Goal: Task Accomplishment & Management: Manage account settings

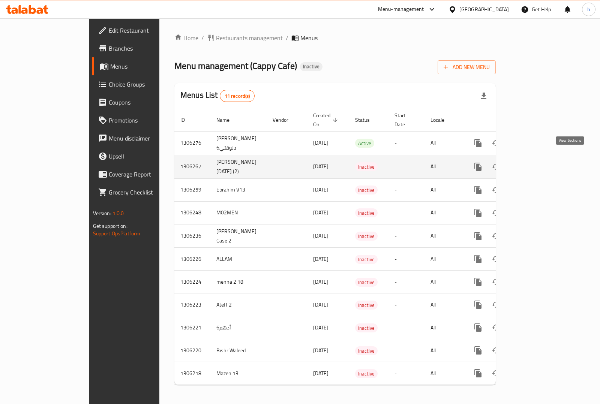
click at [537, 162] on icon "enhanced table" at bounding box center [532, 166] width 9 height 9
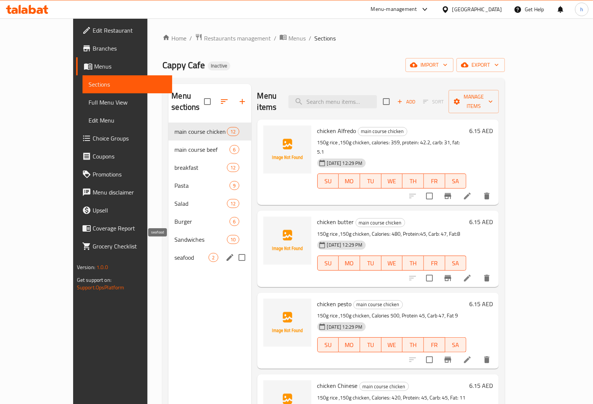
click at [174, 253] on span "seafood" at bounding box center [191, 257] width 34 height 9
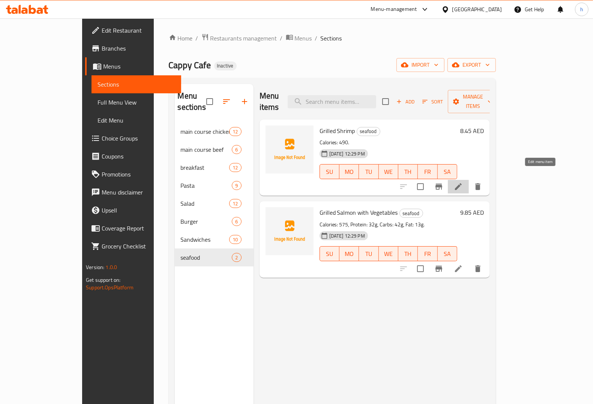
click at [463, 182] on icon at bounding box center [458, 186] width 9 height 9
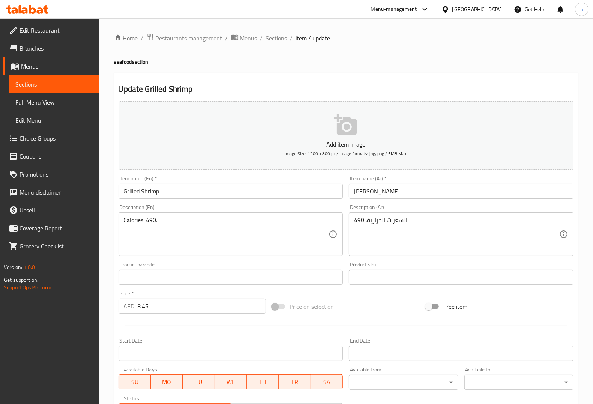
click at [382, 192] on input "ربيان مشوي" at bounding box center [461, 191] width 225 height 15
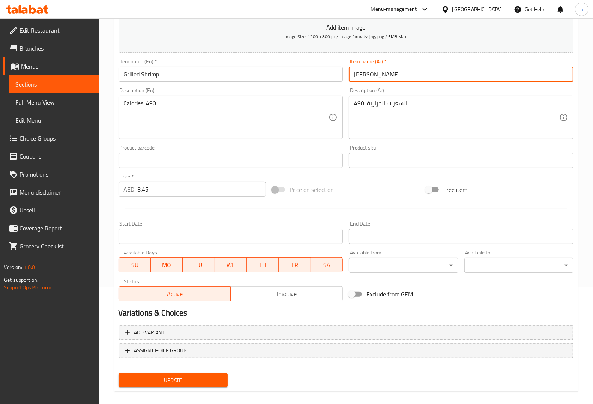
scroll to position [124, 0]
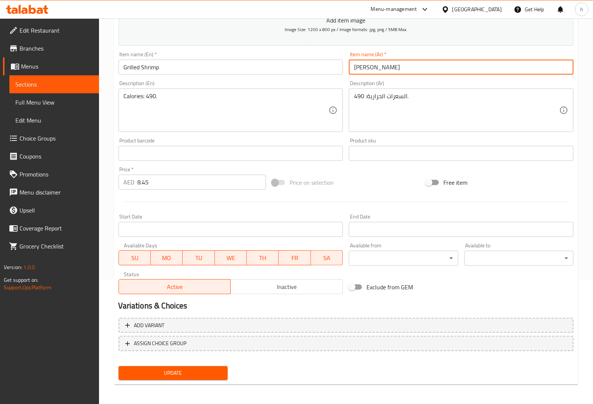
type input "روبيان مشوي"
click at [182, 374] on span "Update" at bounding box center [172, 373] width 97 height 9
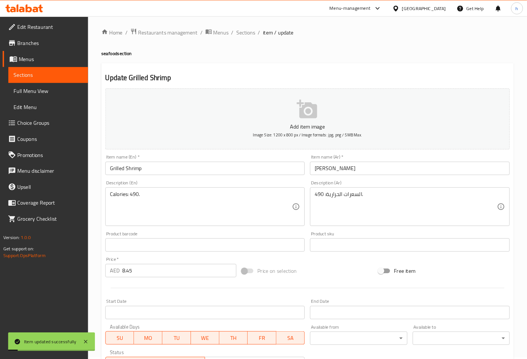
scroll to position [0, 0]
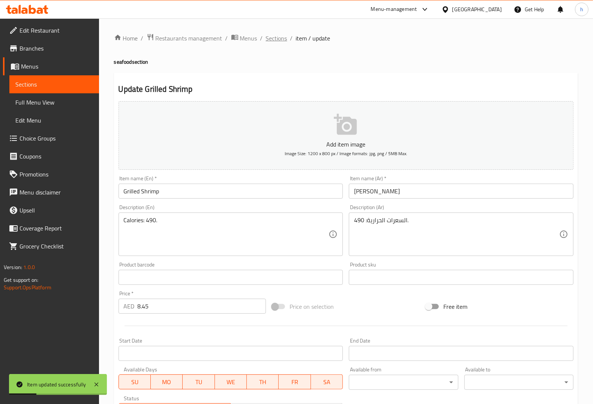
click at [276, 40] on span "Sections" at bounding box center [276, 38] width 21 height 9
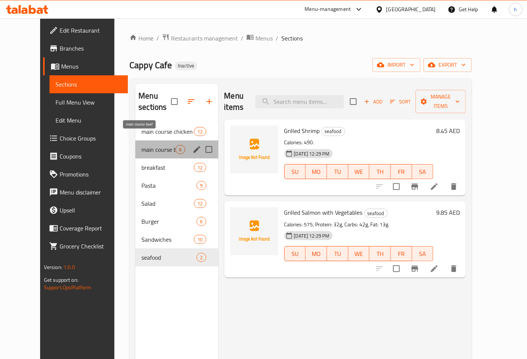
click at [141, 145] on span "main course beef" at bounding box center [158, 149] width 34 height 9
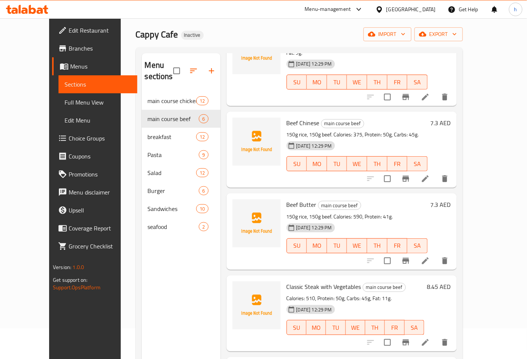
scroll to position [83, 0]
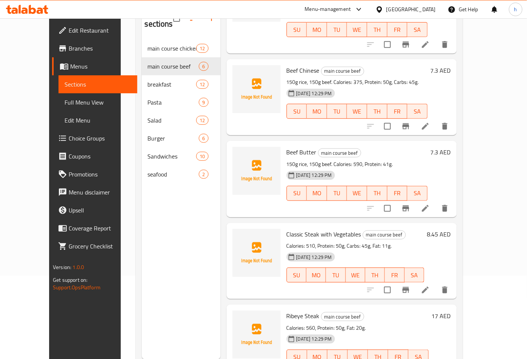
click at [429, 287] on icon at bounding box center [425, 290] width 7 height 7
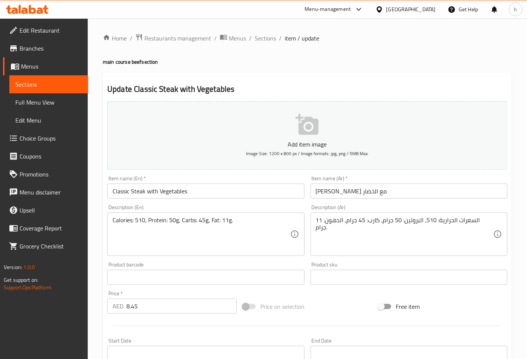
click at [323, 193] on input "ستيك كلاسيك مع الخضار" at bounding box center [408, 191] width 197 height 15
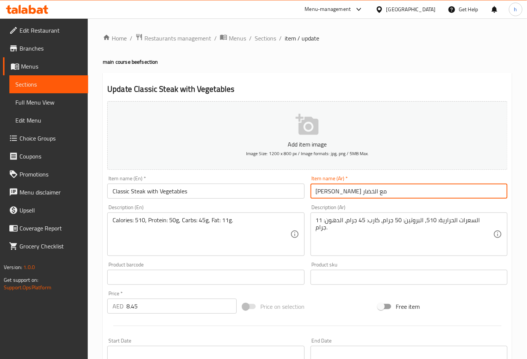
click at [323, 193] on input "ستيك كلاسيك مع الخضار" at bounding box center [408, 191] width 197 height 15
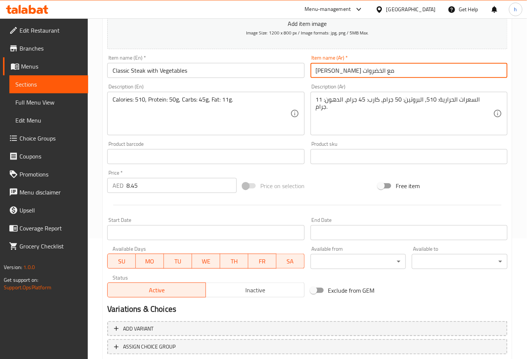
scroll to position [169, 0]
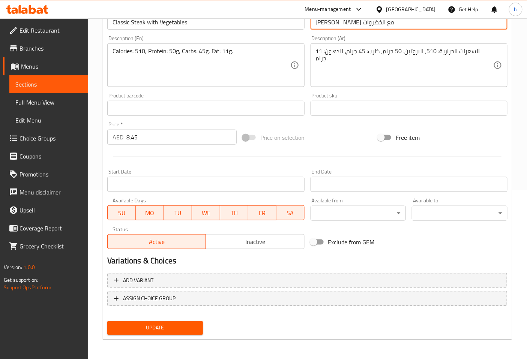
type input "ستيك كلاسيك مع الخضروات"
click at [185, 330] on span "Update" at bounding box center [155, 328] width 84 height 9
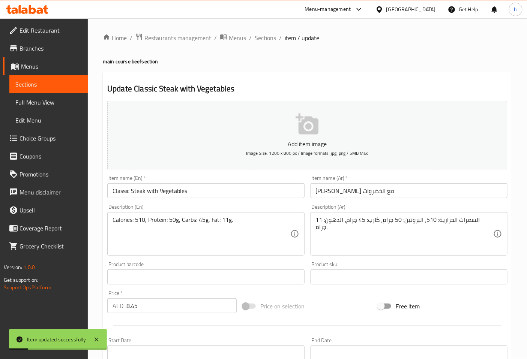
scroll to position [0, 0]
click at [263, 38] on span "Sections" at bounding box center [265, 38] width 21 height 9
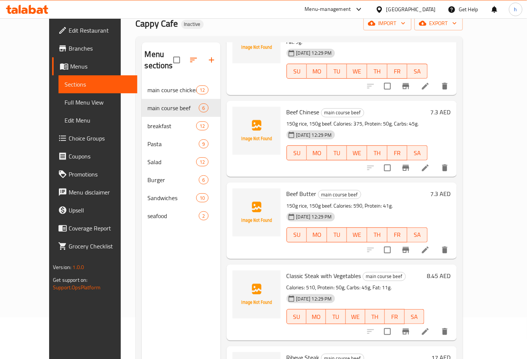
scroll to position [105, 0]
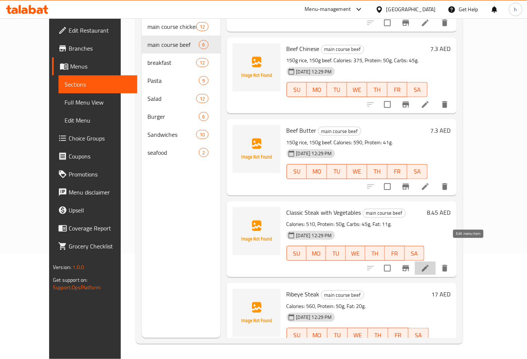
click at [430, 264] on icon at bounding box center [425, 268] width 9 height 9
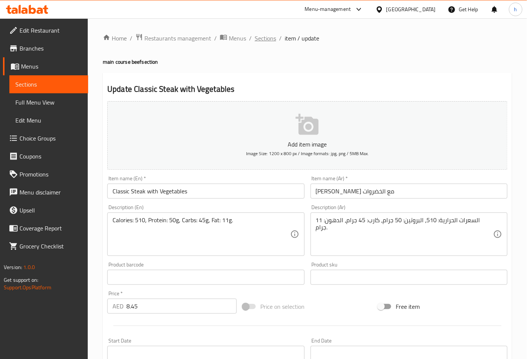
click at [267, 38] on span "Sections" at bounding box center [265, 38] width 21 height 9
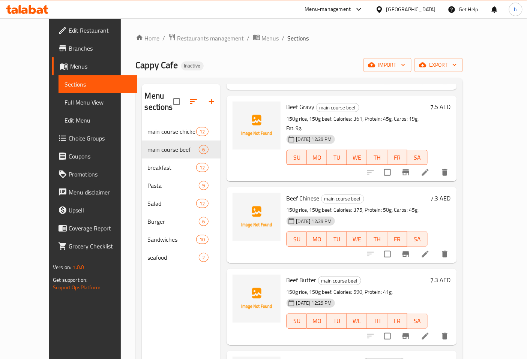
scroll to position [150, 0]
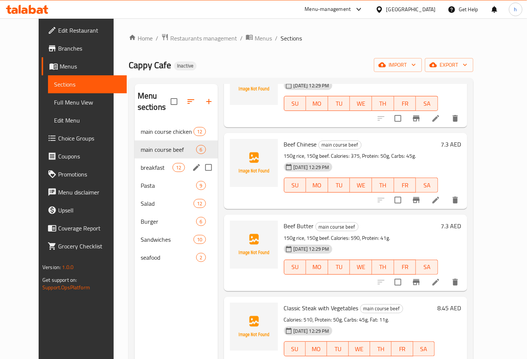
click at [138, 159] on div "breakfast 12" at bounding box center [176, 168] width 83 height 18
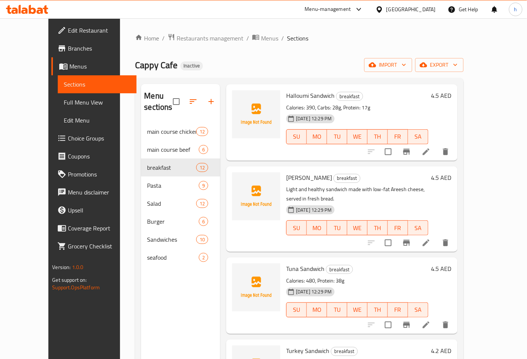
scroll to position [442, 0]
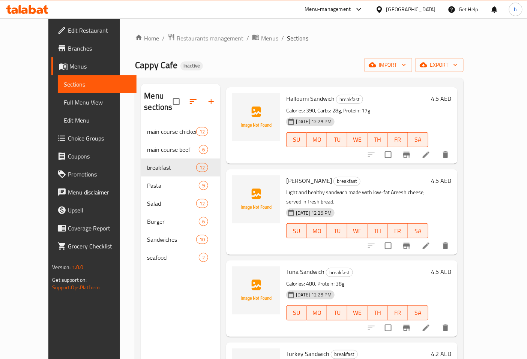
click at [436, 239] on li at bounding box center [425, 245] width 21 height 13
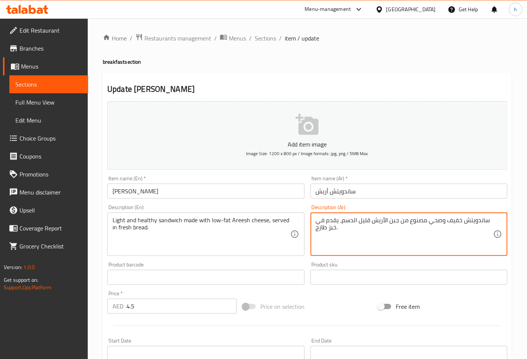
scroll to position [169, 0]
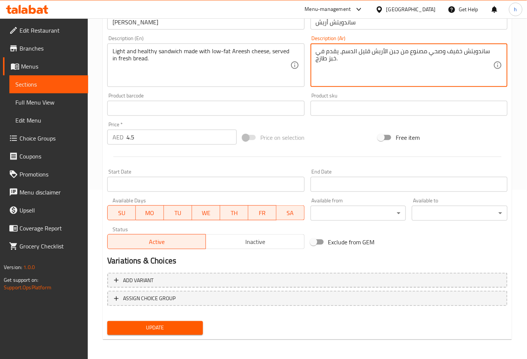
type textarea "ساندويتش خفيف وصحي مصنوع من جبن الأريش قليل الدسم، يقدم في خبز طازج."
click at [143, 324] on span "Update" at bounding box center [155, 328] width 84 height 9
drag, startPoint x: 400, startPoint y: 53, endPoint x: 370, endPoint y: 52, distance: 30.0
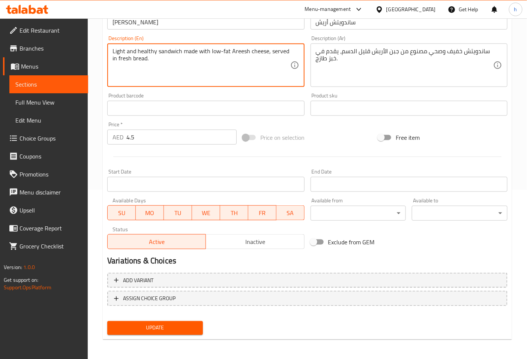
click at [141, 57] on textarea "Light and healthy sandwich made with low-fat Areesh cheese, served in fresh bre…" at bounding box center [200, 66] width 177 height 36
click at [141, 60] on textarea "Light and healthy sandwich made with low-fat Areesh cheese, served in fresh bre…" at bounding box center [200, 66] width 177 height 36
click at [199, 75] on textarea "Light and healthy sandwich made with low-fat Areesh cheese, served in fresh bre…" at bounding box center [200, 66] width 177 height 36
click at [181, 327] on span "Update" at bounding box center [155, 328] width 84 height 9
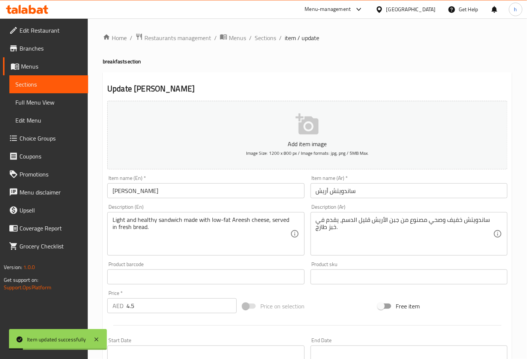
scroll to position [0, 0]
click at [264, 38] on span "Sections" at bounding box center [265, 38] width 21 height 9
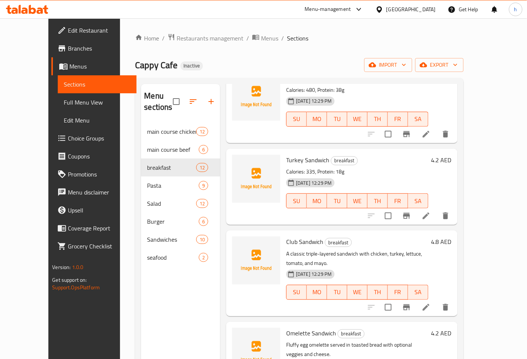
scroll to position [642, 0]
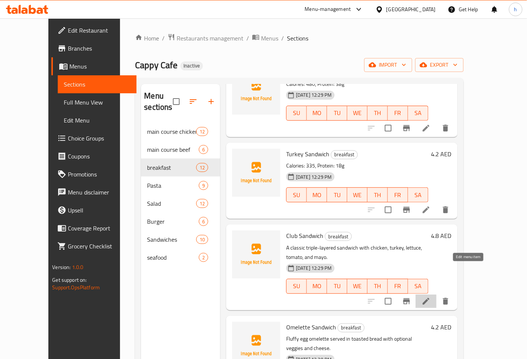
click at [430, 297] on icon at bounding box center [425, 301] width 9 height 9
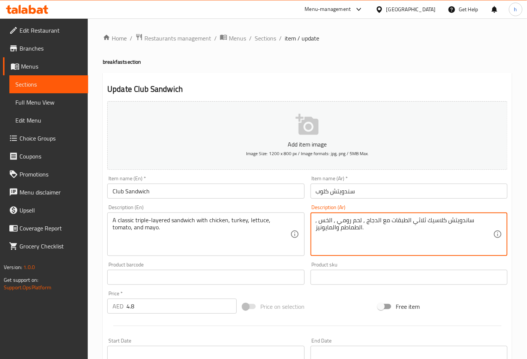
type textarea "ساندويتش كلاسيك ثلاثي الطبقات مع الدجاج , لحم رومي , الخس , الطماطم والمايونيز."
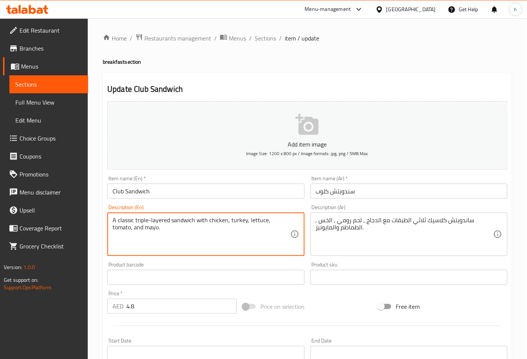
click at [136, 222] on textarea "A classic triple-layered sandwich with chicken, turkey, lettuce, tomato, and ma…" at bounding box center [200, 235] width 177 height 36
drag, startPoint x: 167, startPoint y: 222, endPoint x: 136, endPoint y: 220, distance: 31.2
click at [136, 220] on textarea "A classic triple-layered sandwich with chicken, turkey, lettuce, tomato, and ma…" at bounding box center [200, 235] width 177 height 36
click at [282, 220] on textarea "A classic triple-layered sandwich with chicken, turkey, lettuce, tomato, and ma…" at bounding box center [200, 235] width 177 height 36
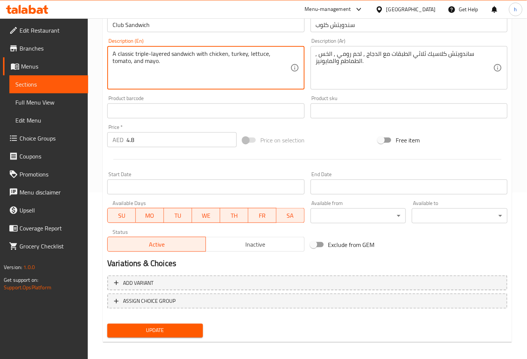
scroll to position [169, 0]
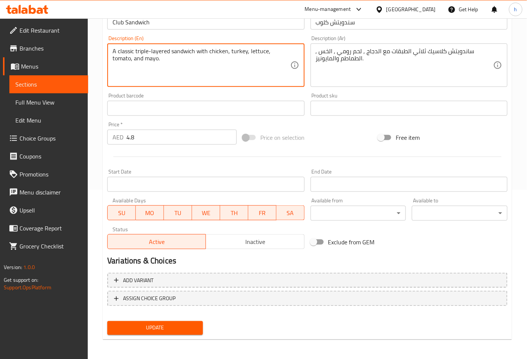
click at [179, 330] on span "Update" at bounding box center [155, 328] width 84 height 9
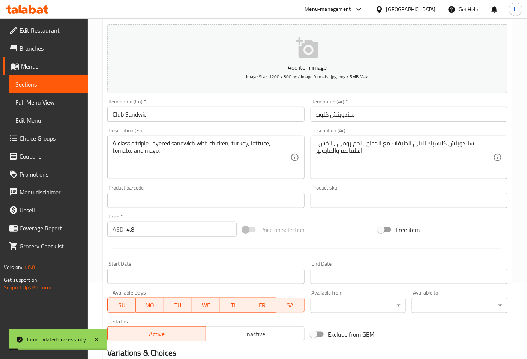
scroll to position [0, 0]
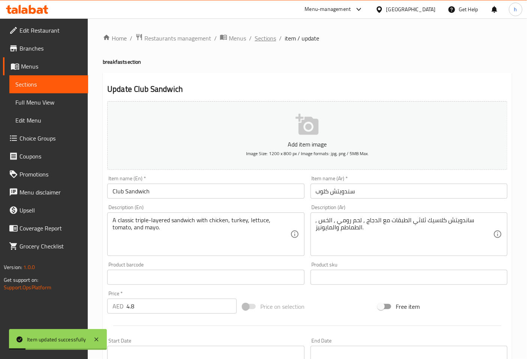
click at [263, 40] on span "Sections" at bounding box center [265, 38] width 21 height 9
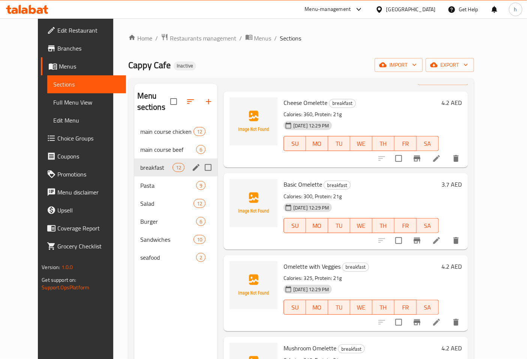
scroll to position [42, 0]
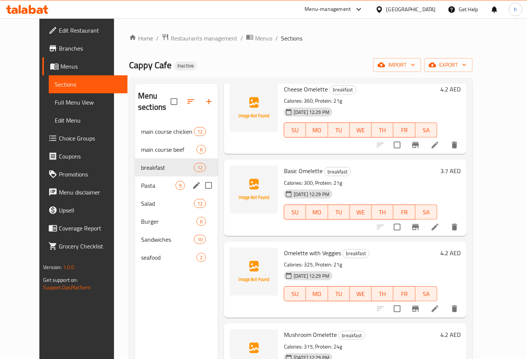
click at [142, 177] on div "Pasta 9" at bounding box center [176, 186] width 83 height 18
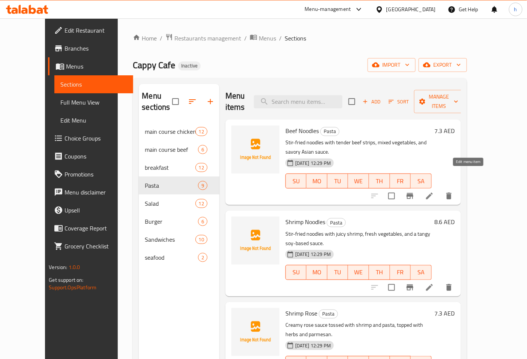
click at [433, 193] on icon at bounding box center [429, 196] width 7 height 7
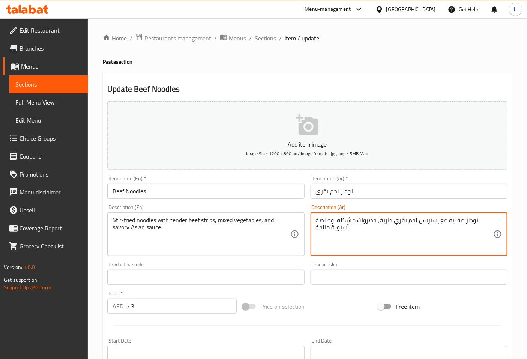
click at [321, 220] on textarea "نودلز مقلية مع إستربس لحم بقري طرية، خضروات مشكله، وصلصة آسيوية مالحة." at bounding box center [404, 235] width 177 height 36
click at [333, 229] on textarea "نودلز مقلية مع إستربس لحم بقري طرية، خضروات مشكله، وصوص آسيوية مالحة." at bounding box center [404, 235] width 177 height 36
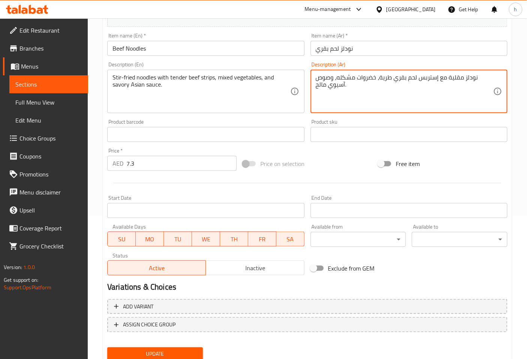
scroll to position [166, 0]
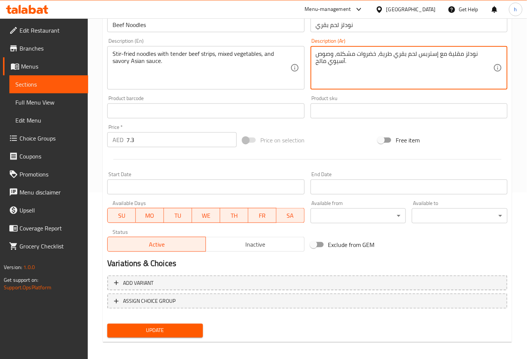
type textarea "نودلز مقلية مع إستربس لحم بقري طرية، خضروات مشكله، وصوص آسيوي مالح."
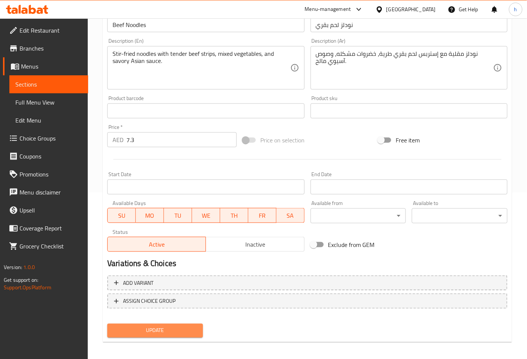
click at [167, 326] on span "Update" at bounding box center [155, 330] width 84 height 9
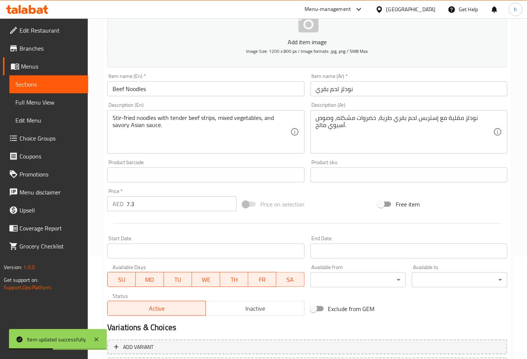
scroll to position [0, 0]
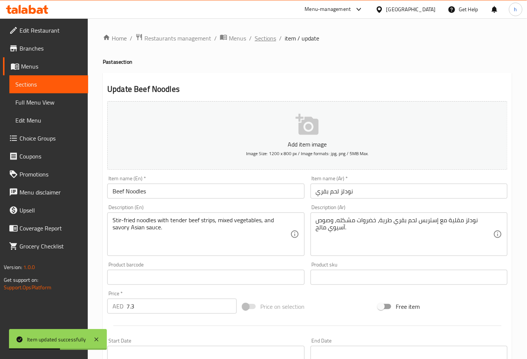
click at [267, 41] on span "Sections" at bounding box center [265, 38] width 21 height 9
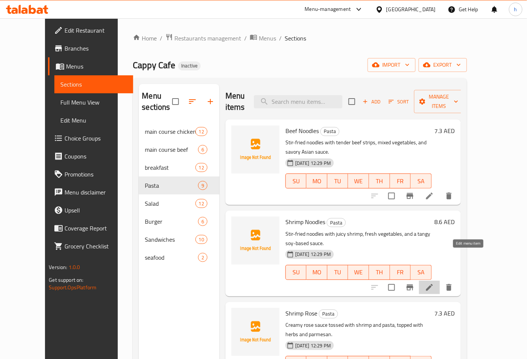
click at [434, 283] on icon at bounding box center [429, 287] width 9 height 9
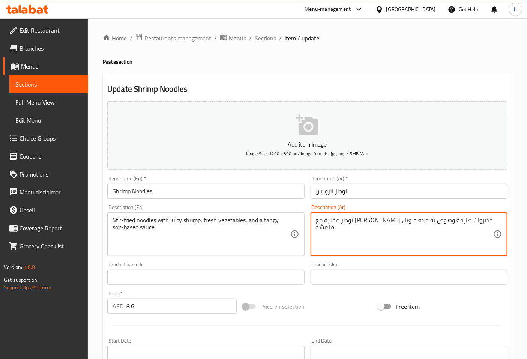
click at [316, 229] on textarea "نودلز مقلية مع روبيان جوسي , خضروات طازجة وصوص بقاعده صويا منعشه." at bounding box center [404, 235] width 177 height 36
click at [317, 229] on textarea "نودلز مقلية مع روبيان جوسي , خضروات طازجة وصوص بقاعده صويا منعشه." at bounding box center [404, 235] width 177 height 36
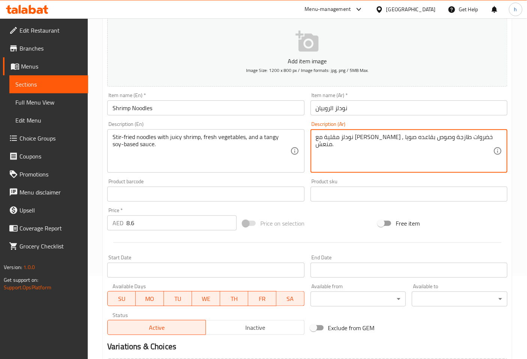
scroll to position [169, 0]
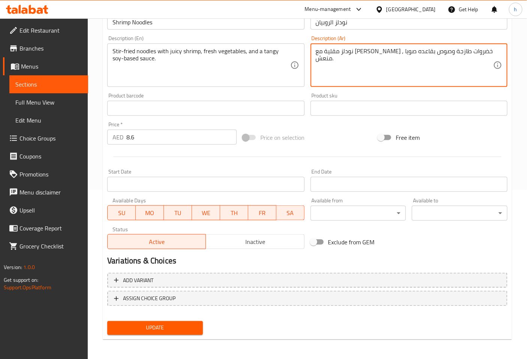
type textarea "نودلز مقلية مع روبيان جوسي , خضروات طازجة وصوص بقاعده صويا منعش."
click at [196, 324] on span "Update" at bounding box center [155, 328] width 84 height 9
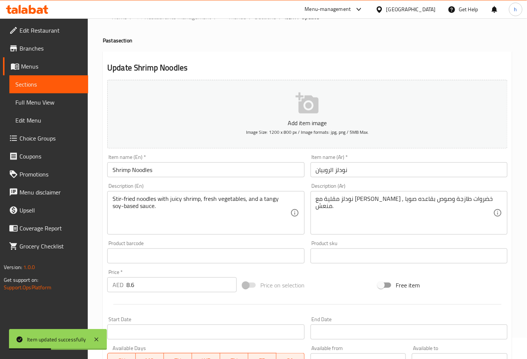
scroll to position [0, 0]
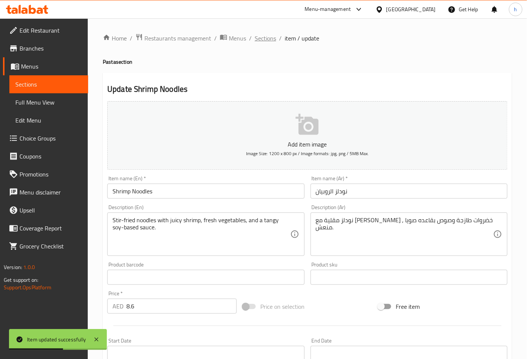
click at [263, 35] on span "Sections" at bounding box center [265, 38] width 21 height 9
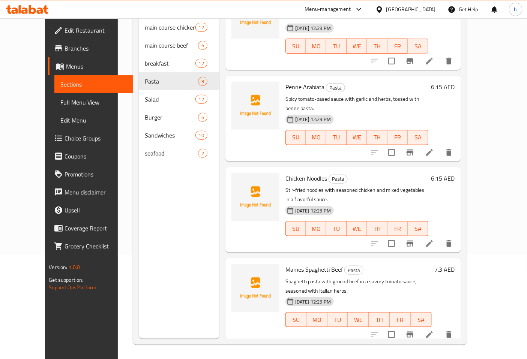
scroll to position [105, 0]
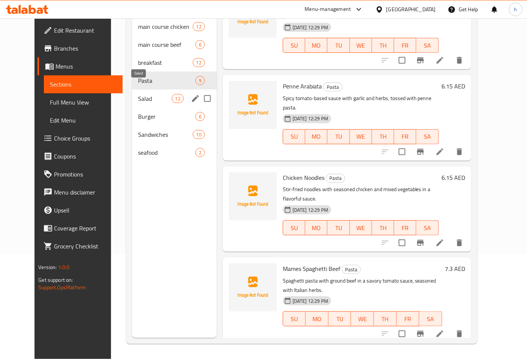
click at [138, 94] on span "Salad" at bounding box center [155, 98] width 34 height 9
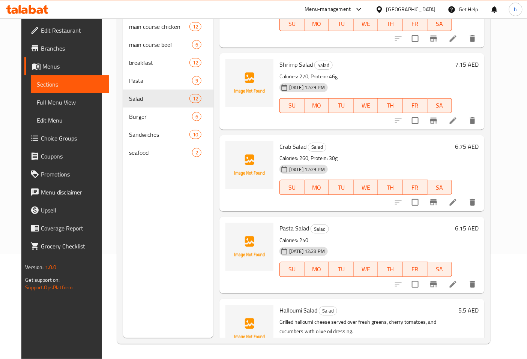
scroll to position [688, 0]
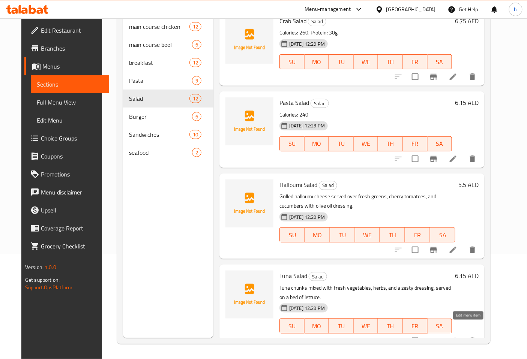
click at [456, 338] on icon at bounding box center [453, 341] width 7 height 7
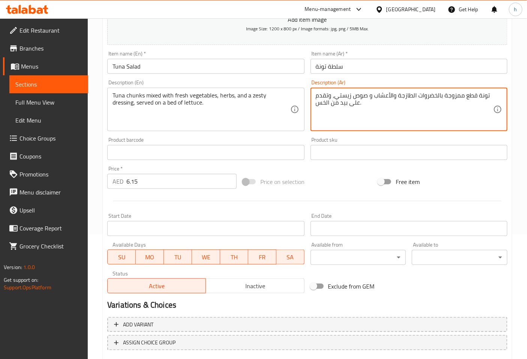
scroll to position [166, 0]
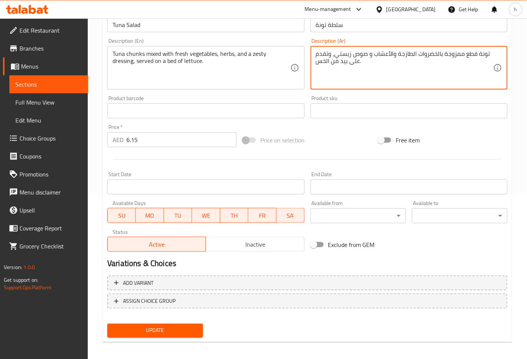
type textarea "تونة قطع ممزوجة بالخضروات الطازجة والأعشاب و صوص زيستي، وتقدم على بيد من الخس."
click at [160, 326] on span "Update" at bounding box center [155, 330] width 84 height 9
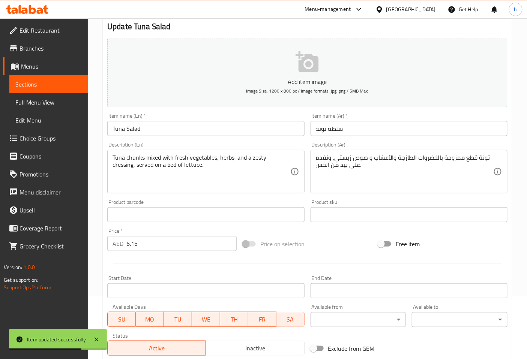
scroll to position [0, 0]
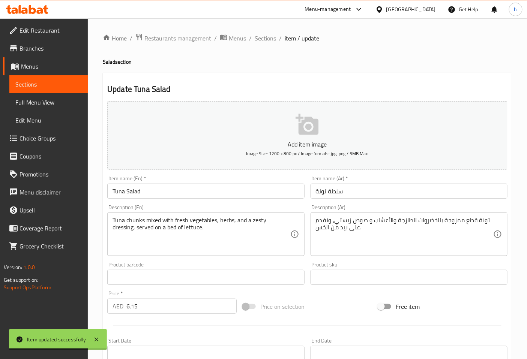
click at [258, 36] on span "Sections" at bounding box center [265, 38] width 21 height 9
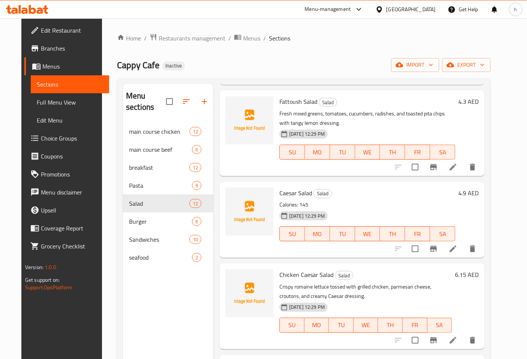
scroll to position [166, 0]
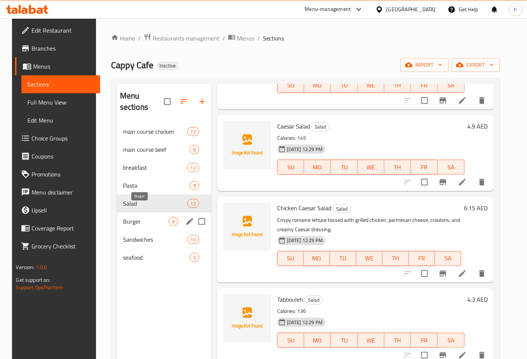
click at [141, 217] on span "Burger" at bounding box center [146, 221] width 46 height 9
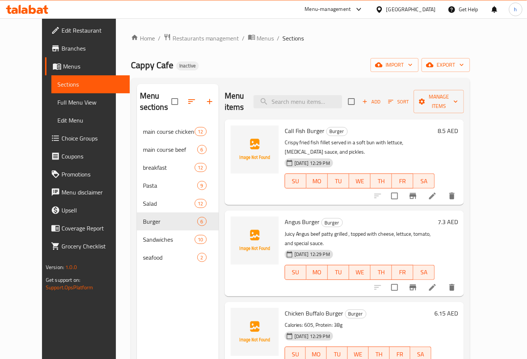
scroll to position [42, 0]
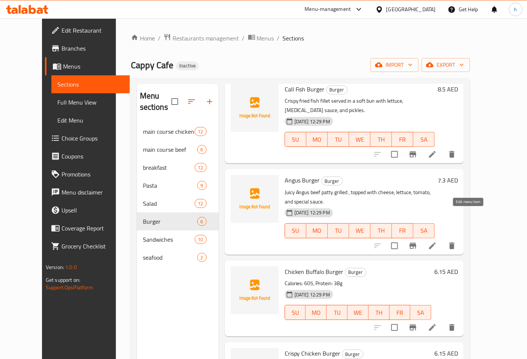
click at [437, 241] on icon at bounding box center [432, 245] width 9 height 9
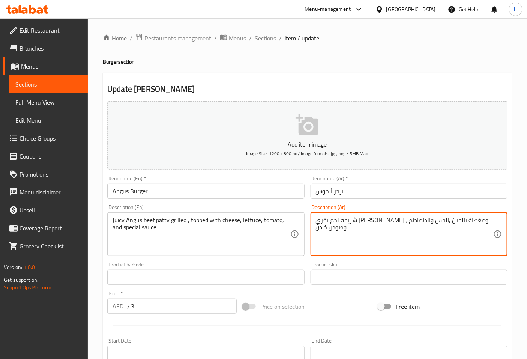
click at [370, 230] on textarea "شريحه لحم بقري أنجوس جوسي مشوية ، ومغطاة بالجبن ,الخس والطماطم وصوص خاص" at bounding box center [404, 235] width 177 height 36
click at [366, 229] on textarea "شريحه لحم بقري أنجوس جوسي مشوية ، ومغطاة بالجبن ,الخس ,الطماطم وصوص خاص" at bounding box center [404, 235] width 177 height 36
click at [343, 229] on textarea "شريحه لحم بقري أنجوس جوسي مشوية ، ومغطاة بالجبن ,الخس ,طماطم وصوص خاص" at bounding box center [404, 235] width 177 height 36
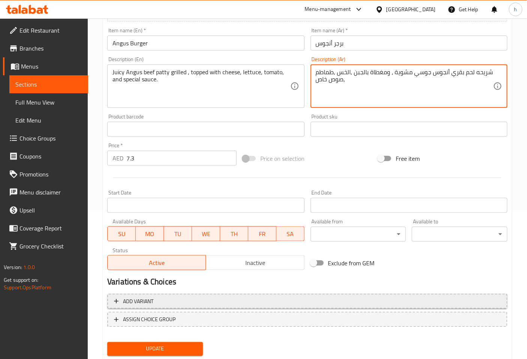
scroll to position [169, 0]
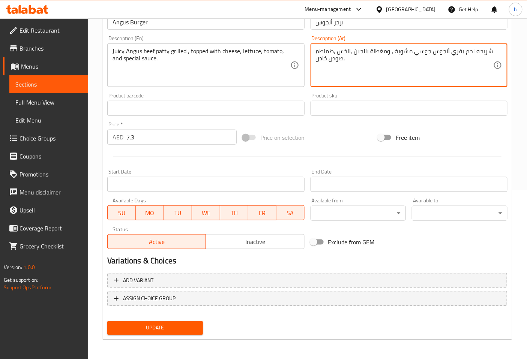
type textarea "شريحه لحم بقري أنجوس جوسي مشوية ، ومغطاة بالجبن ,الخس ,طماطم ,صوص خاص"
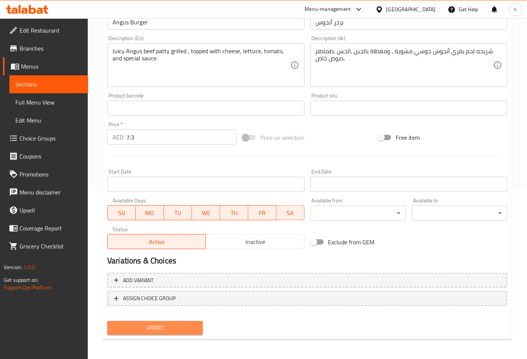
click at [160, 325] on span "Update" at bounding box center [155, 328] width 84 height 9
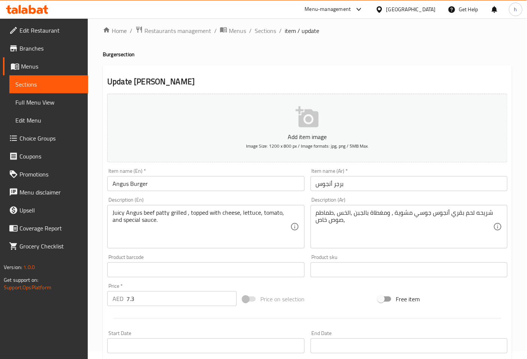
scroll to position [0, 0]
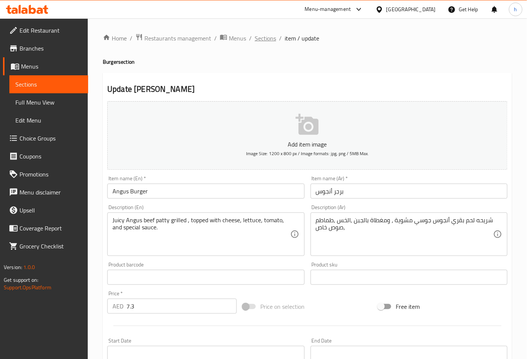
click at [268, 40] on span "Sections" at bounding box center [265, 38] width 21 height 9
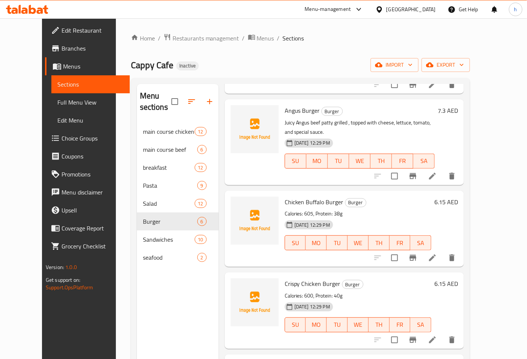
scroll to position [125, 0]
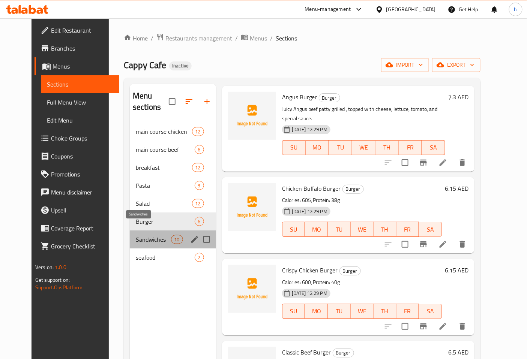
click at [136, 235] on span "Sandwiches" at bounding box center [153, 239] width 35 height 9
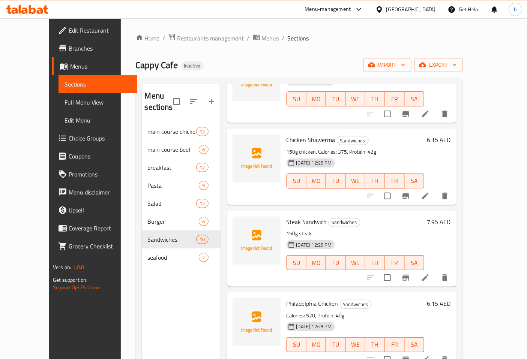
scroll to position [250, 0]
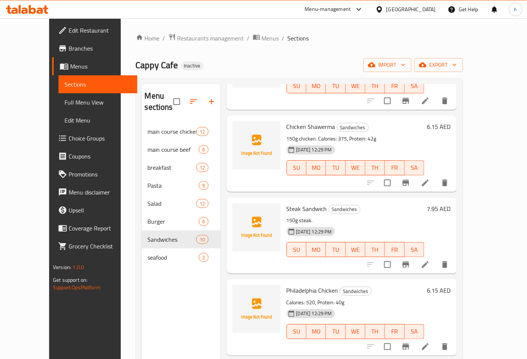
click at [301, 203] on span "Steak Sandwich" at bounding box center [306, 208] width 40 height 11
copy h6 "Sandwich"
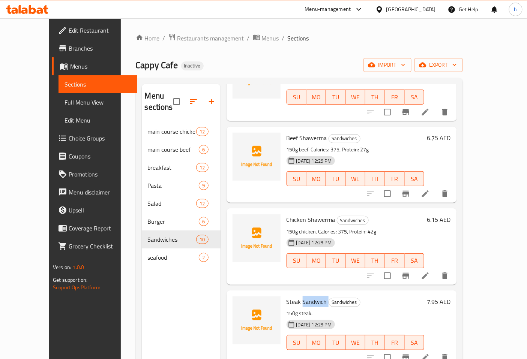
scroll to position [166, 0]
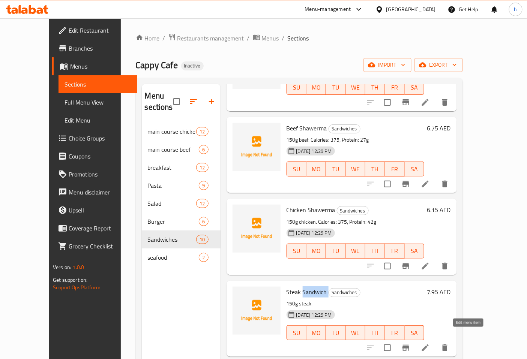
click at [430, 343] on icon at bounding box center [425, 347] width 9 height 9
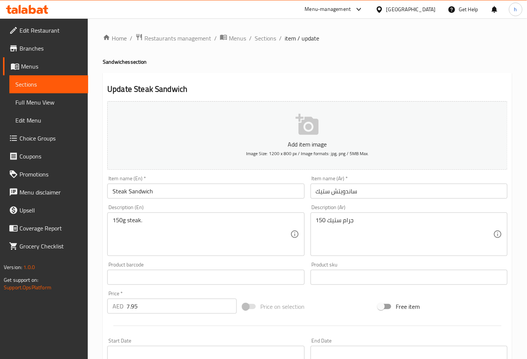
click at [352, 193] on input "ساندويتش ستيك" at bounding box center [408, 191] width 197 height 15
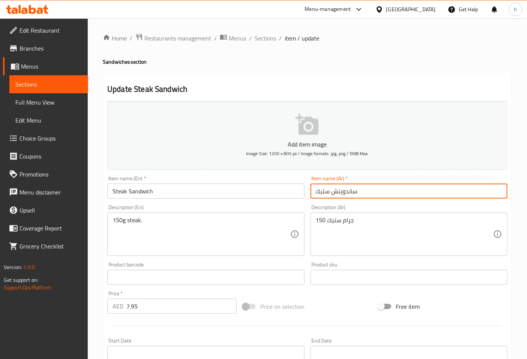
click at [352, 193] on input "ساندويتش ستيك" at bounding box center [408, 191] width 197 height 15
paste input "text"
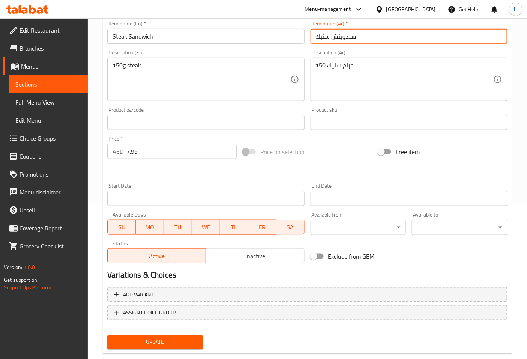
scroll to position [166, 0]
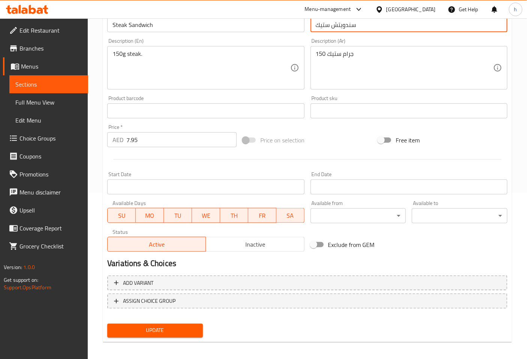
type input "سندويتش ستيك"
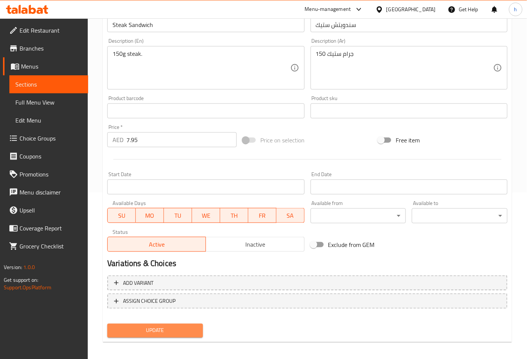
click at [173, 326] on span "Update" at bounding box center [155, 330] width 84 height 9
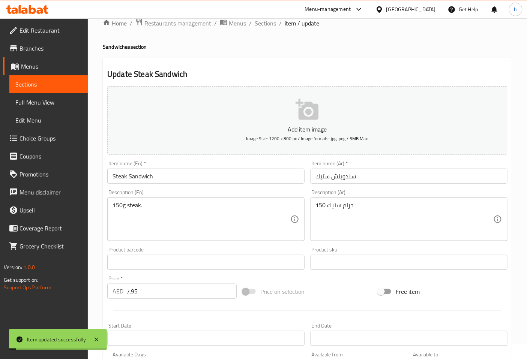
scroll to position [0, 0]
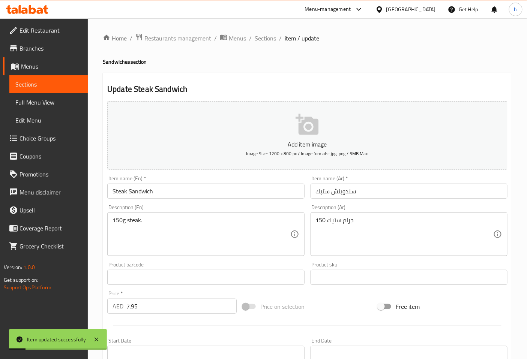
click at [268, 31] on div "Home / Restaurants management / Menus / Sections / item / update Sandwiches sec…" at bounding box center [307, 273] width 439 height 511
click at [267, 35] on span "Sections" at bounding box center [265, 38] width 21 height 9
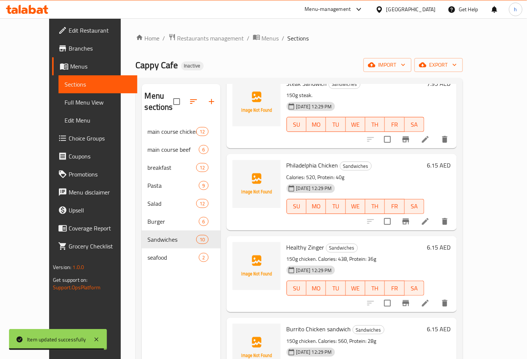
scroll to position [417, 0]
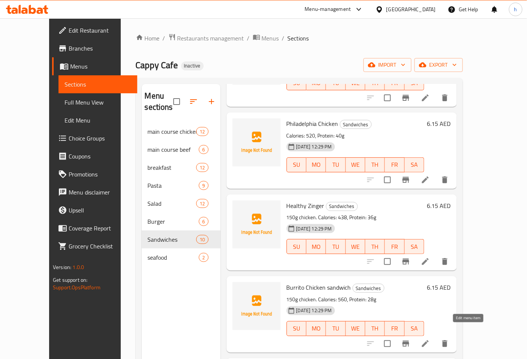
click at [430, 339] on icon at bounding box center [425, 343] width 9 height 9
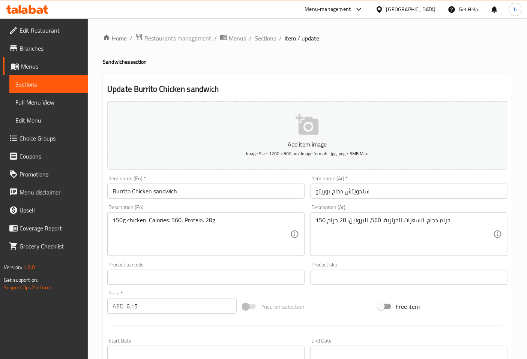
click at [260, 39] on span "Sections" at bounding box center [265, 38] width 21 height 9
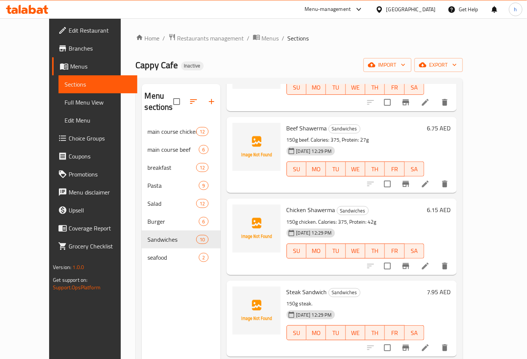
scroll to position [208, 0]
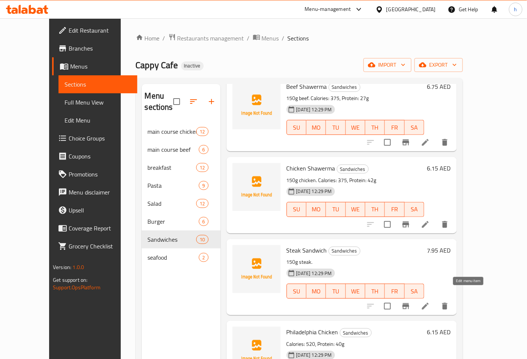
click at [430, 302] on icon at bounding box center [425, 306] width 9 height 9
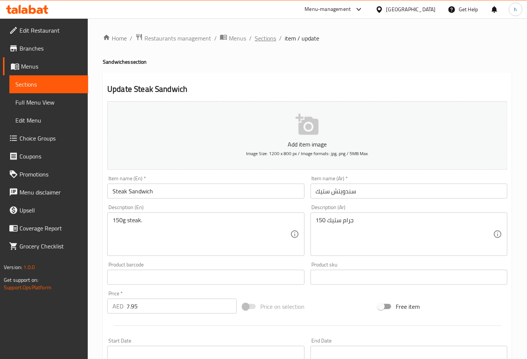
click at [265, 35] on span "Sections" at bounding box center [265, 38] width 21 height 9
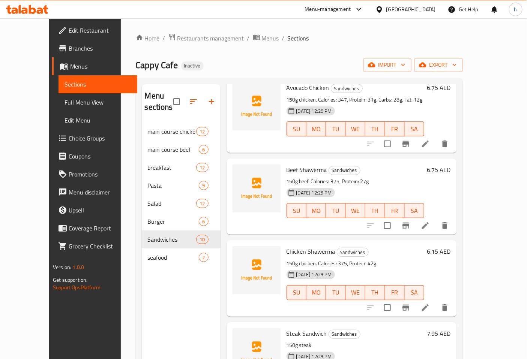
scroll to position [166, 0]
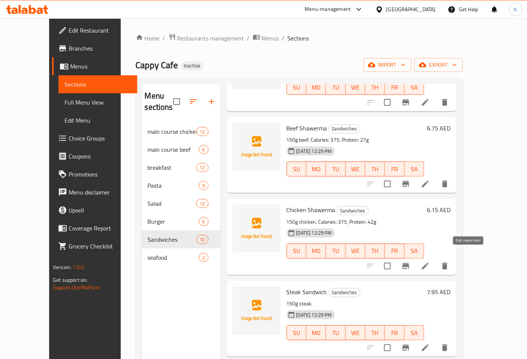
click at [429, 263] on icon at bounding box center [425, 266] width 7 height 7
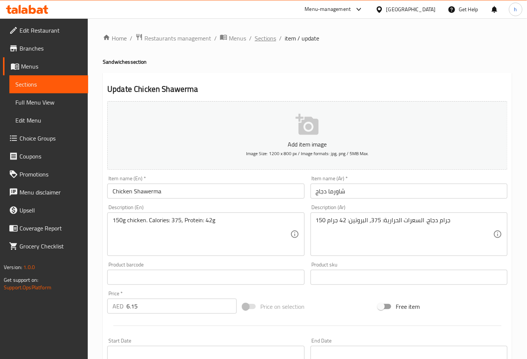
click at [268, 39] on span "Sections" at bounding box center [265, 38] width 21 height 9
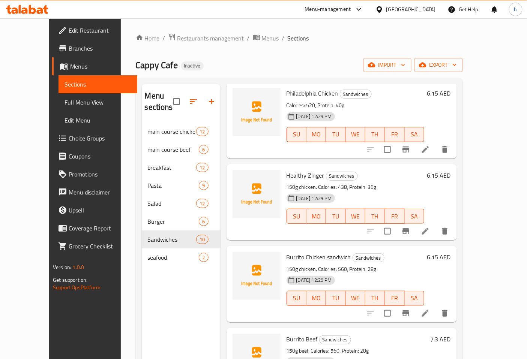
scroll to position [478, 0]
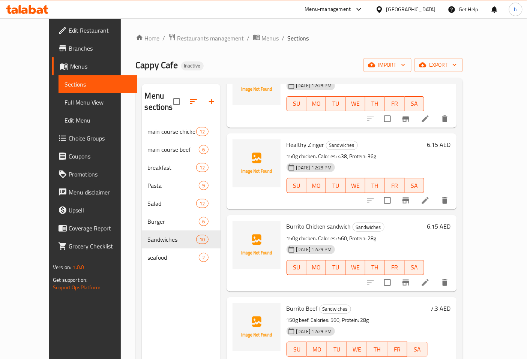
click at [436, 276] on li at bounding box center [425, 282] width 21 height 13
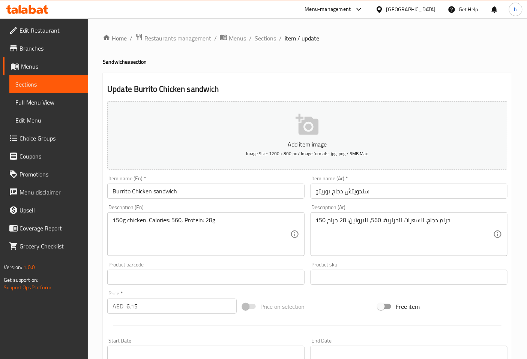
click at [269, 37] on span "Sections" at bounding box center [265, 38] width 21 height 9
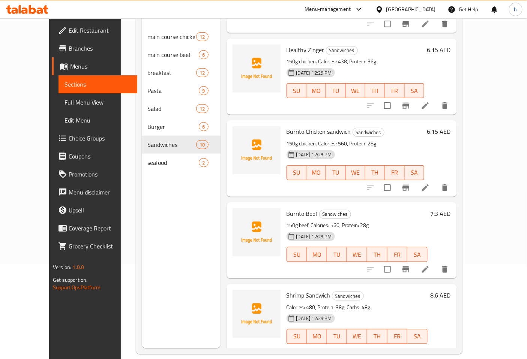
scroll to position [105, 0]
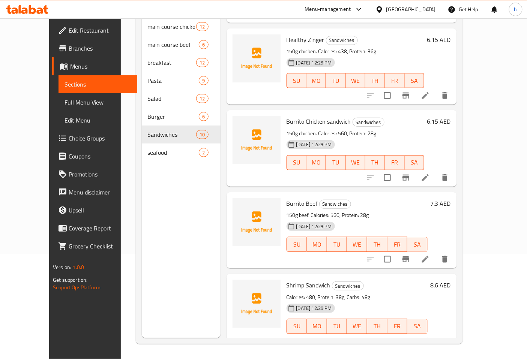
click at [430, 337] on icon at bounding box center [425, 341] width 9 height 9
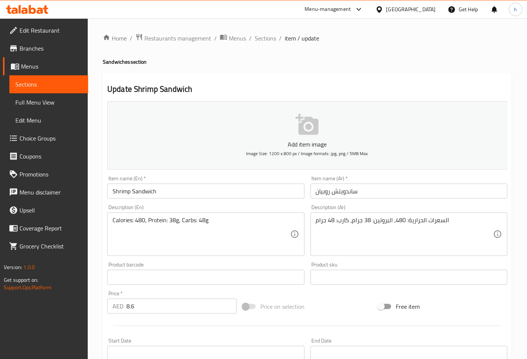
click at [344, 190] on input "ساندويتش روبيان" at bounding box center [408, 191] width 197 height 15
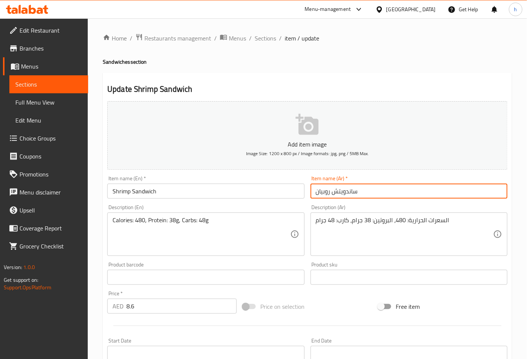
click at [344, 190] on input "ساندويتش روبيان" at bounding box center [408, 191] width 197 height 15
paste input "text"
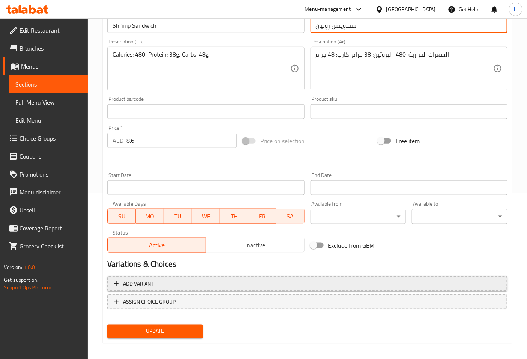
scroll to position [166, 0]
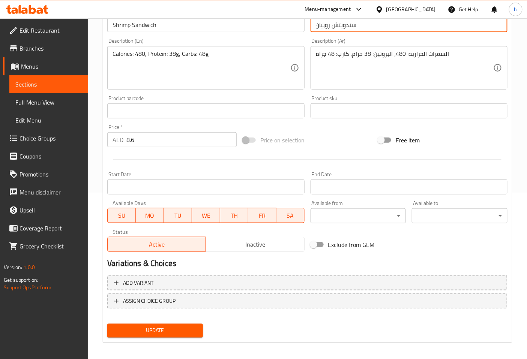
type input "سندويتش روبيان"
click at [196, 326] on span "Update" at bounding box center [155, 330] width 84 height 9
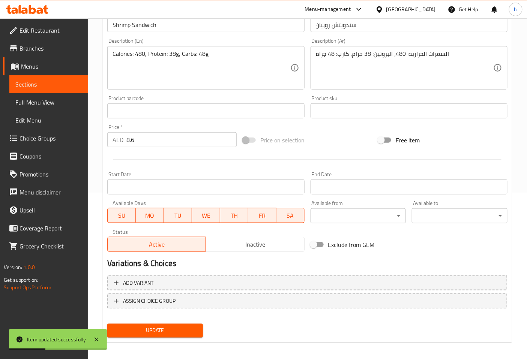
click at [343, 25] on input "سندويتش روبيان" at bounding box center [408, 24] width 197 height 15
click at [145, 24] on input "Shrimp Sandwich" at bounding box center [205, 24] width 197 height 15
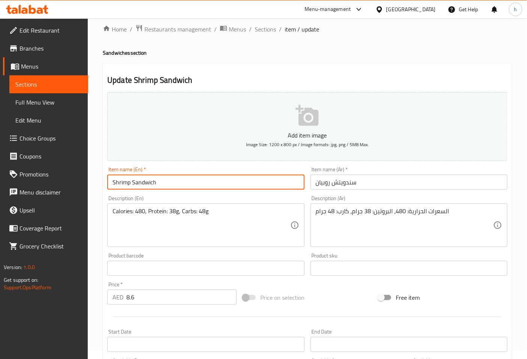
scroll to position [0, 0]
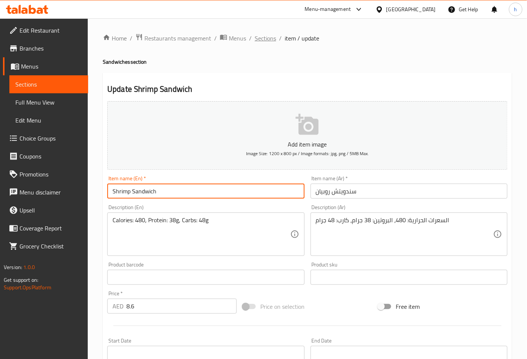
click at [261, 34] on span "Sections" at bounding box center [265, 38] width 21 height 9
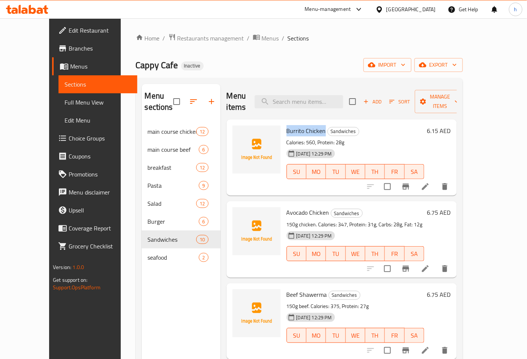
drag, startPoint x: 312, startPoint y: 120, endPoint x: 271, endPoint y: 119, distance: 41.3
click at [283, 123] on div "Burrito Chicken Sandwiches Calories: 560, Protein: 28g 18-08-2025 12:29 PM SU M…" at bounding box center [355, 158] width 144 height 70
copy span "Burrito Chicken"
click at [288, 138] on p "Calories: 560, Protein: 28g" at bounding box center [355, 142] width 138 height 9
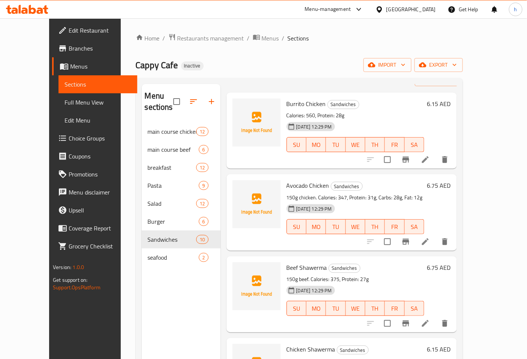
scroll to position [42, 0]
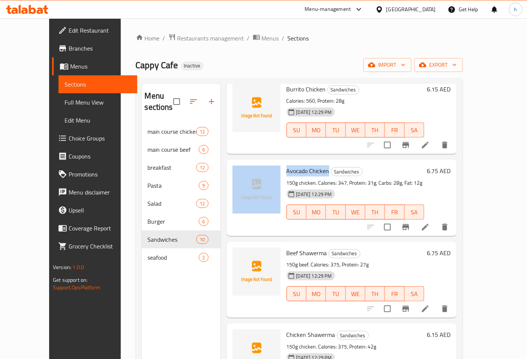
drag, startPoint x: 316, startPoint y: 160, endPoint x: 270, endPoint y: 162, distance: 45.8
click at [270, 163] on div "Avocado Chicken Sandwiches 150g chicken. Calories: 347, Protein: 31g, Carbs: 28…" at bounding box center [341, 198] width 224 height 70
copy div "Avocado Chicken"
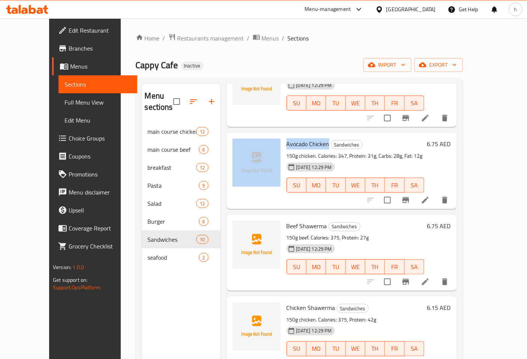
scroll to position [83, 0]
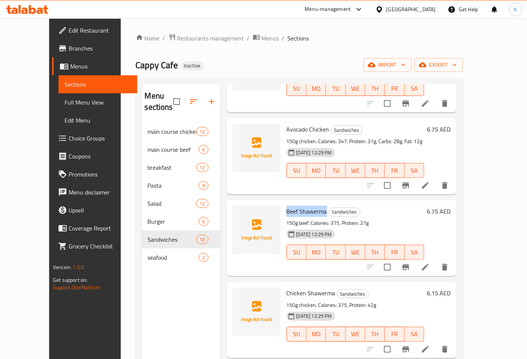
drag, startPoint x: 313, startPoint y: 201, endPoint x: 274, endPoint y: 200, distance: 38.3
click at [286, 206] on span "Beef Shawerma" at bounding box center [306, 211] width 40 height 11
copy span "Beef Shawerma"
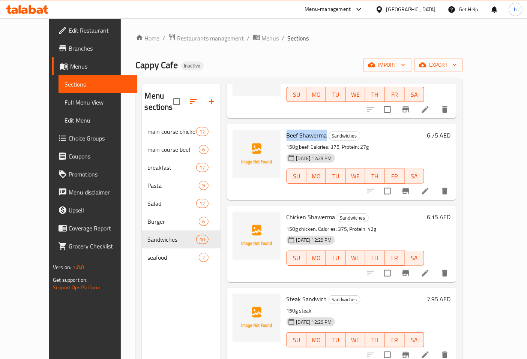
scroll to position [166, 0]
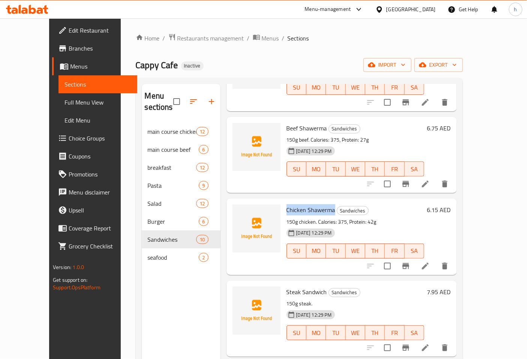
drag, startPoint x: 321, startPoint y: 198, endPoint x: 274, endPoint y: 197, distance: 46.1
click at [286, 204] on span "Chicken Shawerma" at bounding box center [310, 209] width 49 height 11
copy span "Chicken Shawerma"
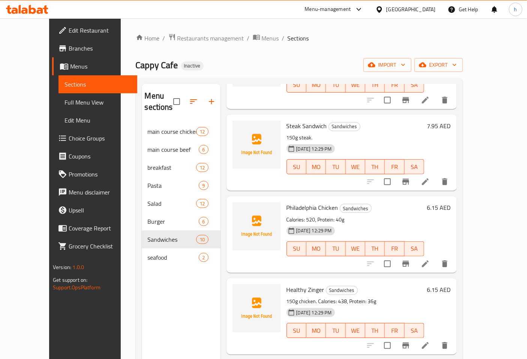
scroll to position [333, 0]
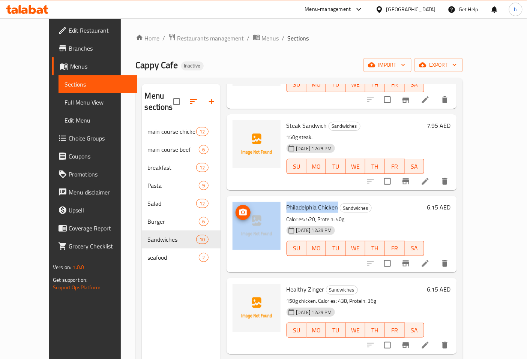
drag, startPoint x: 325, startPoint y: 196, endPoint x: 267, endPoint y: 190, distance: 58.8
click at [267, 199] on div "Philadelphia Chicken Sandwiches Calories: 520, Protein: 40g 18-08-2025 12:29 PM…" at bounding box center [341, 234] width 224 height 70
click at [319, 202] on span "Philadelphia Chicken" at bounding box center [312, 207] width 52 height 11
drag, startPoint x: 324, startPoint y: 195, endPoint x: 268, endPoint y: 194, distance: 56.6
click at [268, 199] on div "Philadelphia Chicken Sandwiches Calories: 520, Protein: 40g 18-08-2025 12:29 PM…" at bounding box center [341, 234] width 224 height 70
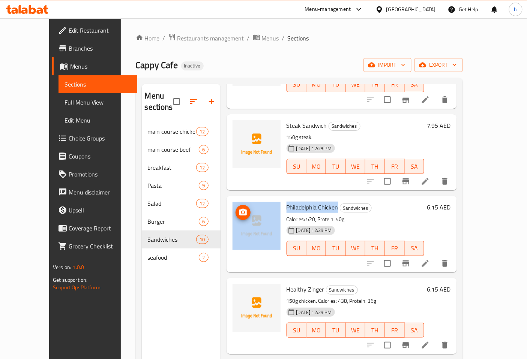
copy div "Philadelphia Chicken"
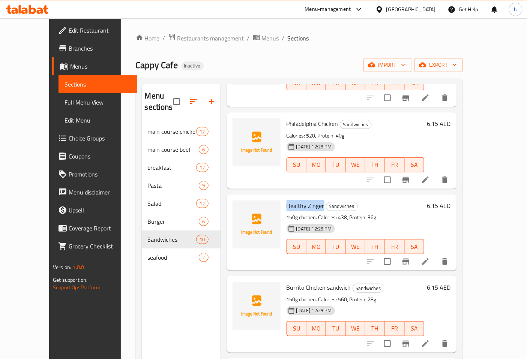
drag, startPoint x: 311, startPoint y: 193, endPoint x: 274, endPoint y: 194, distance: 37.1
click at [286, 201] on h6 "Healthy Zinger Sandwiches" at bounding box center [355, 206] width 138 height 10
copy span "Healthy Zinger"
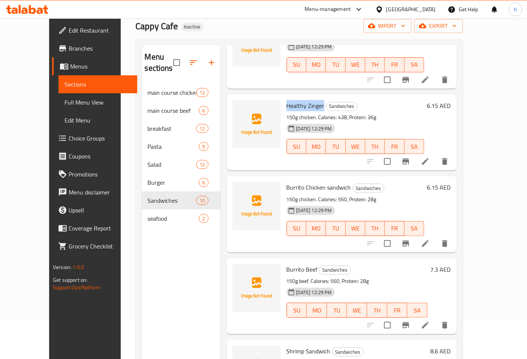
scroll to position [83, 0]
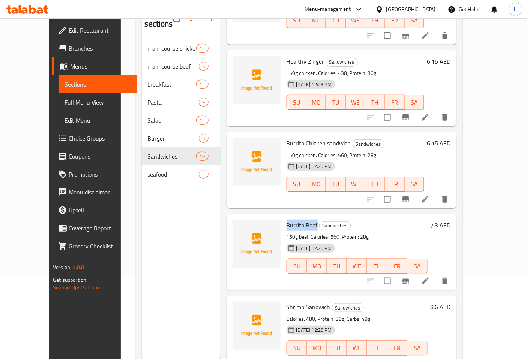
drag, startPoint x: 304, startPoint y: 214, endPoint x: 274, endPoint y: 216, distance: 29.7
click at [286, 220] on span "Burrito Beef" at bounding box center [301, 225] width 31 height 11
copy span "Burrito Beef"
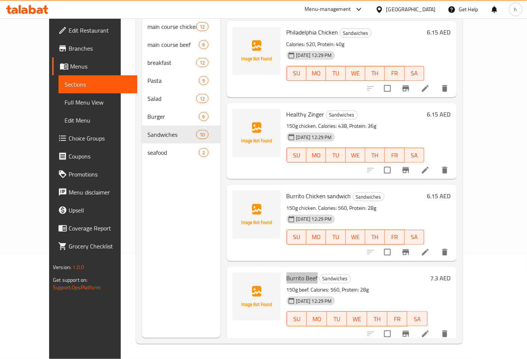
scroll to position [394, 0]
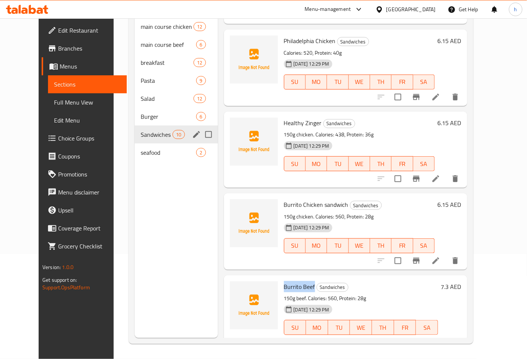
click at [143, 130] on span "Sandwiches" at bounding box center [157, 134] width 32 height 9
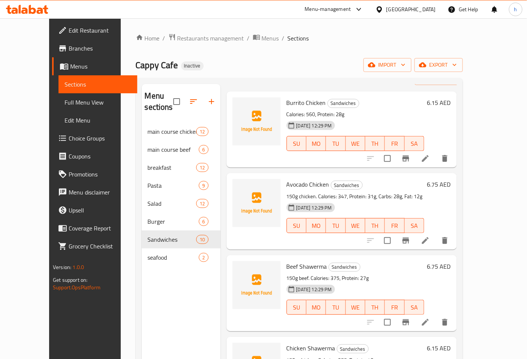
scroll to position [42, 0]
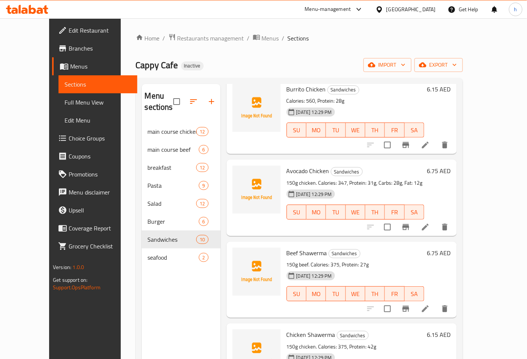
click at [430, 141] on icon at bounding box center [425, 145] width 9 height 9
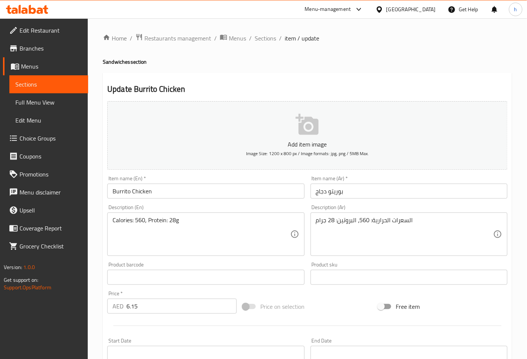
click at [175, 191] on input "Burrito Chicken" at bounding box center [205, 191] width 197 height 15
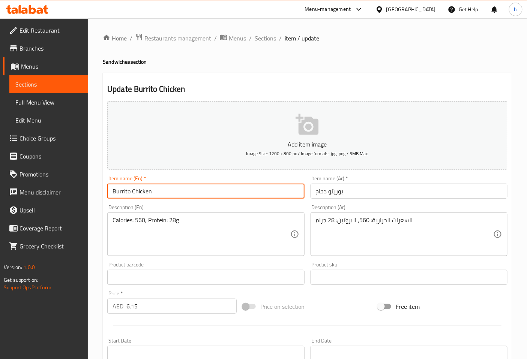
paste input "Sandwich"
type input "Burrito Chicken Sandwich"
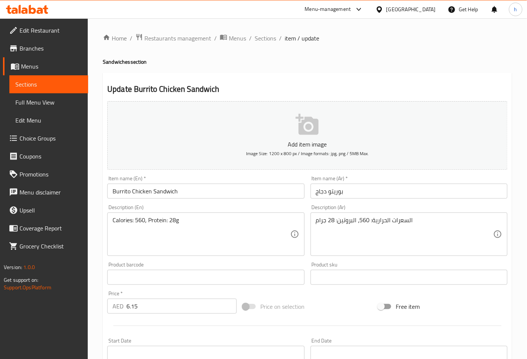
click at [355, 191] on input "بوريتو دجاج" at bounding box center [408, 191] width 197 height 15
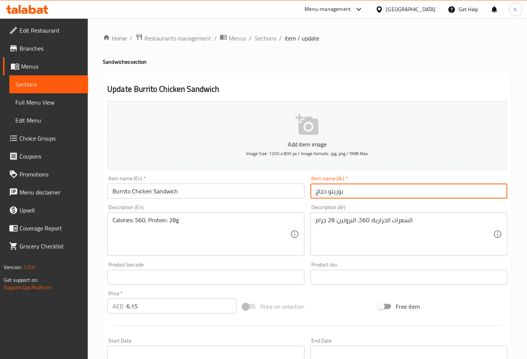
paste input "سندويتش"
click at [316, 195] on input "بوريتو دجاج" at bounding box center [408, 191] width 197 height 15
paste input "سندويتش"
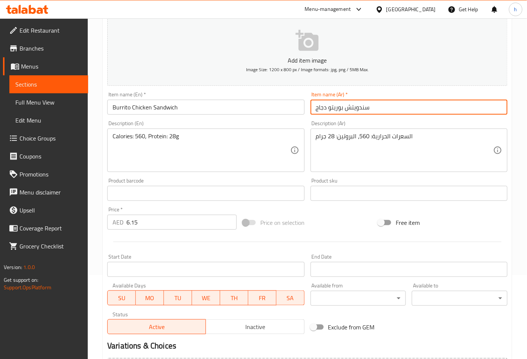
scroll to position [166, 0]
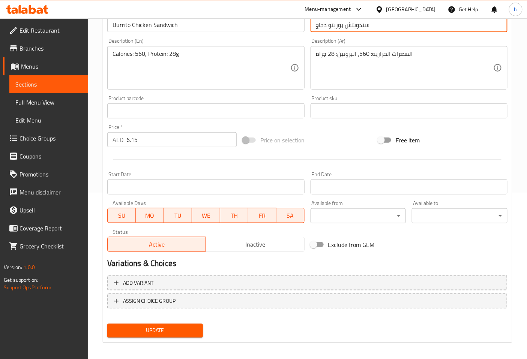
type input "سندويتش بوريتو دجاج"
click at [179, 328] on span "Update" at bounding box center [155, 330] width 84 height 9
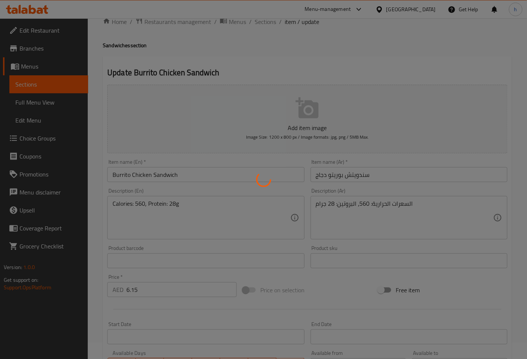
scroll to position [0, 0]
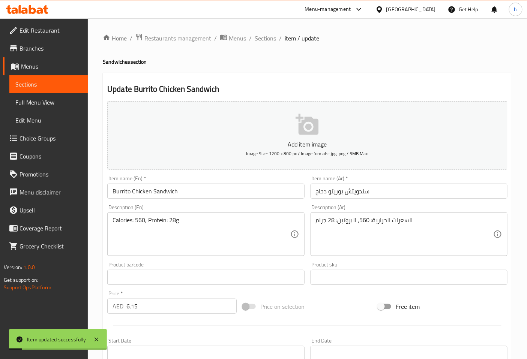
click at [270, 41] on span "Sections" at bounding box center [265, 38] width 21 height 9
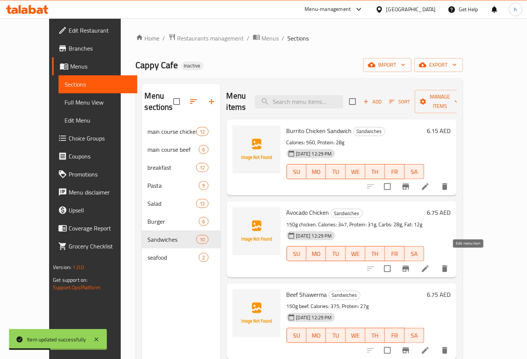
click at [429, 265] on icon at bounding box center [425, 268] width 7 height 7
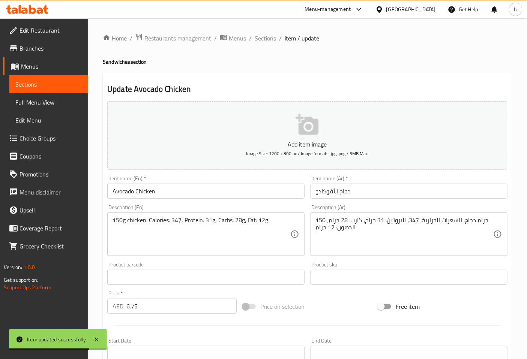
click at [169, 193] on input "Avocado Chicken" at bounding box center [205, 191] width 197 height 15
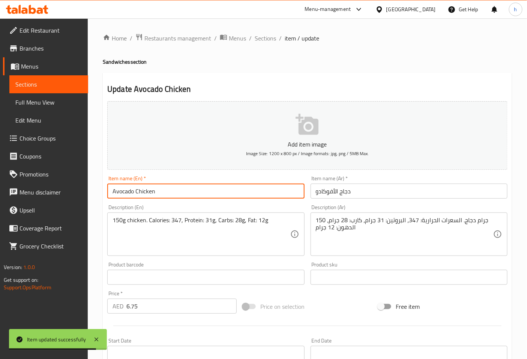
paste input "Sandwich"
type input "Avocado Chicken Sandwich"
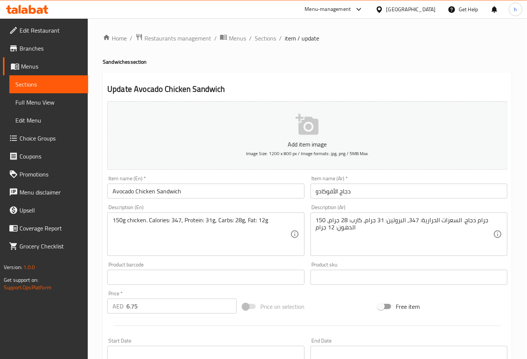
drag, startPoint x: 315, startPoint y: 192, endPoint x: 315, endPoint y: 202, distance: 10.9
click at [315, 192] on input "دجاج الأفوكادو" at bounding box center [408, 191] width 197 height 15
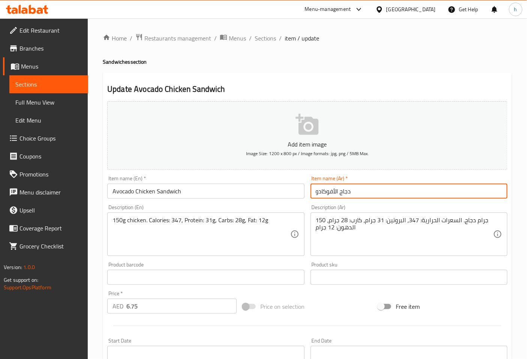
paste input "سندويتش"
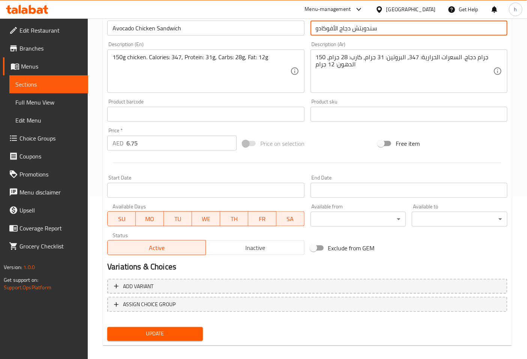
scroll to position [166, 0]
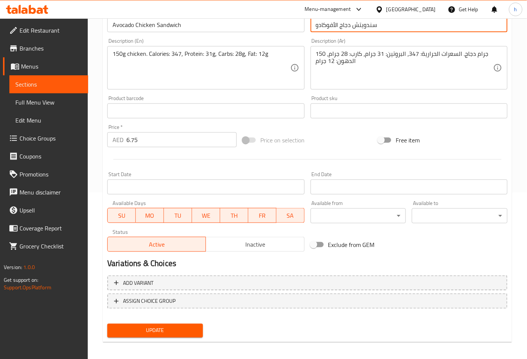
type input "سندويتش دجاج الأفوكادو"
click at [184, 328] on span "Update" at bounding box center [155, 330] width 84 height 9
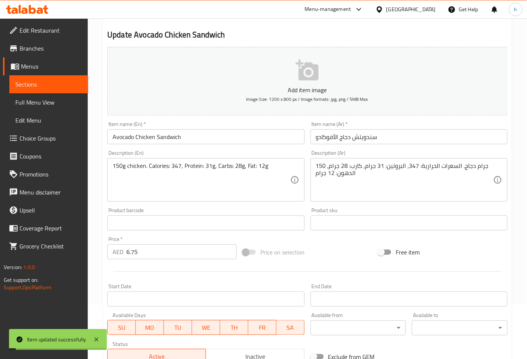
scroll to position [0, 0]
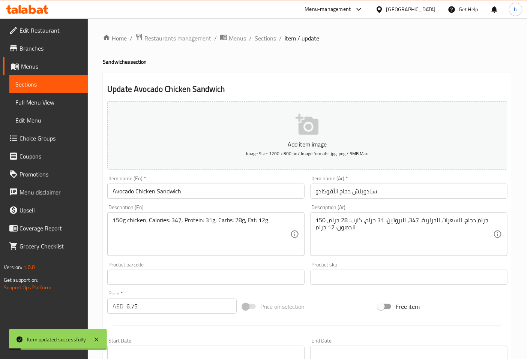
click at [265, 34] on span "Sections" at bounding box center [265, 38] width 21 height 9
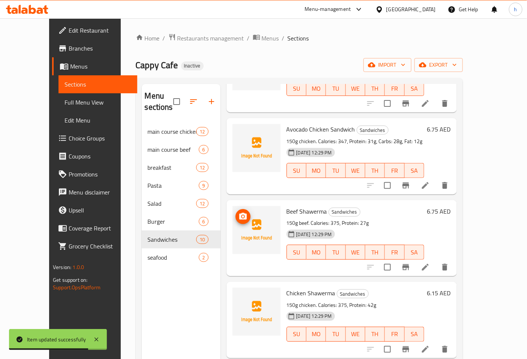
scroll to position [125, 0]
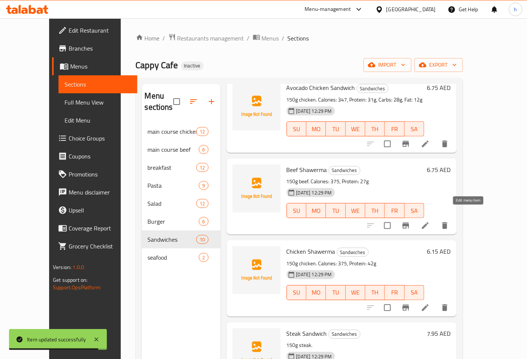
click at [430, 221] on icon at bounding box center [425, 225] width 9 height 9
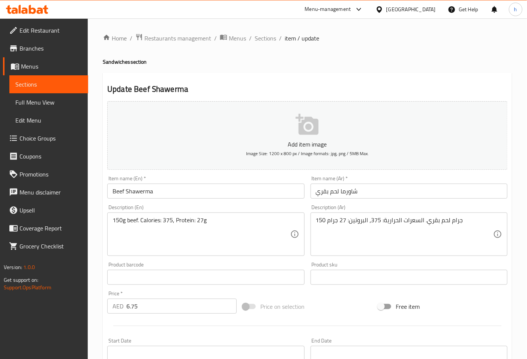
click at [167, 194] on input "Beef Shawerma" at bounding box center [205, 191] width 197 height 15
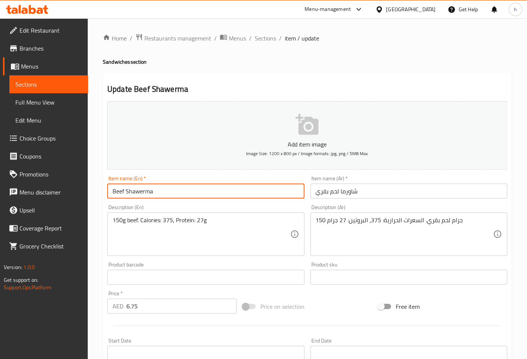
paste input "Sandwich"
type input "Beef Shawerma Sandwich"
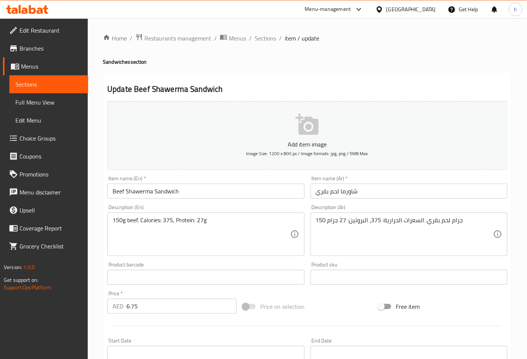
click at [315, 193] on input "شاورما لحم بقري" at bounding box center [408, 191] width 197 height 15
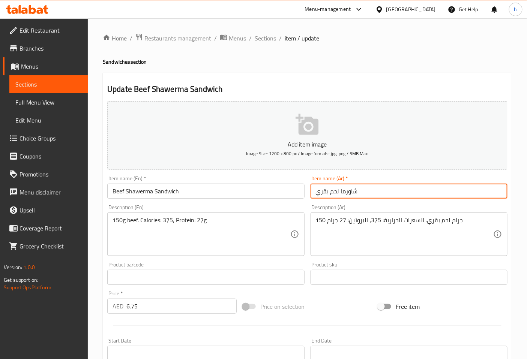
paste input "سندويتش"
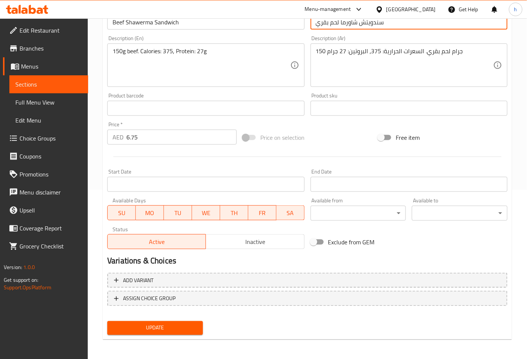
type input "سندويتش شاورما لحم بقري"
click at [188, 324] on span "Update" at bounding box center [155, 328] width 84 height 9
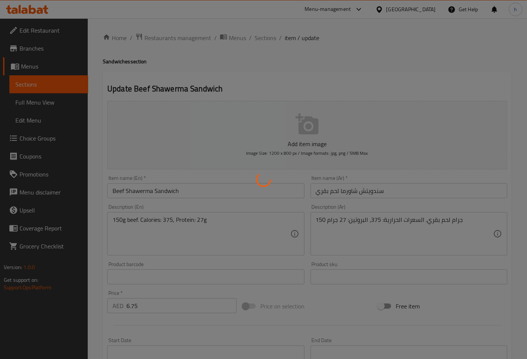
scroll to position [0, 0]
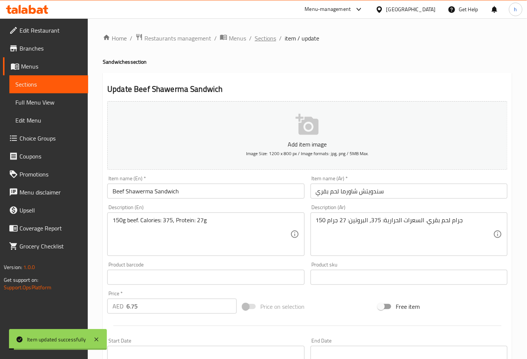
click at [268, 40] on span "Sections" at bounding box center [265, 38] width 21 height 9
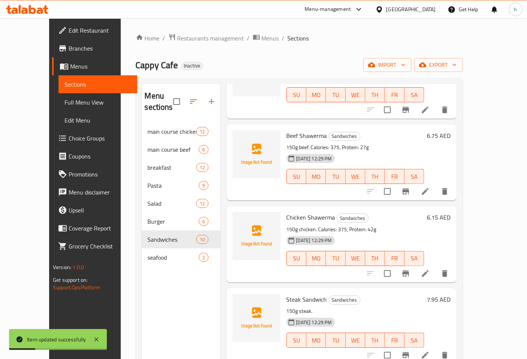
scroll to position [166, 0]
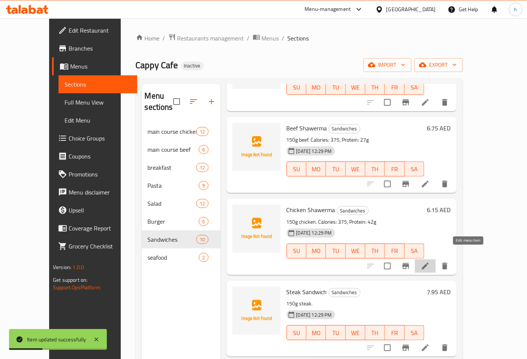
click at [430, 262] on icon at bounding box center [425, 266] width 9 height 9
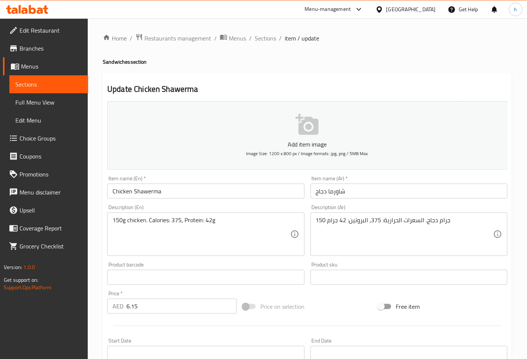
click at [186, 196] on input "Chicken Shawerma" at bounding box center [205, 191] width 197 height 15
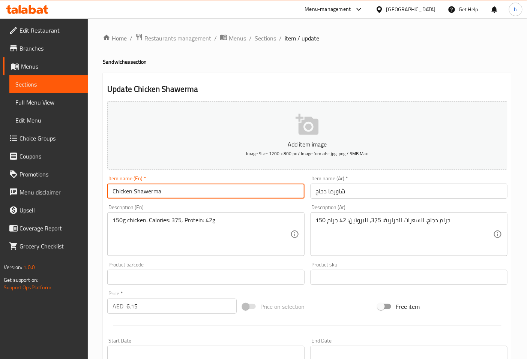
paste input "Sandwich"
type input "Chicken Shawerma Sandwich"
click at [358, 194] on input "شاورما دجاج" at bounding box center [408, 191] width 197 height 15
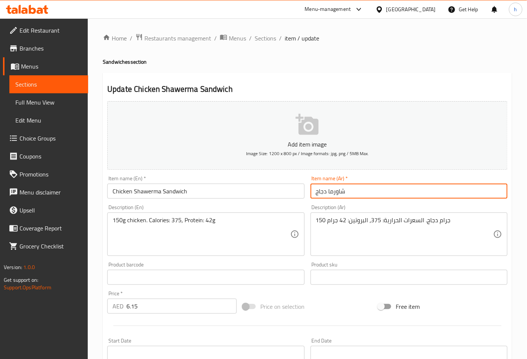
click at [314, 195] on input "شاورما دجاج" at bounding box center [408, 191] width 197 height 15
paste input "سندويتش"
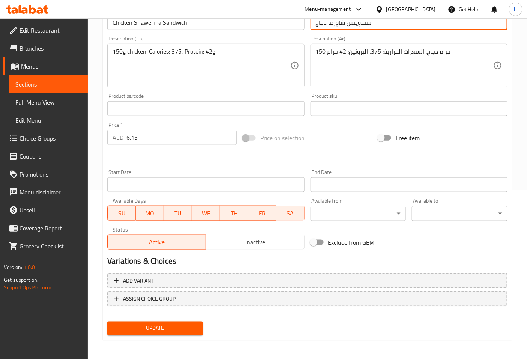
scroll to position [169, 0]
type input "سندويتش شاورما دجاج"
click at [171, 325] on span "Update" at bounding box center [155, 328] width 84 height 9
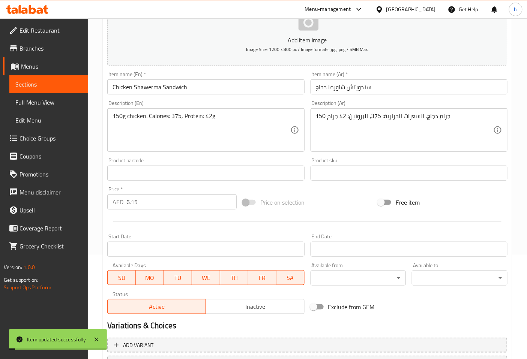
scroll to position [2, 0]
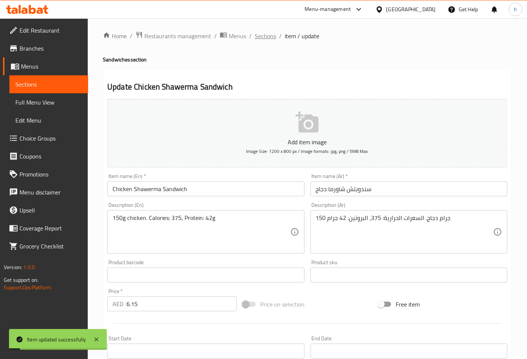
click at [261, 37] on span "Sections" at bounding box center [265, 35] width 21 height 9
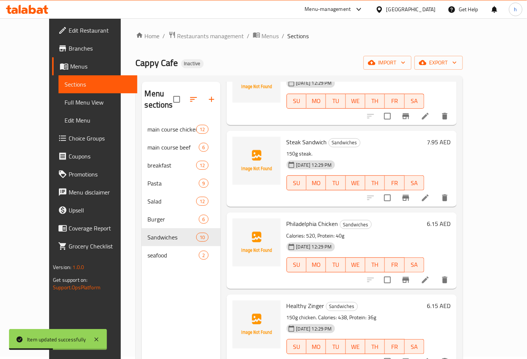
scroll to position [333, 0]
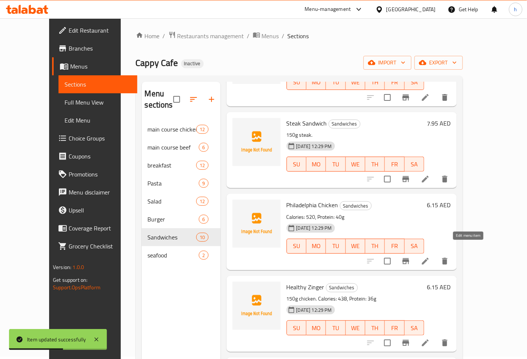
click at [429, 258] on icon at bounding box center [425, 261] width 7 height 7
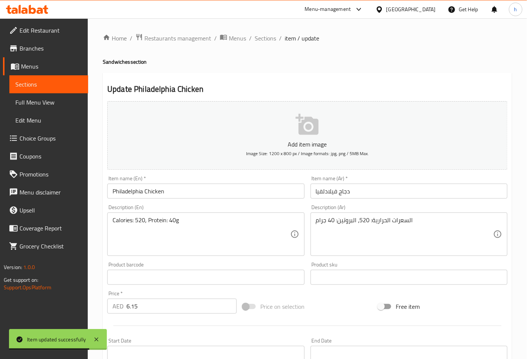
click at [171, 194] on input "Philadelphia Chicken" at bounding box center [205, 191] width 197 height 15
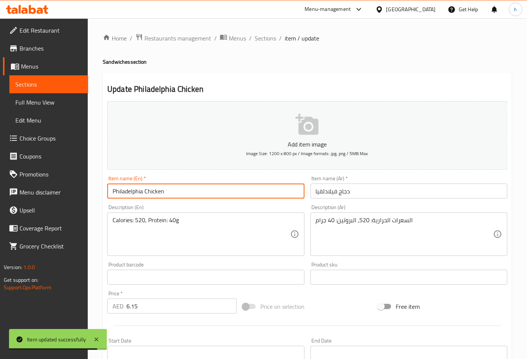
paste input "Sandwich"
type input "Philadelphia Chicken Sandwich"
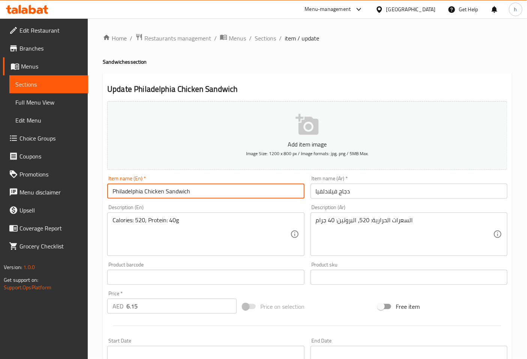
click at [357, 189] on input "دجاج فيلادلفيا" at bounding box center [408, 191] width 197 height 15
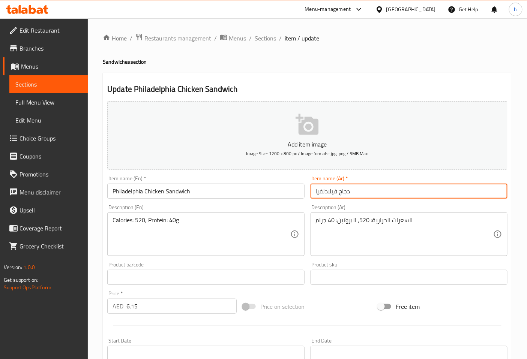
click at [314, 194] on input "دجاج فيلادلفيا" at bounding box center [408, 191] width 197 height 15
paste input "سندويتش"
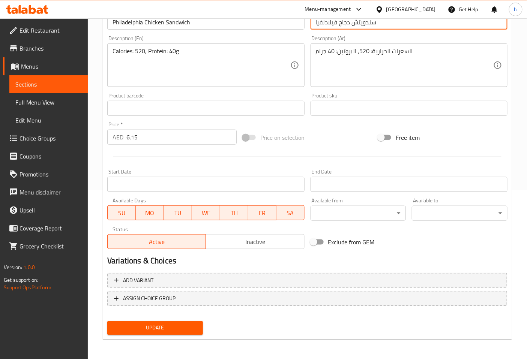
type input "سندويتش دجاج فيلادلفيا"
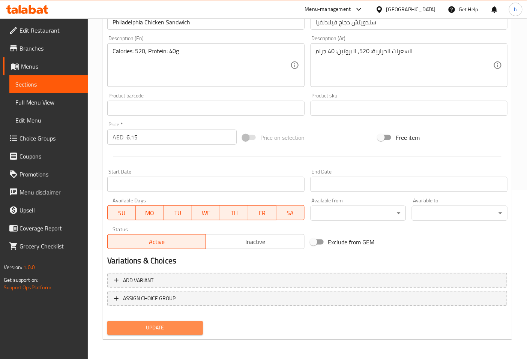
click at [160, 328] on span "Update" at bounding box center [155, 328] width 84 height 9
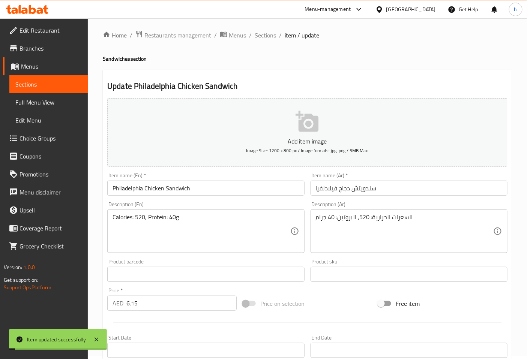
scroll to position [0, 0]
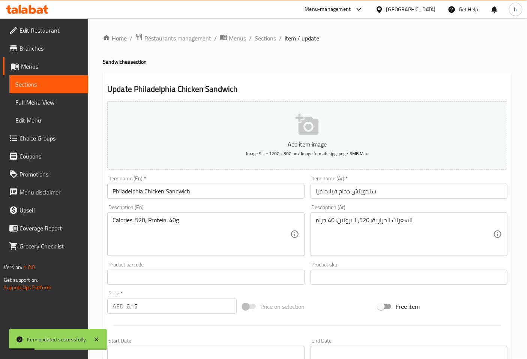
click at [264, 36] on span "Sections" at bounding box center [265, 38] width 21 height 9
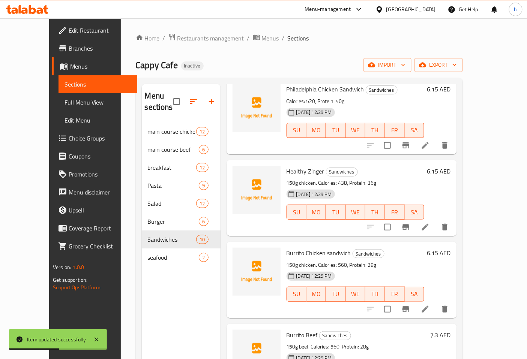
scroll to position [436, 0]
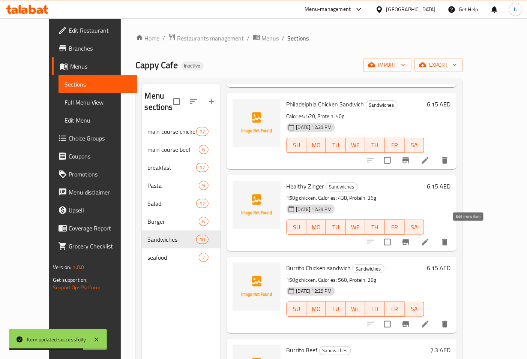
click at [429, 239] on icon at bounding box center [425, 242] width 7 height 7
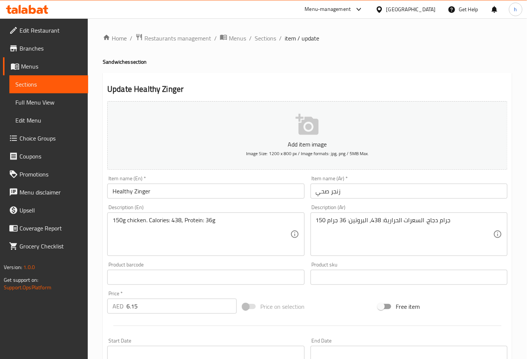
click at [178, 191] on input "Healthy Zinger" at bounding box center [205, 191] width 197 height 15
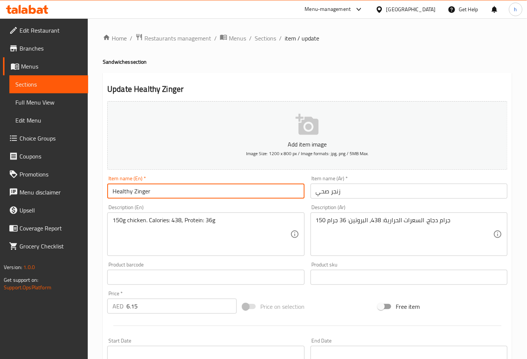
paste input "Sandwich"
type input "Healthy Zinger Sandwich"
click at [318, 194] on input "زنجر صحي" at bounding box center [408, 191] width 197 height 15
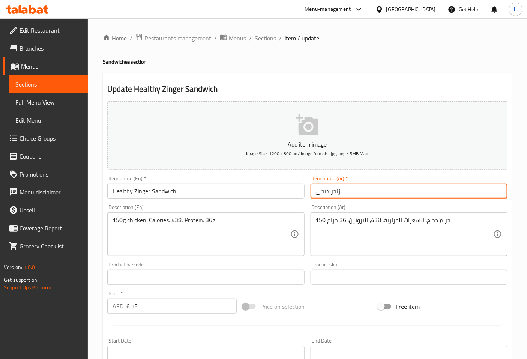
paste input "سندويتش"
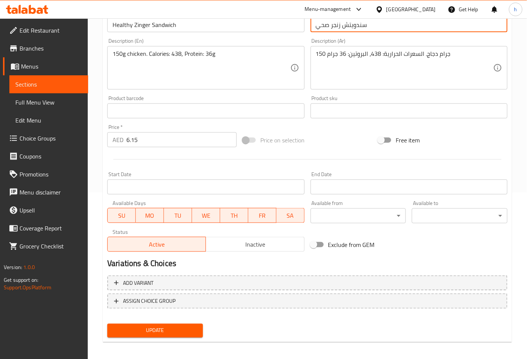
type input "سندويتش زنجر صحي"
click at [195, 327] on span "Update" at bounding box center [155, 330] width 84 height 9
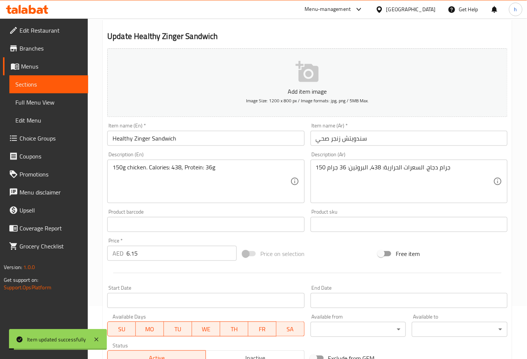
scroll to position [0, 0]
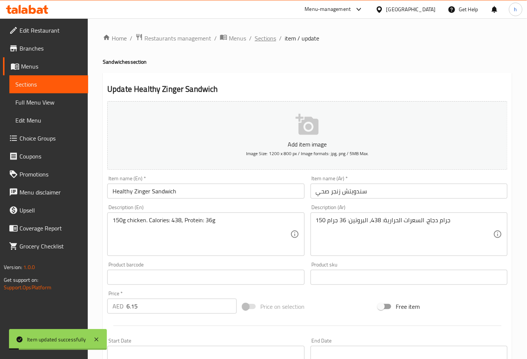
click at [273, 37] on span "Sections" at bounding box center [265, 38] width 21 height 9
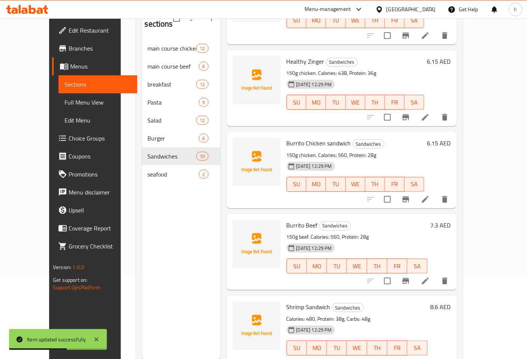
scroll to position [105, 0]
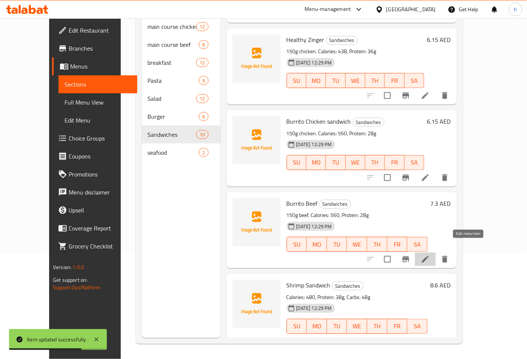
click at [430, 255] on icon at bounding box center [425, 259] width 9 height 9
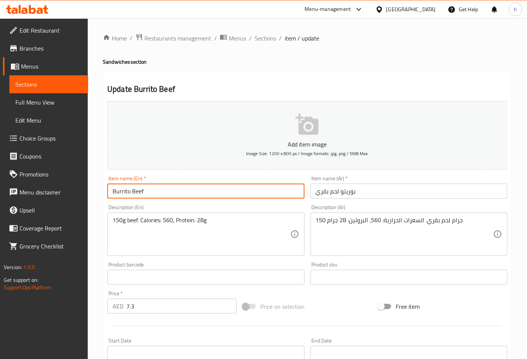
click at [177, 193] on input "Burrito Beef" at bounding box center [205, 191] width 197 height 15
paste input "Sandwich"
type input "Burrito Beef Sandwich"
click at [370, 193] on input "بوريتو لحم بقري" at bounding box center [408, 191] width 197 height 15
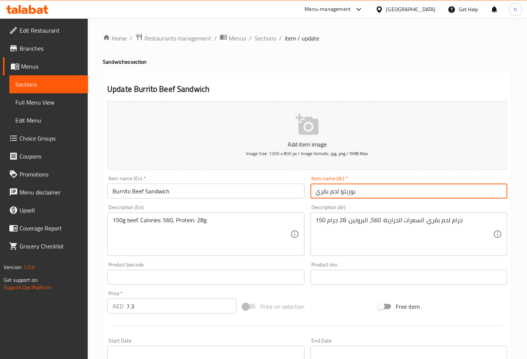
click at [315, 195] on input "بوريتو لحم بقري" at bounding box center [408, 191] width 197 height 15
paste input "سندويتش"
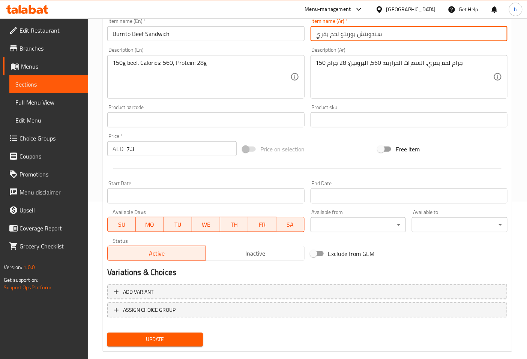
scroll to position [169, 0]
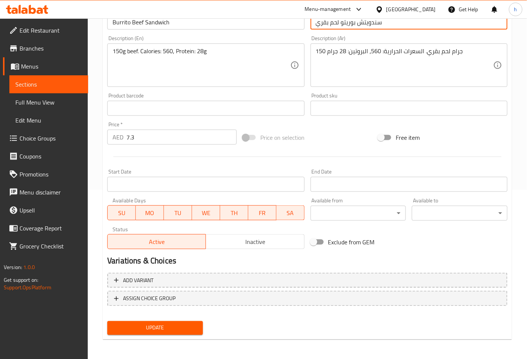
type input "سندويتش بوريتو لحم بقري"
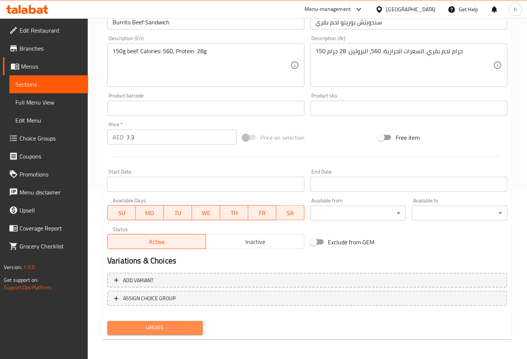
click at [168, 328] on span "Update" at bounding box center [155, 328] width 84 height 9
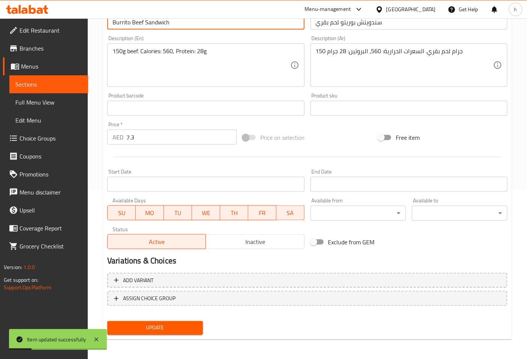
drag, startPoint x: 144, startPoint y: 20, endPoint x: 108, endPoint y: 24, distance: 36.6
click at [108, 24] on input "Burrito Beef Sandwich" at bounding box center [205, 22] width 197 height 15
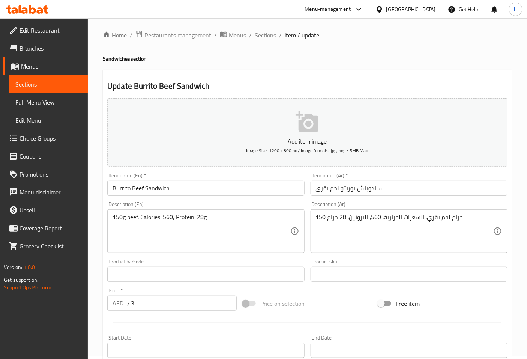
scroll to position [0, 0]
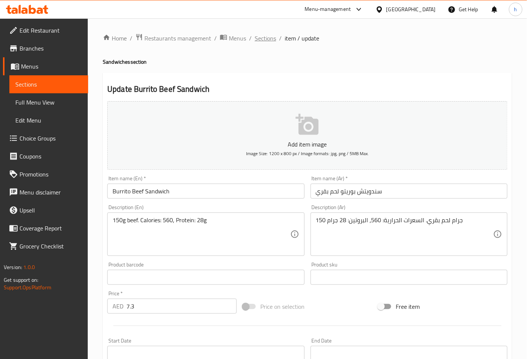
click at [259, 36] on span "Sections" at bounding box center [265, 38] width 21 height 9
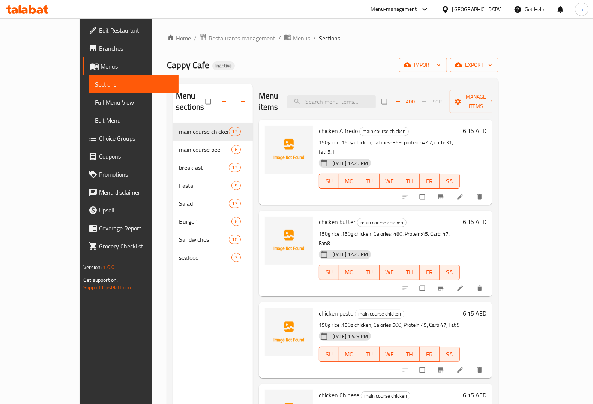
click at [95, 103] on span "Full Menu View" at bounding box center [134, 102] width 78 height 9
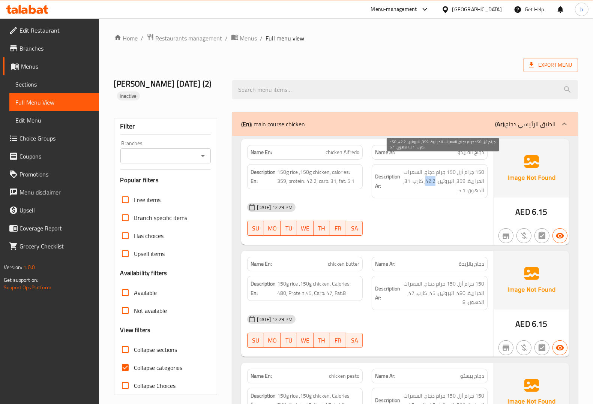
drag, startPoint x: 426, startPoint y: 172, endPoint x: 435, endPoint y: 172, distance: 9.4
click at [435, 172] on span "150 جرام أرز، 150 جرام دجاج، السعرات الحرارية: 359، البروتين: 42.2، كارب: 31، ا…" at bounding box center [443, 182] width 82 height 28
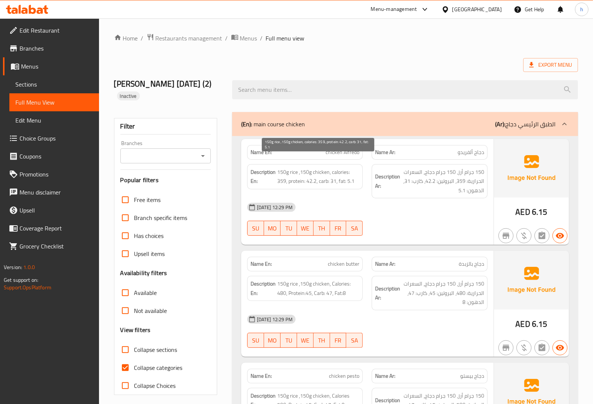
click at [313, 172] on span "150g rice ,150g chicken, calories: 359, protein: 42.2, carb: 31, fat: 5.1" at bounding box center [318, 177] width 82 height 18
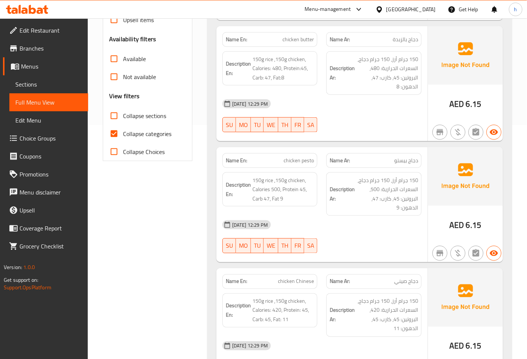
scroll to position [249, 0]
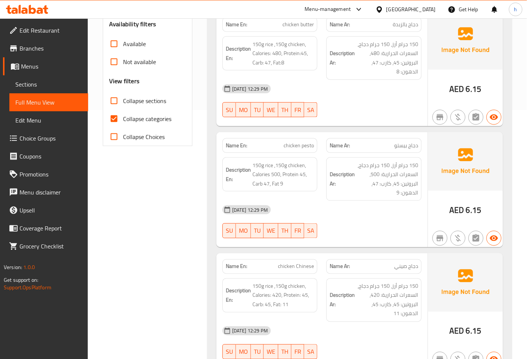
click at [306, 144] on span "chicken pesto" at bounding box center [298, 146] width 30 height 8
copy span "pesto"
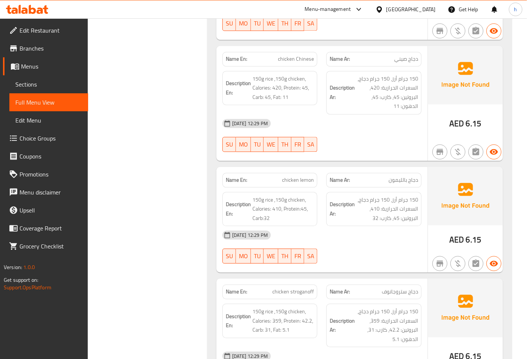
scroll to position [457, 0]
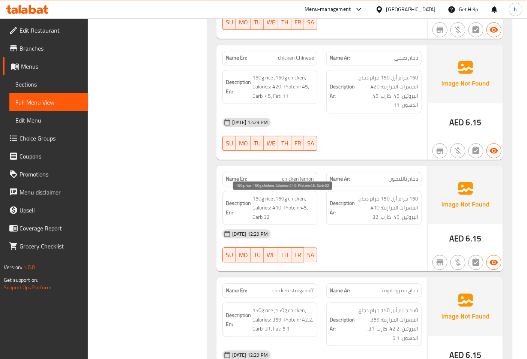
click at [261, 209] on span "150g rice ,150g chicken, Calories: 410, Protein:45, Carb:32" at bounding box center [283, 209] width 62 height 28
click at [289, 211] on span "150g rice ,150g chicken, Calories: 410, Protein:45, Carb:32" at bounding box center [283, 209] width 62 height 28
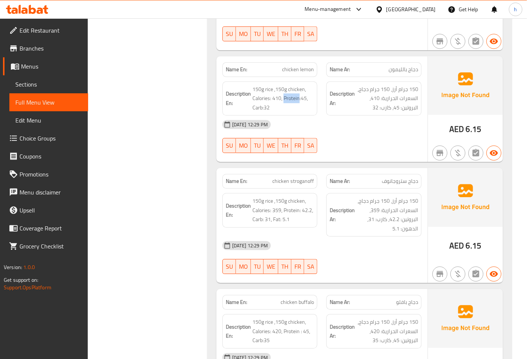
scroll to position [582, 0]
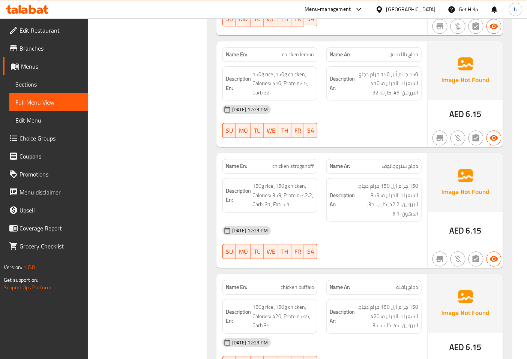
click at [309, 168] on span "chicken stroganoff" at bounding box center [293, 166] width 42 height 8
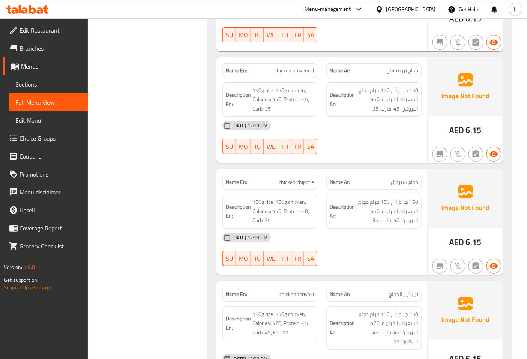
scroll to position [1041, 0]
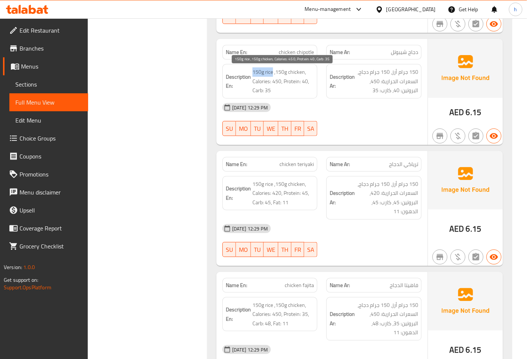
drag, startPoint x: 253, startPoint y: 72, endPoint x: 272, endPoint y: 71, distance: 18.4
click at [272, 71] on span "150g rice ,150g chicken, Calories: 450, Protein: 40, Carb: 35" at bounding box center [283, 81] width 62 height 28
drag, startPoint x: 253, startPoint y: 81, endPoint x: 280, endPoint y: 81, distance: 27.0
click at [280, 81] on span "150g rice ,150g chicken, Calories: 450, Protein: 40, Carb: 35" at bounding box center [283, 81] width 62 height 28
click at [294, 81] on span "150g rice ,150g chicken, Calories: 450, Protein: 40, Carb: 35" at bounding box center [283, 81] width 62 height 28
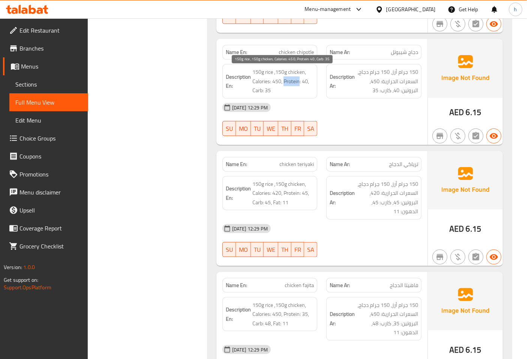
click at [294, 81] on span "150g rice ,150g chicken, Calories: 450, Protein: 40, Carb: 35" at bounding box center [283, 81] width 62 height 28
click at [262, 85] on span "150g rice ,150g chicken, Calories: 450, Protein: 40, Carb: 35" at bounding box center [283, 81] width 62 height 28
click at [250, 85] on strong "Description En:" at bounding box center [238, 81] width 25 height 18
drag, startPoint x: 253, startPoint y: 81, endPoint x: 282, endPoint y: 81, distance: 29.2
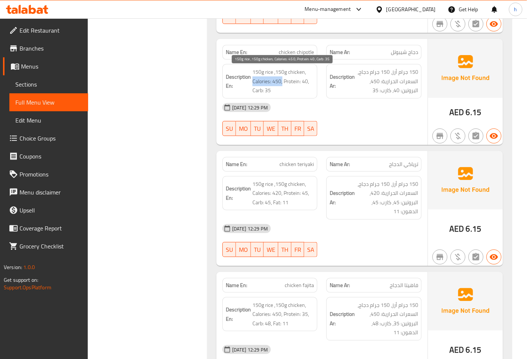
click at [282, 81] on span "150g rice ,150g chicken, Calories: 450, Protein: 40, Carb: 35" at bounding box center [283, 81] width 62 height 28
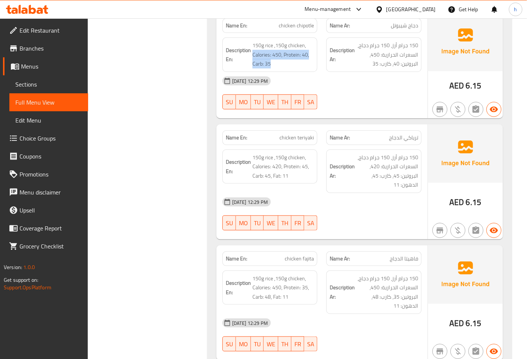
scroll to position [1083, 0]
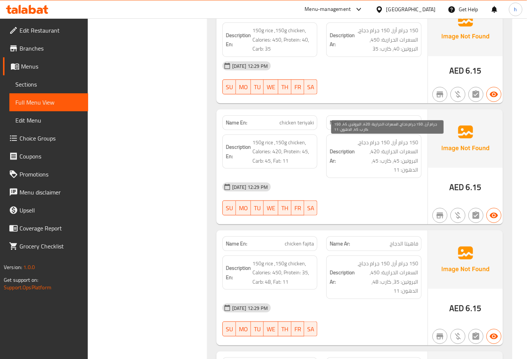
click at [394, 151] on span "150 جرام أرز، 150 جرام دجاج، السعرات الحرارية: 420، البروتين: 45، كارب: 45، الد…" at bounding box center [387, 156] width 62 height 37
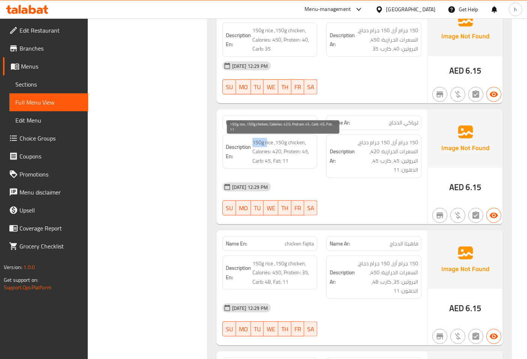
drag, startPoint x: 253, startPoint y: 139, endPoint x: 267, endPoint y: 141, distance: 14.4
click at [267, 141] on span "150g rice ,150g chicken, Calories: 420, Protein: 45, Carb: 45, Fat: 11" at bounding box center [283, 152] width 62 height 28
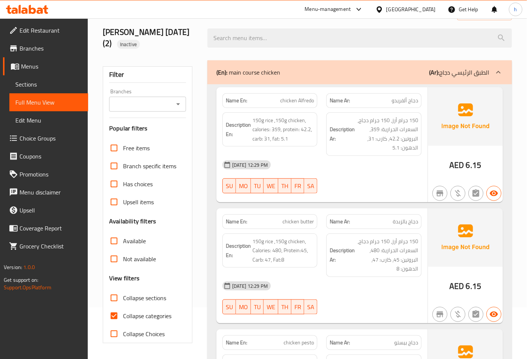
scroll to position [0, 0]
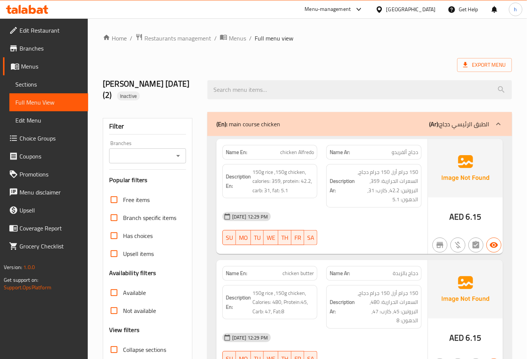
click at [378, 125] on div "(En): main course chicken (Ar): الطبق الرئيسي دجاج" at bounding box center [352, 124] width 273 height 9
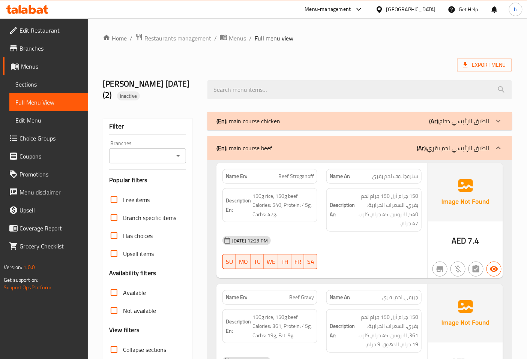
click at [295, 177] on span "Beef Stroganoff" at bounding box center [296, 176] width 36 height 8
click at [413, 174] on span "ستروجانوف لحم بقري" at bounding box center [395, 176] width 46 height 8
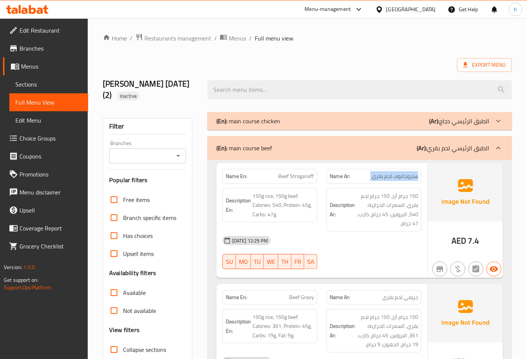
click at [413, 174] on span "ستروجانوف لحم بقري" at bounding box center [395, 176] width 46 height 8
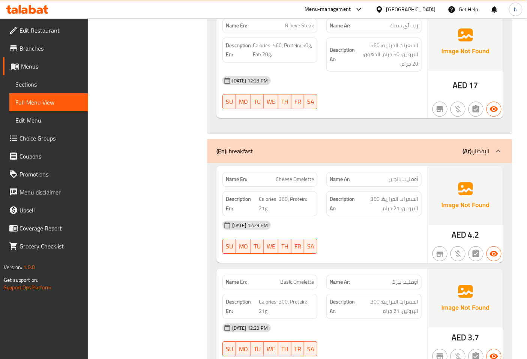
scroll to position [5238, 0]
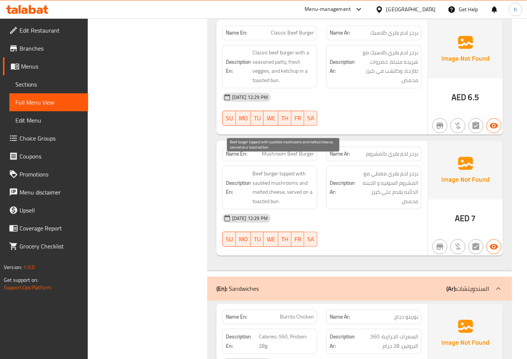
click at [264, 180] on span "Beef burger topped with sautéed mushrooms and melted cheese, served on a toaste…" at bounding box center [283, 187] width 62 height 37
copy span "melted"
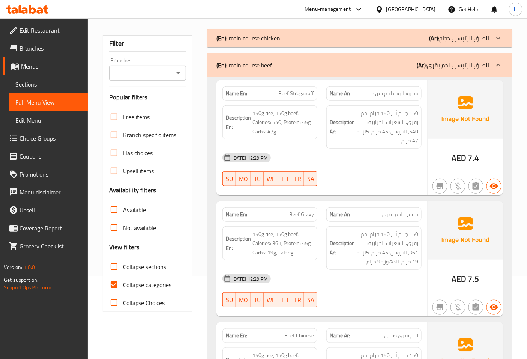
scroll to position [83, 0]
click at [293, 114] on span "150g rice, 150g beef. Calories: 540, Protein: 45g, Carbs: 47g." at bounding box center [283, 122] width 62 height 28
copy span "beef"
drag, startPoint x: 404, startPoint y: 120, endPoint x: 370, endPoint y: 119, distance: 34.5
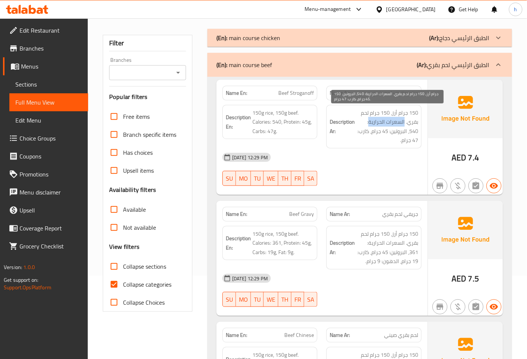
click at [370, 119] on span "150 جرام أرز، 150 جرام لحم بقري. السعرات الحرارية: 540، البروتين: 45 جرام، كارب…" at bounding box center [387, 126] width 62 height 37
click at [362, 120] on span "150 جرام أرز، 150 جرام لحم بقري. السعرات الحرارية: 540، البروتين: 45 جرام، كارب…" at bounding box center [387, 126] width 62 height 37
click at [413, 131] on span "150 جرام أرز، 150 جرام لحم بقري. السعرات الحرارية: 540، البروتين: 45 جرام، كارب…" at bounding box center [387, 126] width 62 height 37
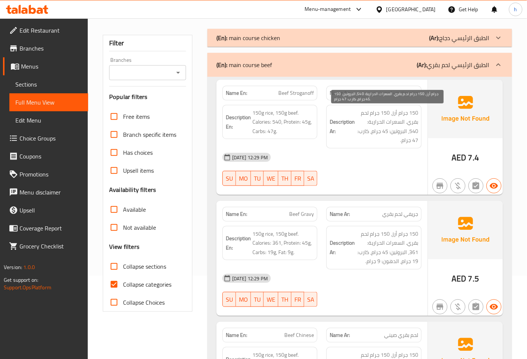
click at [378, 131] on span "150 جرام أرز، 150 جرام لحم بقري. السعرات الحرارية: 540، البروتين: 45 جرام، كارب…" at bounding box center [387, 126] width 62 height 37
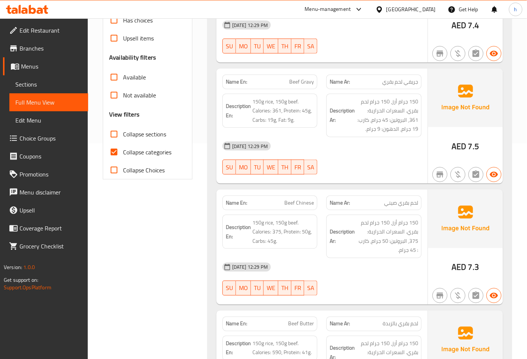
scroll to position [216, 0]
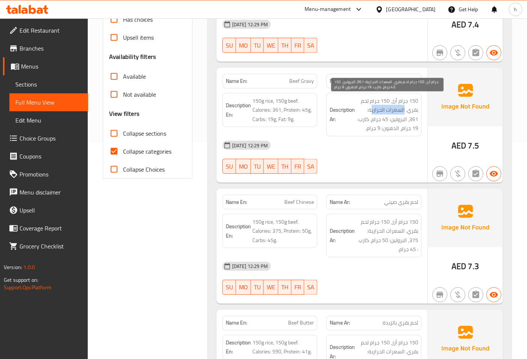
drag, startPoint x: 404, startPoint y: 109, endPoint x: 373, endPoint y: 109, distance: 31.1
click at [373, 109] on span "150 جرام أرز، 150 جرام لحم بقري. السعرات الحرارية: 361، البروتين: 45 جرام، كارب…" at bounding box center [387, 114] width 62 height 37
drag, startPoint x: 410, startPoint y: 118, endPoint x: 388, endPoint y: 120, distance: 21.8
click at [388, 120] on span "150 جرام أرز، 150 جرام لحم بقري. السعرات الحرارية: 361، البروتين: 45 جرام، كارب…" at bounding box center [387, 114] width 62 height 37
click at [374, 118] on span "150 جرام أرز، 150 جرام لحم بقري. السعرات الحرارية: 361، البروتين: 45 جرام، كارب…" at bounding box center [387, 114] width 62 height 37
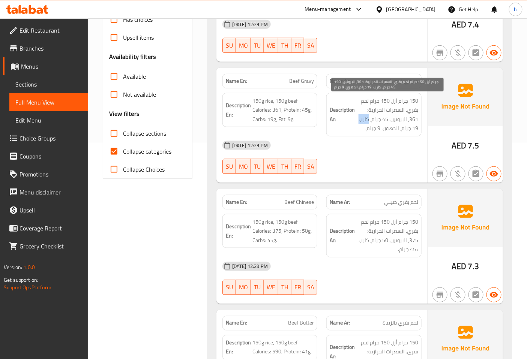
click at [374, 118] on span "150 جرام أرز، 150 جرام لحم بقري. السعرات الحرارية: 361، البروتين: 45 جرام، كارب…" at bounding box center [387, 114] width 62 height 37
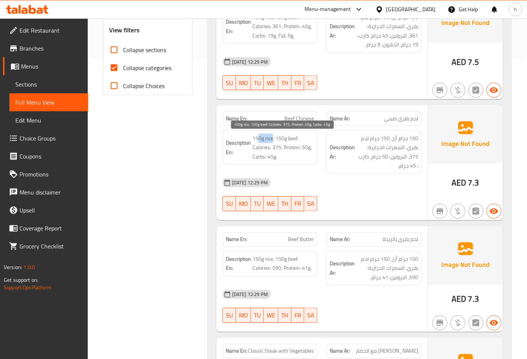
drag, startPoint x: 258, startPoint y: 141, endPoint x: 272, endPoint y: 141, distance: 14.6
click at [272, 141] on span "150g rice, 150g beef. Calories: 375, Protein: 50g, Carbs: 45g." at bounding box center [283, 148] width 62 height 28
drag, startPoint x: 253, startPoint y: 158, endPoint x: 278, endPoint y: 157, distance: 25.1
click at [278, 157] on span "150g rice, 150g beef. Calories: 375, Protein: 50g, Carbs: 45g." at bounding box center [283, 148] width 62 height 28
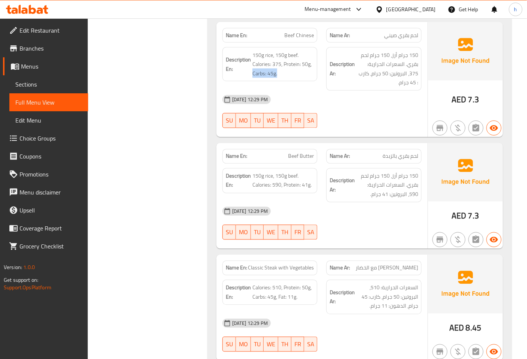
scroll to position [466, 0]
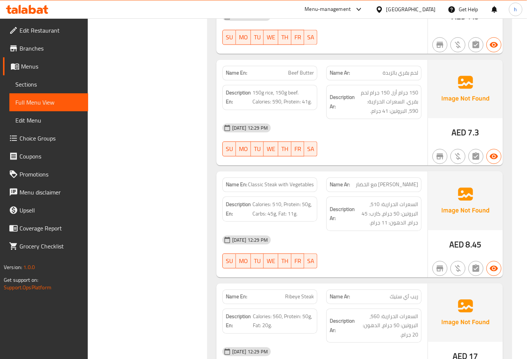
click at [258, 181] on span "Classic Steak with Vegetables" at bounding box center [281, 185] width 66 height 8
drag, startPoint x: 402, startPoint y: 184, endPoint x: 378, endPoint y: 184, distance: 24.4
click at [378, 184] on span "ستيك كلاسيك مع الخضار" at bounding box center [386, 185] width 63 height 8
click at [308, 186] on span "Classic Steak with Vegetables" at bounding box center [281, 185] width 66 height 8
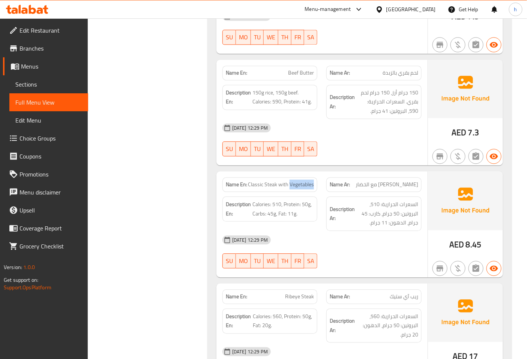
copy span "Vegetables"
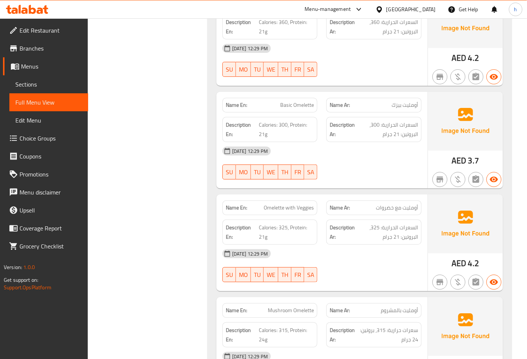
scroll to position [925, 0]
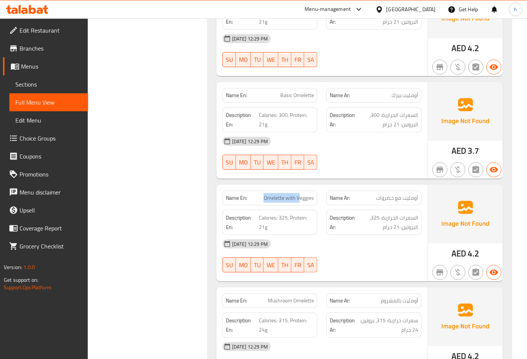
drag, startPoint x: 264, startPoint y: 198, endPoint x: 301, endPoint y: 198, distance: 36.4
copy span "Veggies"
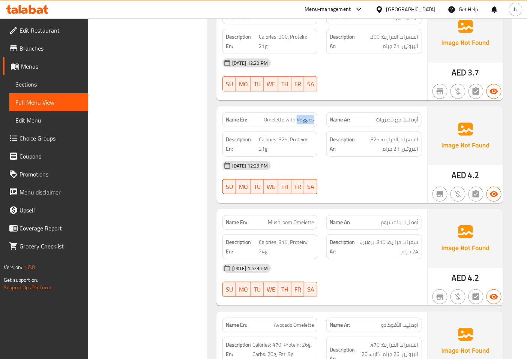
scroll to position [1008, 0]
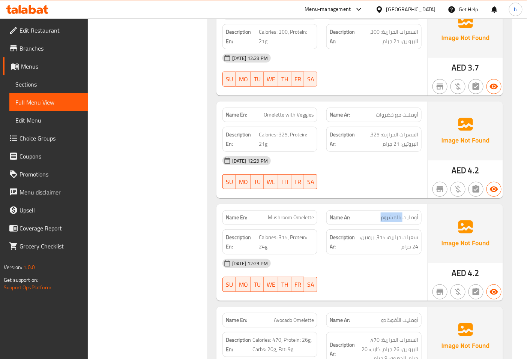
drag, startPoint x: 404, startPoint y: 219, endPoint x: 366, endPoint y: 219, distance: 38.3
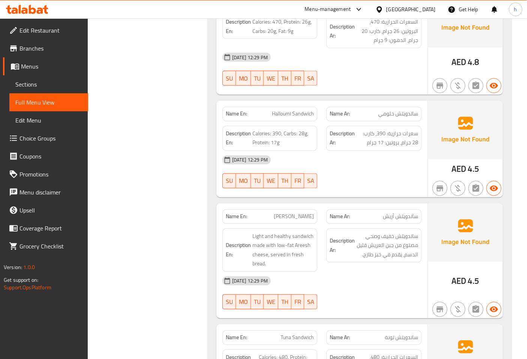
scroll to position [1341, 0]
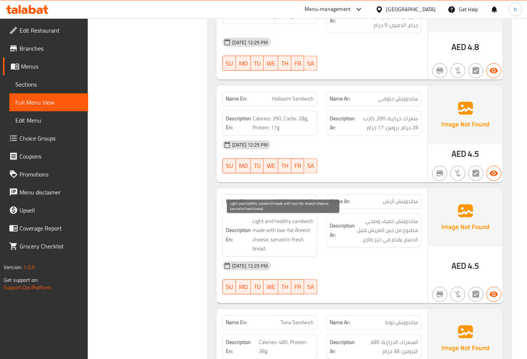
click at [299, 229] on span "Light and healthy sandwich made with low-fat Areesh cheese, served in fresh bre…" at bounding box center [283, 235] width 62 height 37
copy span "Areesh"
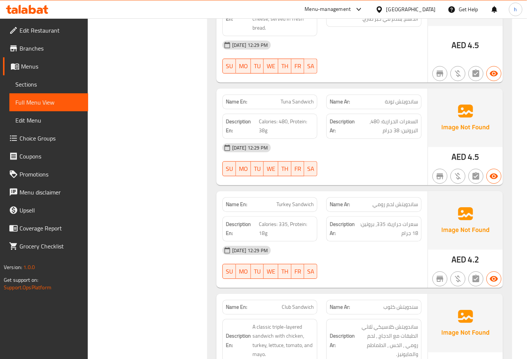
scroll to position [1591, 0]
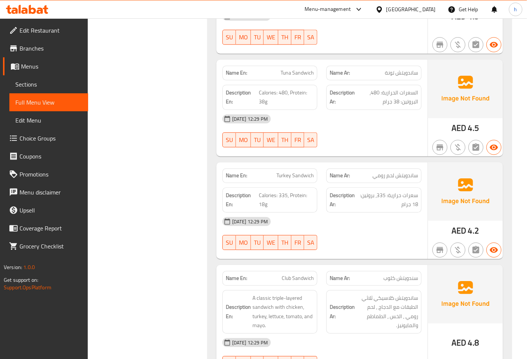
click at [288, 177] on span "Turkey Sandwich" at bounding box center [294, 176] width 37 height 8
copy span "Turkey"
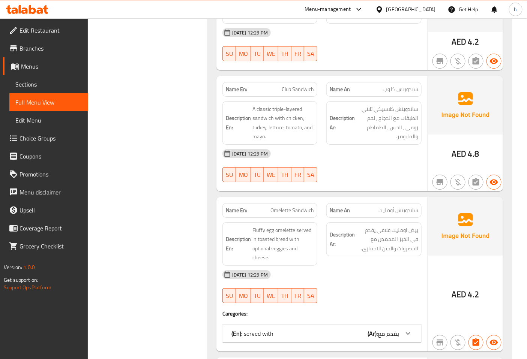
scroll to position [1800, 0]
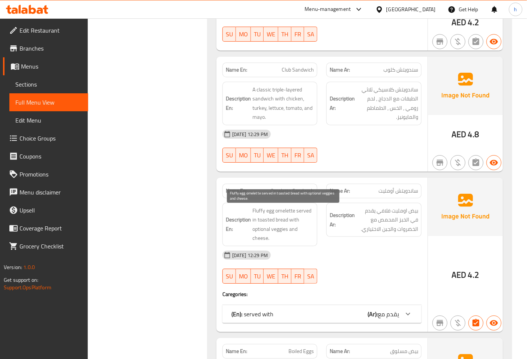
click at [304, 213] on span "Fluffy egg omelette served in toasted bread with optional veggies and cheese." at bounding box center [283, 224] width 62 height 37
click at [286, 211] on span "Fluffy egg omelette served in toasted bread with optional veggies and cheese." at bounding box center [283, 224] width 62 height 37
copy span "omelette"
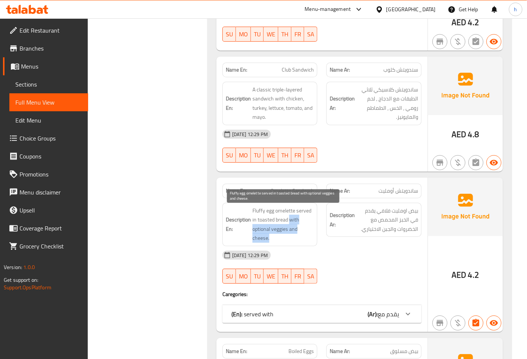
drag, startPoint x: 269, startPoint y: 236, endPoint x: 291, endPoint y: 219, distance: 27.2
click at [291, 219] on span "Fluffy egg omelette served in toasted bread with optional veggies and cheese." at bounding box center [283, 224] width 62 height 37
copy span "with optional veggies and cheese."
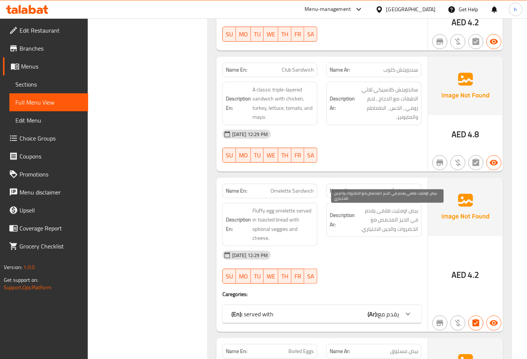
click at [372, 225] on span "بيض اومليت فلافي يقدم في الخبز المحمص مع الخضروات والجبن الاختياري." at bounding box center [387, 220] width 62 height 28
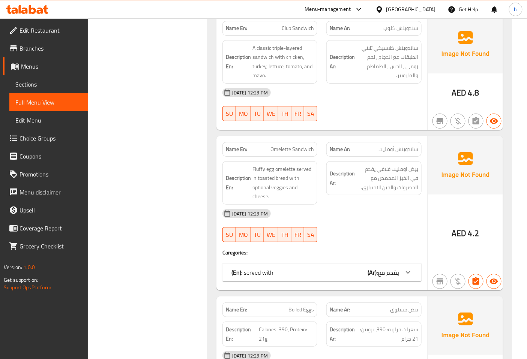
scroll to position [1883, 0]
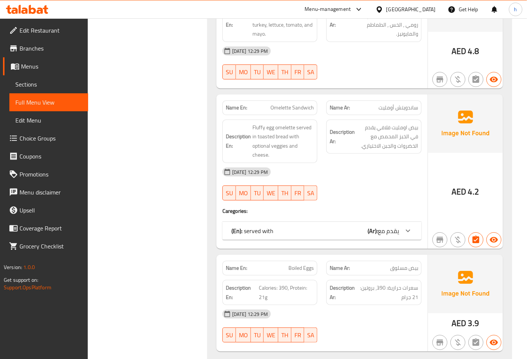
click at [375, 228] on b "(Ar):" at bounding box center [372, 230] width 10 height 11
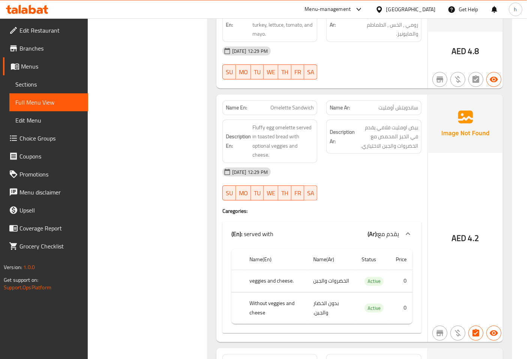
click at [375, 228] on div "(En): served with (Ar): يقدم مع" at bounding box center [321, 234] width 199 height 24
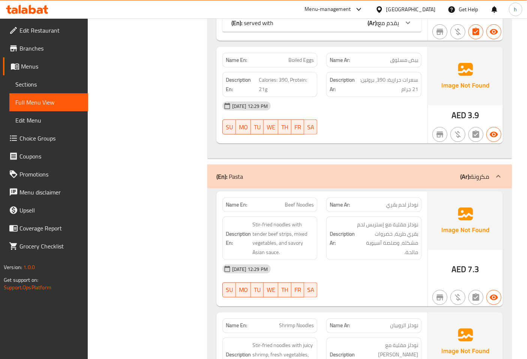
scroll to position [2133, 0]
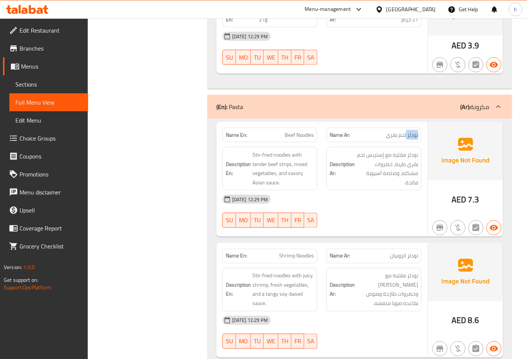
scroll to position [2175, 0]
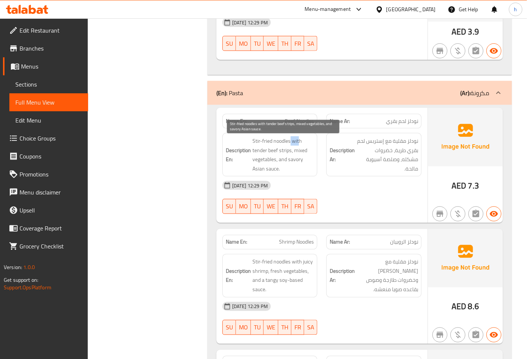
drag, startPoint x: 290, startPoint y: 144, endPoint x: 298, endPoint y: 144, distance: 8.2
click at [298, 144] on span "Stir-fried noodles with tender beef strips, mixed vegetables, and savory Asian …" at bounding box center [283, 154] width 62 height 37
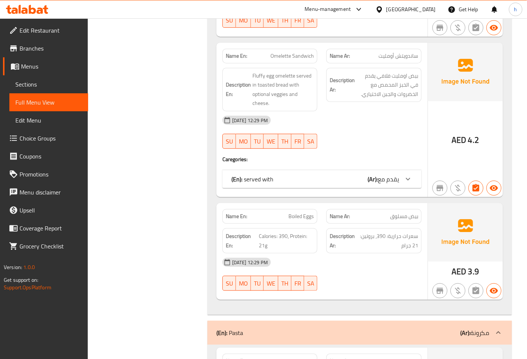
scroll to position [1883, 0]
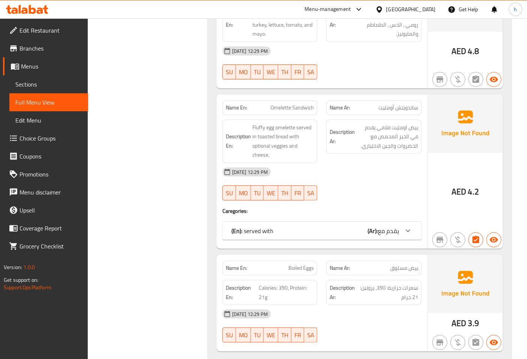
click at [307, 110] on span "Omelette Sandwich" at bounding box center [291, 108] width 43 height 8
copy span "Sandwich"
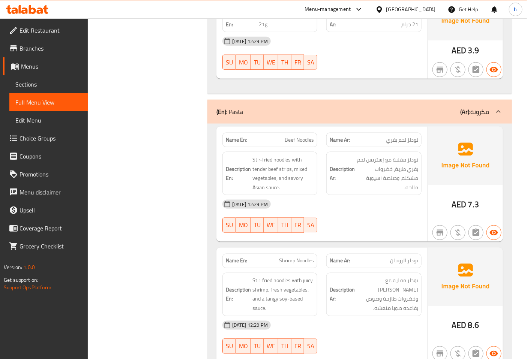
scroll to position [2175, 0]
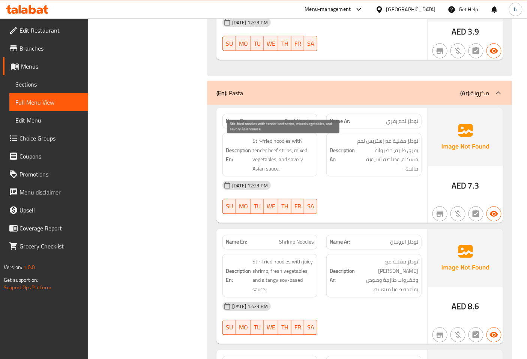
click at [279, 141] on span "Stir-fried noodles with tender beef strips, mixed vegetables, and savory Asian …" at bounding box center [283, 154] width 62 height 37
click at [262, 150] on span "Stir-fried noodles with tender beef strips, mixed vegetables, and savory Asian …" at bounding box center [283, 154] width 62 height 37
drag, startPoint x: 253, startPoint y: 142, endPoint x: 261, endPoint y: 142, distance: 7.9
click at [261, 142] on span "Stir-fried noodles with tender beef strips, mixed vegetables, and savory Asian …" at bounding box center [283, 154] width 62 height 37
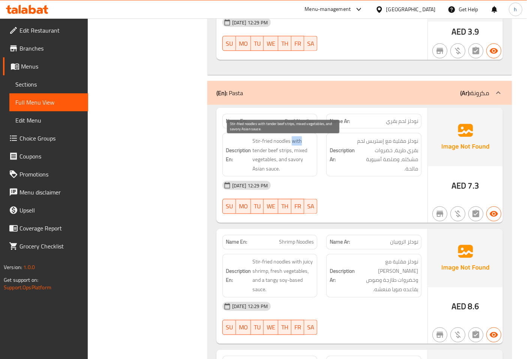
drag, startPoint x: 293, startPoint y: 141, endPoint x: 300, endPoint y: 141, distance: 7.5
click at [300, 141] on span "Stir-fried noodles with tender beef strips, mixed vegetables, and savory Asian …" at bounding box center [283, 154] width 62 height 37
click at [298, 152] on span "Stir-fried noodles with tender beef strips, mixed vegetables, and savory Asian …" at bounding box center [283, 154] width 62 height 37
click at [271, 159] on span "Stir-fried noodles with tender beef strips, mixed vegetables, and savory Asian …" at bounding box center [283, 154] width 62 height 37
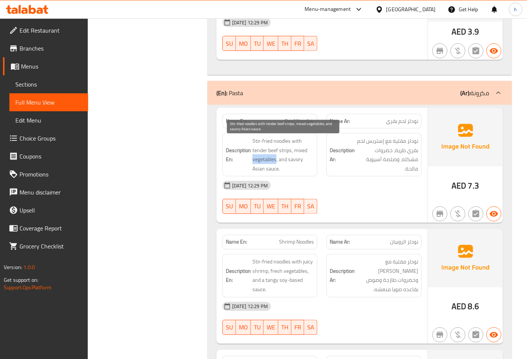
click at [271, 159] on span "Stir-fried noodles with tender beef strips, mixed vegetables, and savory Asian …" at bounding box center [283, 154] width 62 height 37
click at [283, 159] on span "Stir-fried noodles with tender beef strips, mixed vegetables, and savory Asian …" at bounding box center [283, 154] width 62 height 37
click at [294, 160] on span "Stir-fried noodles with tender beef strips, mixed vegetables, and savory Asian …" at bounding box center [283, 154] width 62 height 37
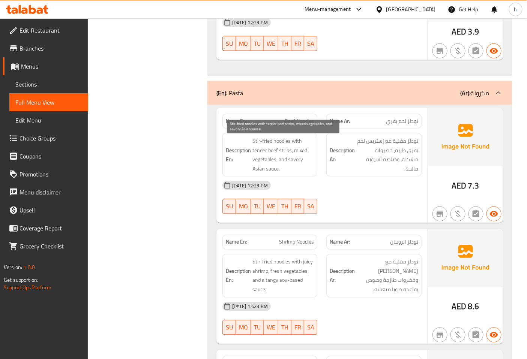
click at [262, 170] on span "Stir-fried noodles with tender beef strips, mixed vegetables, and savory Asian …" at bounding box center [283, 154] width 62 height 37
click at [274, 169] on span "Stir-fried noodles with tender beef strips, mixed vegetables, and savory Asian …" at bounding box center [283, 154] width 62 height 37
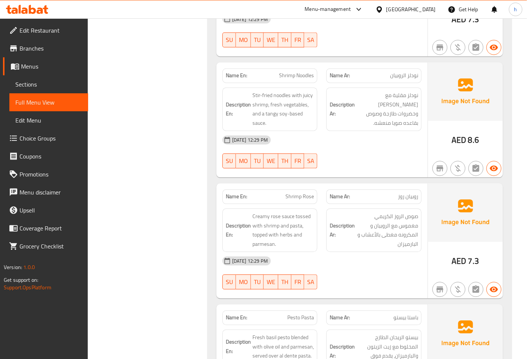
scroll to position [2383, 0]
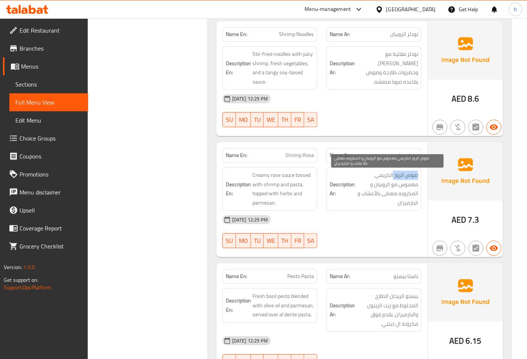
drag, startPoint x: 418, startPoint y: 175, endPoint x: 394, endPoint y: 177, distance: 24.4
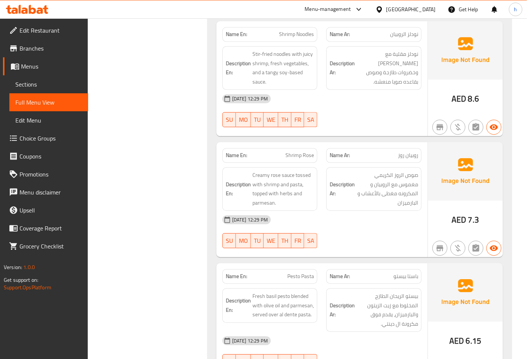
click at [414, 179] on span "صوص الروز الكريمي مغموس مع الروبيان و المكرونه مغطى بالأعشاب و البارميزان" at bounding box center [387, 189] width 62 height 37
click at [283, 188] on span "Creamy rose sauce tossed with shrimp and pasta, topped with herbs and parmesan." at bounding box center [283, 189] width 62 height 37
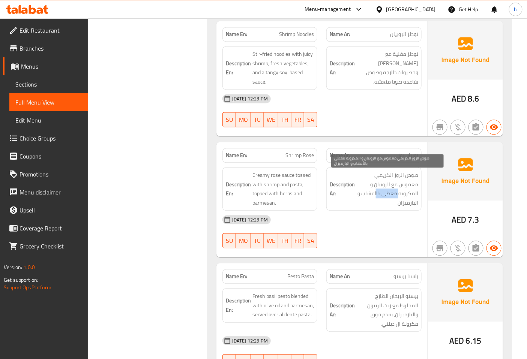
drag, startPoint x: 399, startPoint y: 198, endPoint x: 377, endPoint y: 198, distance: 22.1
click at [377, 198] on span "صوص الروز الكريمي مغموس مع الروبيان و المكرونه مغطى بالأعشاب و البارميزان" at bounding box center [387, 189] width 62 height 37
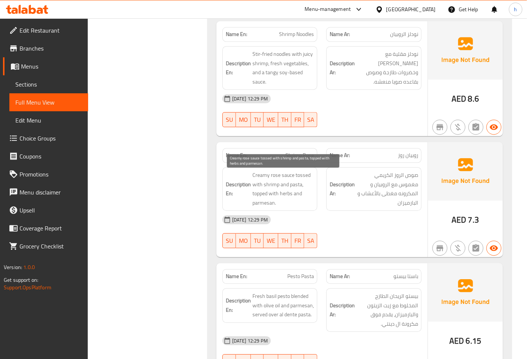
click at [260, 205] on span "Creamy rose sauce tossed with shrimp and pasta, topped with herbs and parmesan." at bounding box center [283, 189] width 62 height 37
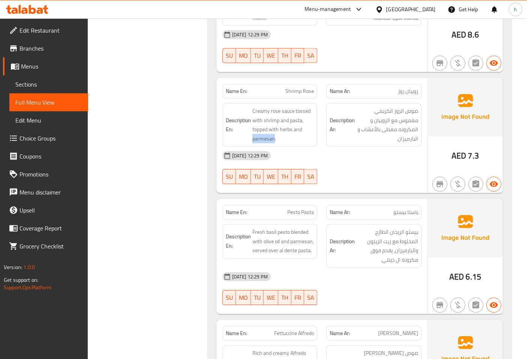
scroll to position [2466, 0]
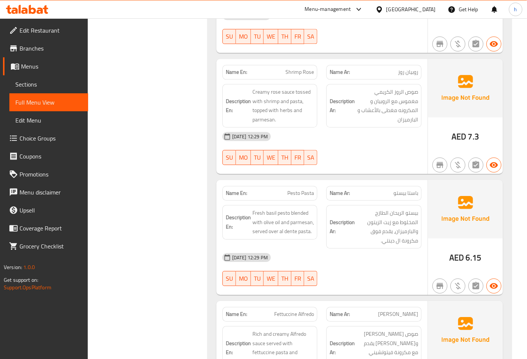
click at [269, 226] on span "Fresh basil pesto blended with olive oil and parmesan, served over al dente pas…" at bounding box center [283, 222] width 62 height 28
click at [270, 226] on span "Fresh basil pesto blended with olive oil and parmesan, served over al dente pas…" at bounding box center [283, 222] width 62 height 28
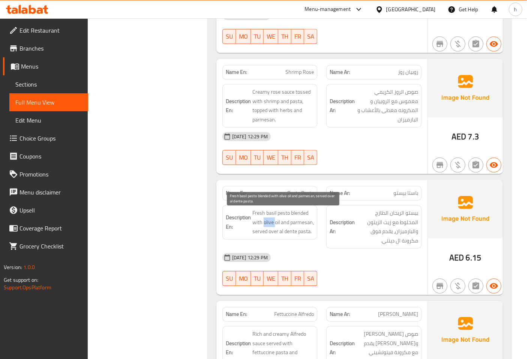
click at [270, 226] on span "Fresh basil pesto blended with olive oil and parmesan, served over al dente pas…" at bounding box center [283, 222] width 62 height 28
drag, startPoint x: 279, startPoint y: 223, endPoint x: 265, endPoint y: 224, distance: 13.9
click at [265, 224] on span "Fresh basil pesto blended with olive oil and parmesan, served over al dente pas…" at bounding box center [283, 222] width 62 height 28
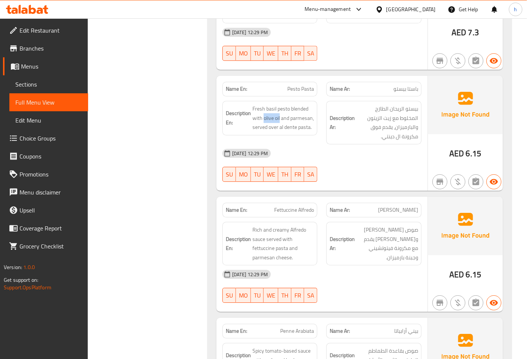
scroll to position [2591, 0]
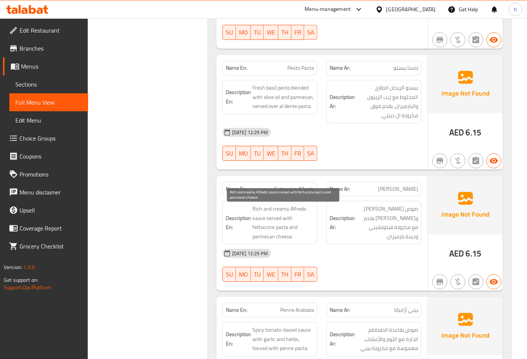
click at [257, 208] on span "Rich and creamy Alfredo sauce served with fettuccine pasta and parmesan cheese." at bounding box center [283, 222] width 62 height 37
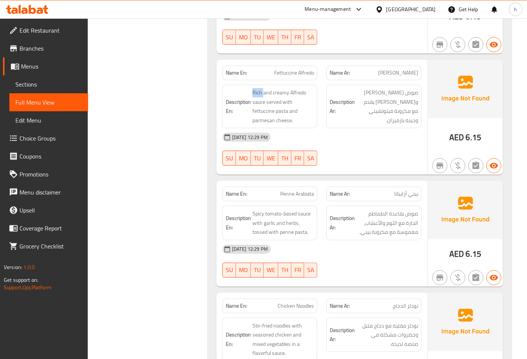
scroll to position [2716, 0]
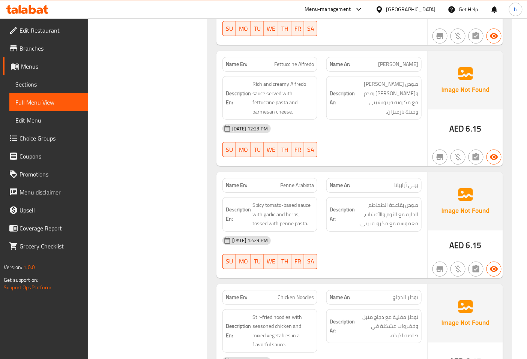
click at [256, 227] on span "Spicy tomato-based sauce with garlic and herbs, tossed with penne pasta." at bounding box center [283, 215] width 62 height 28
click at [272, 226] on span "Spicy tomato-based sauce with garlic and herbs, tossed with penne pasta." at bounding box center [283, 215] width 62 height 28
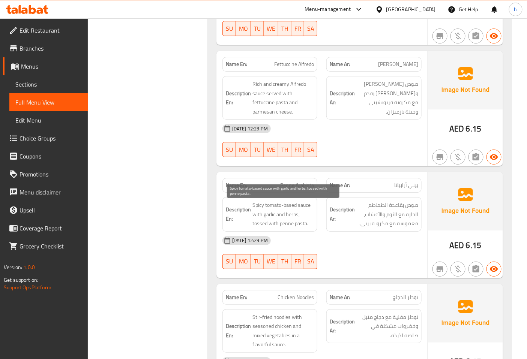
click at [283, 226] on span "Spicy tomato-based sauce with garlic and herbs, tossed with penne pasta." at bounding box center [283, 215] width 62 height 28
click at [284, 226] on span "Spicy tomato-based sauce with garlic and herbs, tossed with penne pasta." at bounding box center [283, 215] width 62 height 28
click at [300, 226] on span "Spicy tomato-based sauce with garlic and herbs, tossed with penne pasta." at bounding box center [283, 215] width 62 height 28
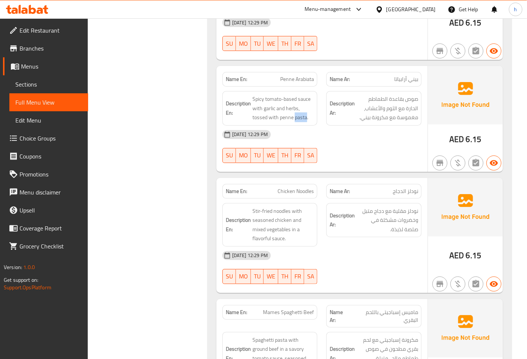
scroll to position [2841, 0]
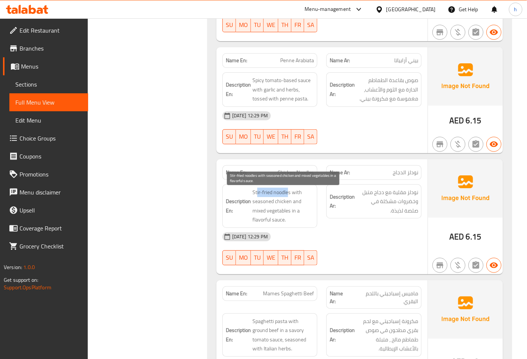
drag, startPoint x: 259, startPoint y: 194, endPoint x: 289, endPoint y: 195, distance: 30.4
click at [289, 195] on span "Stir-fried noodles with seasoned chicken and mixed vegetables in a flavorful sa…" at bounding box center [283, 206] width 62 height 37
click at [297, 192] on span "Stir-fried noodles with seasoned chicken and mixed vegetables in a flavorful sa…" at bounding box center [283, 206] width 62 height 37
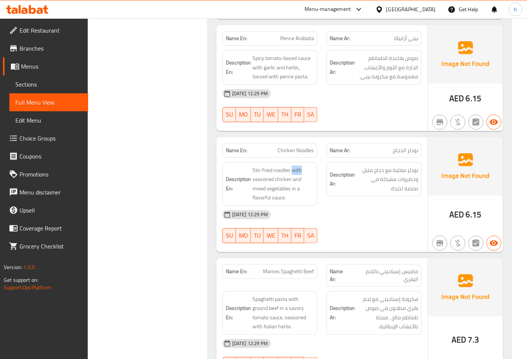
scroll to position [2883, 0]
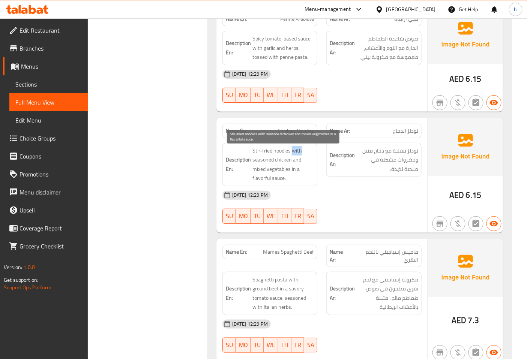
click at [253, 178] on span "Stir-fried noodles with seasoned chicken and mixed vegetables in a flavorful sa…" at bounding box center [283, 164] width 62 height 37
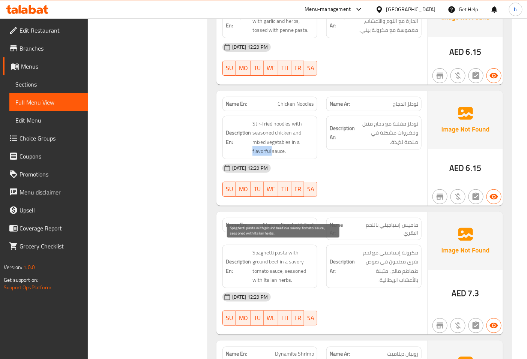
scroll to position [2925, 0]
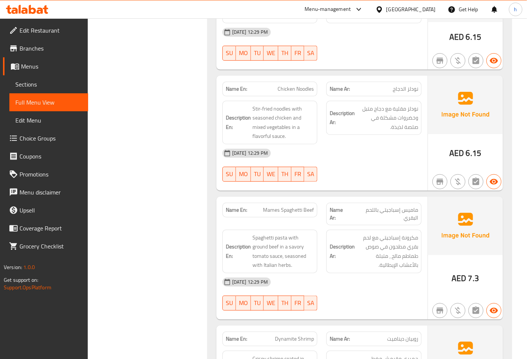
click at [265, 259] on span "Spaghetti pasta with ground beef in a savory tomato sauce, seasoned with Italia…" at bounding box center [283, 251] width 62 height 37
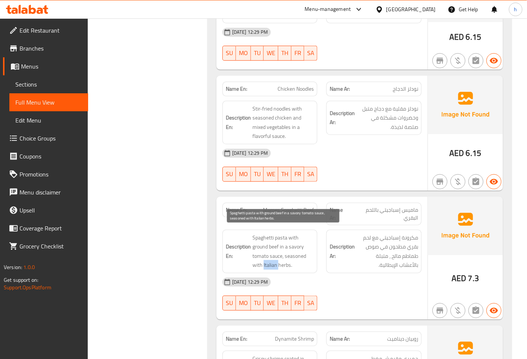
click at [265, 259] on span "Spaghetti pasta with ground beef in a savory tomato sauce, seasoned with Italia…" at bounding box center [283, 251] width 62 height 37
click at [283, 259] on span "Spaghetti pasta with ground beef in a savory tomato sauce, seasoned with Italia…" at bounding box center [283, 251] width 62 height 37
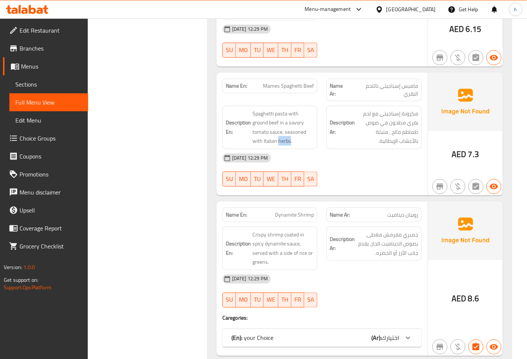
scroll to position [3049, 0]
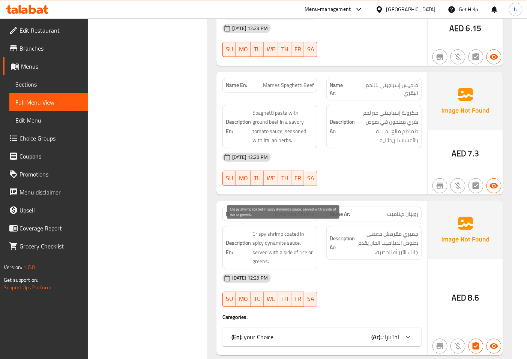
click at [289, 229] on span "Crispy shrimp coated in spicy dynamite sauce, served with a side of rice or gre…" at bounding box center [283, 247] width 62 height 37
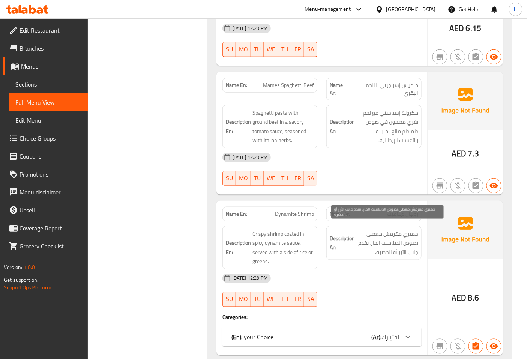
click at [396, 233] on span "جمبري مقرمش مغطى بصوص الديناميت الحار، يقدم جانب الأرز أو الخضره." at bounding box center [387, 243] width 62 height 28
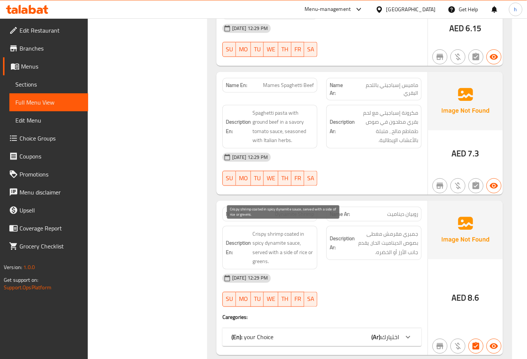
click at [263, 229] on span "Crispy shrimp coated in spicy dynamite sauce, served with a side of rice or gre…" at bounding box center [283, 247] width 62 height 37
click at [275, 229] on span "Crispy shrimp coated in spicy dynamite sauce, served with a side of rice or gre…" at bounding box center [283, 247] width 62 height 37
click at [294, 229] on span "Crispy shrimp coated in spicy dynamite sauce, served with a side of rice or gre…" at bounding box center [283, 247] width 62 height 37
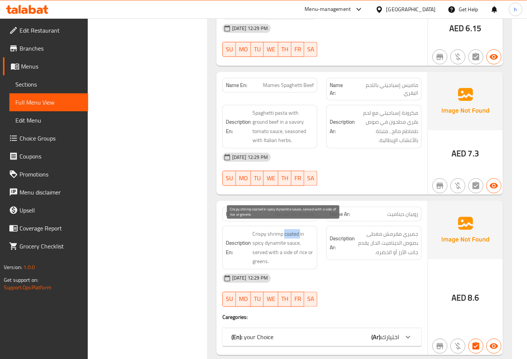
click at [294, 229] on span "Crispy shrimp coated in spicy dynamite sauce, served with a side of rice or gre…" at bounding box center [283, 247] width 62 height 37
drag, startPoint x: 252, startPoint y: 229, endPoint x: 291, endPoint y: 253, distance: 45.0
click at [291, 253] on span "Crispy shrimp coated in spicy dynamite sauce, served with a side of rice or gre…" at bounding box center [283, 247] width 62 height 37
click at [286, 244] on span "Crispy shrimp coated in spicy dynamite sauce, served with a side of rice or gre…" at bounding box center [283, 247] width 62 height 37
click at [265, 237] on span "Crispy shrimp coated in spicy dynamite sauce, served with a side of rice or gre…" at bounding box center [283, 247] width 62 height 37
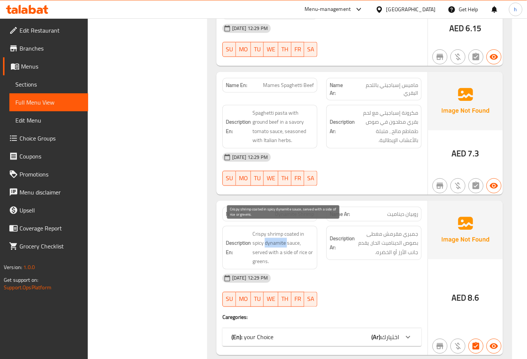
click at [265, 237] on span "Crispy shrimp coated in spicy dynamite sauce, served with a side of rice or gre…" at bounding box center [283, 247] width 62 height 37
click at [302, 229] on span "Crispy shrimp coated in spicy dynamite sauce, served with a side of rice or gre…" at bounding box center [283, 247] width 62 height 37
click at [292, 238] on span "Crispy shrimp coated in spicy dynamite sauce, served with a side of rice or gre…" at bounding box center [283, 247] width 62 height 37
drag, startPoint x: 254, startPoint y: 236, endPoint x: 293, endPoint y: 236, distance: 39.0
click at [293, 236] on span "Crispy shrimp coated in spicy dynamite sauce, served with a side of rice or gre…" at bounding box center [283, 247] width 62 height 37
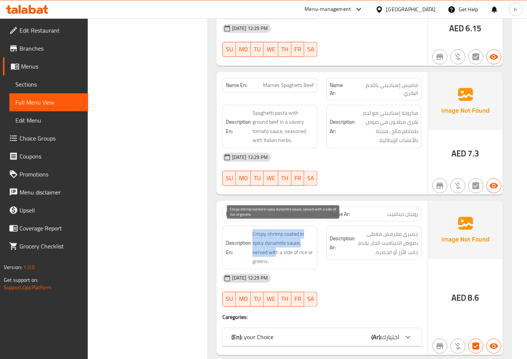
drag, startPoint x: 250, startPoint y: 247, endPoint x: 274, endPoint y: 247, distance: 24.0
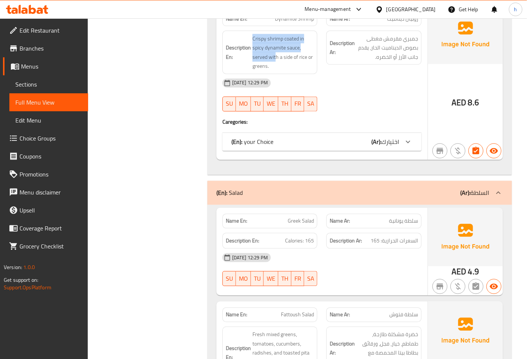
scroll to position [3257, 0]
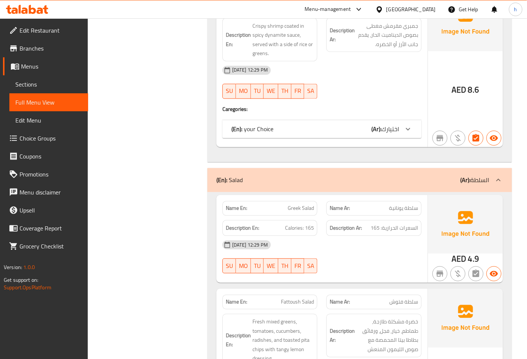
drag, startPoint x: 287, startPoint y: 204, endPoint x: 314, endPoint y: 204, distance: 27.0
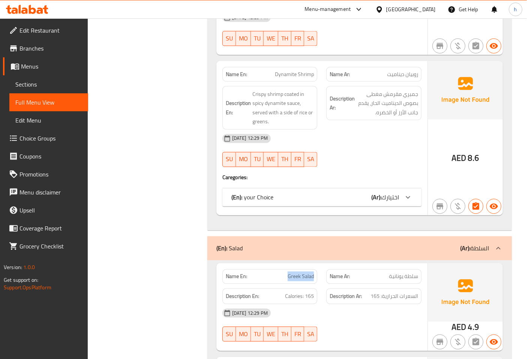
scroll to position [3174, 0]
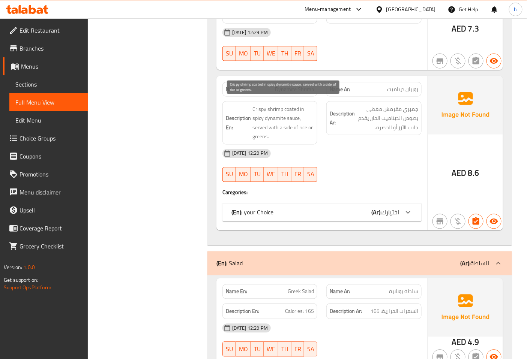
click at [259, 132] on span "Crispy shrimp coated in spicy dynamite sauce, served with a side of rice or gre…" at bounding box center [283, 123] width 62 height 37
click at [262, 130] on span "Crispy shrimp coated in spicy dynamite sauce, served with a side of rice or gre…" at bounding box center [283, 123] width 62 height 37
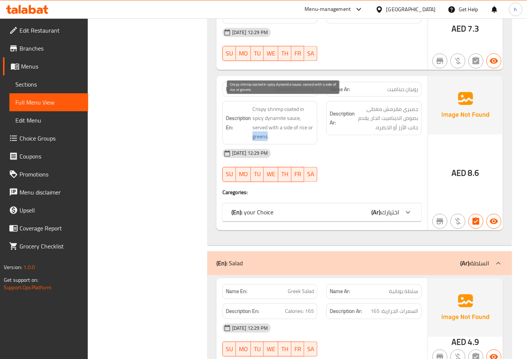
click at [262, 130] on span "Crispy shrimp coated in spicy dynamite sauce, served with a side of rice or gre…" at bounding box center [283, 123] width 62 height 37
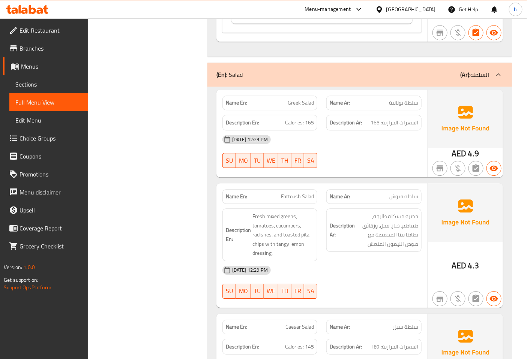
scroll to position [3466, 0]
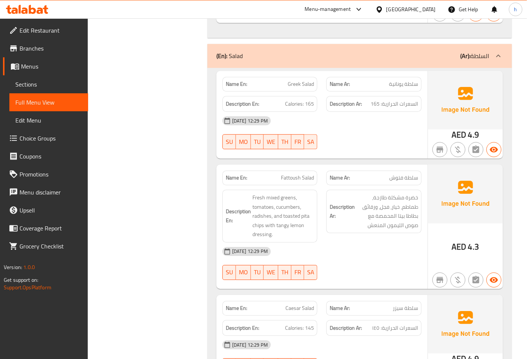
click at [261, 200] on span "Fresh mixed greens, tomatoes, cucumbers, radishes, and toasted pita chips with …" at bounding box center [283, 216] width 62 height 46
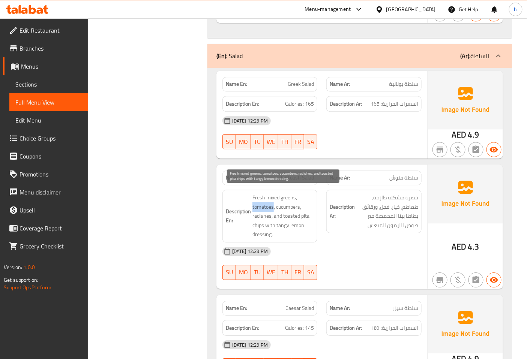
click at [261, 200] on span "Fresh mixed greens, tomatoes, cucumbers, radishes, and toasted pita chips with …" at bounding box center [283, 216] width 62 height 46
drag, startPoint x: 273, startPoint y: 211, endPoint x: 309, endPoint y: 211, distance: 35.6
click at [309, 211] on span "Fresh mixed greens, tomatoes, cucumbers, radishes, and toasted pita chips with …" at bounding box center [283, 216] width 62 height 46
click at [261, 219] on span "Fresh mixed greens, tomatoes, cucumbers, radishes, and toasted pita chips with …" at bounding box center [283, 216] width 62 height 46
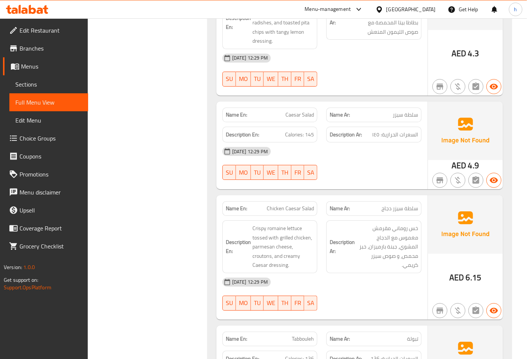
scroll to position [3674, 0]
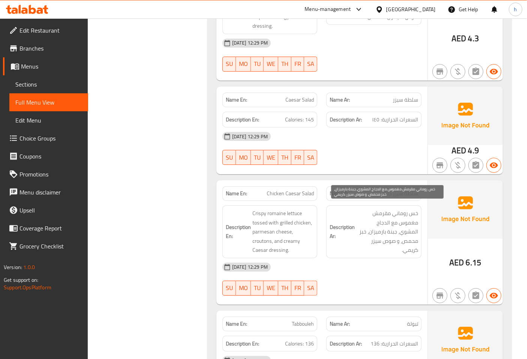
click at [399, 210] on span "خس روماني مقرمش مغموس مع الدجاج المشوي، جبنة بارميزان، خبز محمص، و صوص سيزر كري…" at bounding box center [387, 232] width 62 height 46
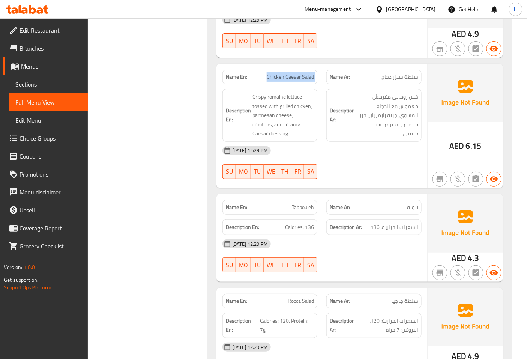
scroll to position [3807, 0]
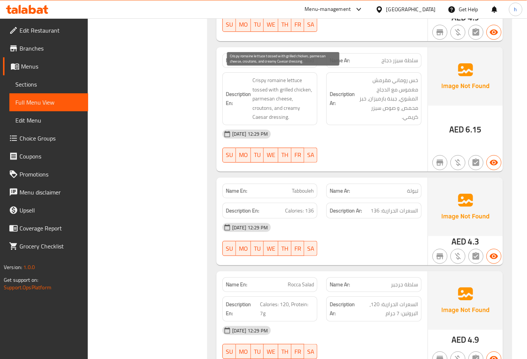
click at [258, 76] on span "Crispy romaine lettuce tossed with grilled chicken, parmesan cheese, croutons, …" at bounding box center [283, 99] width 62 height 46
click at [304, 93] on span "Crispy romaine lettuce tossed with grilled chicken, parmesan cheese, croutons, …" at bounding box center [283, 99] width 62 height 46
click at [260, 112] on span "Crispy romaine lettuce tossed with grilled chicken, parmesan cheese, croutons, …" at bounding box center [283, 99] width 62 height 46
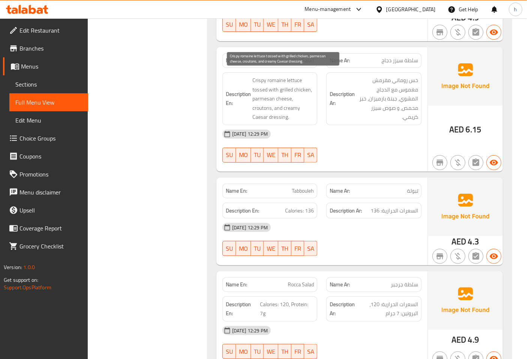
click at [260, 112] on span "Crispy romaine lettuce tossed with grilled chicken, parmesan cheese, croutons, …" at bounding box center [283, 99] width 62 height 46
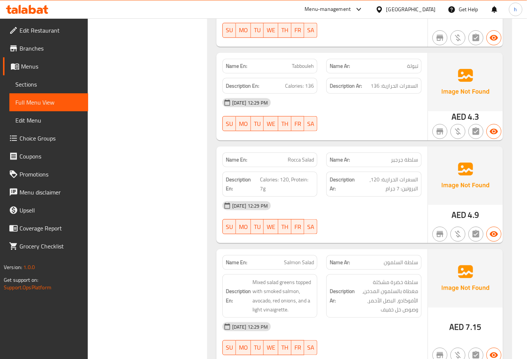
scroll to position [3974, 0]
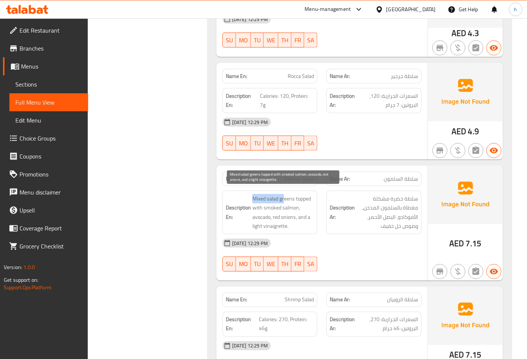
drag, startPoint x: 250, startPoint y: 192, endPoint x: 285, endPoint y: 193, distance: 35.6
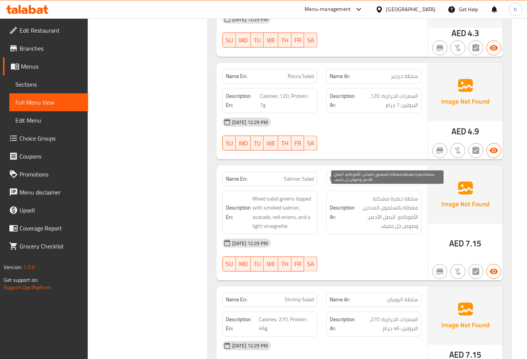
click at [366, 195] on span "سلطة خضرة مشكلة مغطاة بالسلمون المدخن، الأفوكادو، البصل الأحمر، وصوص خل خفيف" at bounding box center [387, 212] width 62 height 37
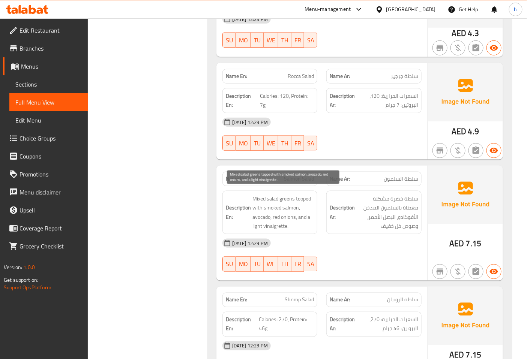
click at [280, 205] on span "Mixed salad greens topped with smoked salmon, avocado, red onions, and a light …" at bounding box center [283, 212] width 62 height 37
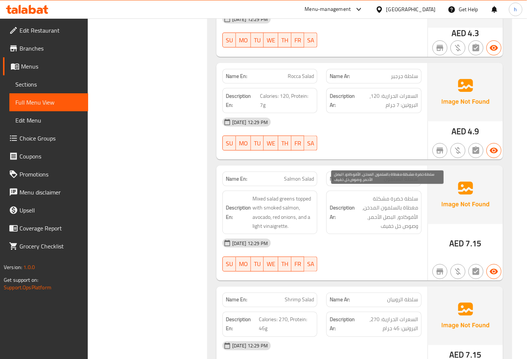
click at [411, 204] on span "سلطة خضرة مشكلة مغطاة بالسلمون المدخن، الأفوكادو، البصل الأحمر، وصوص خل خفيف" at bounding box center [387, 212] width 62 height 37
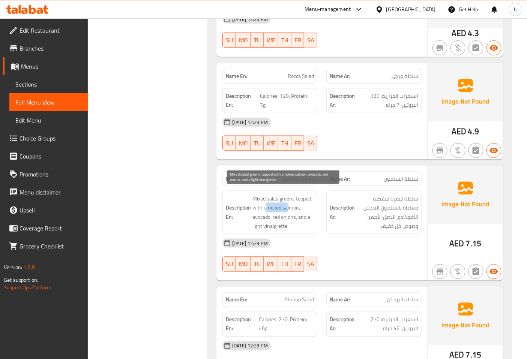
drag, startPoint x: 264, startPoint y: 204, endPoint x: 287, endPoint y: 200, distance: 23.2
click at [287, 200] on span "Mixed salad greens topped with smoked salmon, avocado, red onions, and a light …" at bounding box center [283, 212] width 62 height 37
click at [259, 214] on span "Mixed salad greens topped with smoked salmon, avocado, red onions, and a light …" at bounding box center [283, 212] width 62 height 37
drag, startPoint x: 296, startPoint y: 212, endPoint x: 273, endPoint y: 211, distance: 23.3
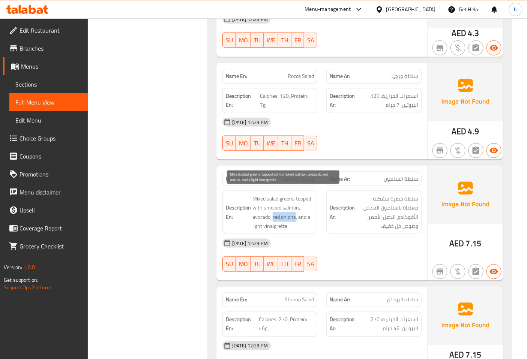
click at [273, 211] on span "Mixed salad greens topped with smoked salmon, avocado, red onions, and a light …" at bounding box center [283, 212] width 62 height 37
click at [259, 220] on span "Mixed salad greens topped with smoked salmon, avocado, red onions, and a light …" at bounding box center [283, 212] width 62 height 37
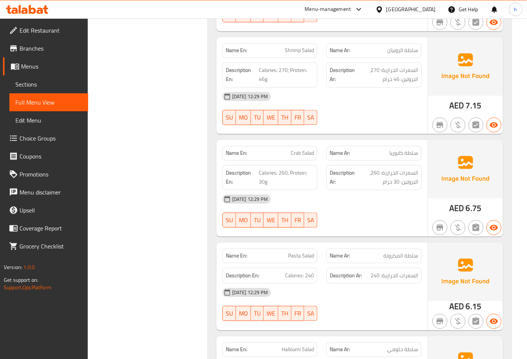
scroll to position [4266, 0]
drag, startPoint x: 260, startPoint y: 166, endPoint x: 281, endPoint y: 166, distance: 21.0
click at [281, 168] on span "Calories: 260, Protein: 30g" at bounding box center [286, 177] width 55 height 18
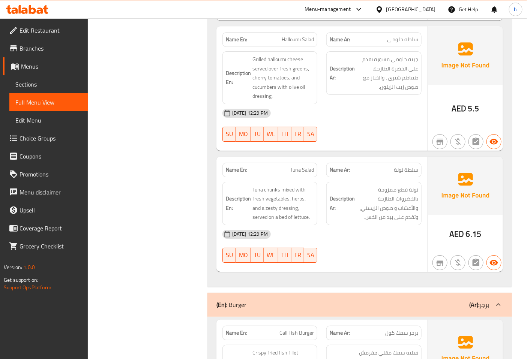
scroll to position [4591, 0]
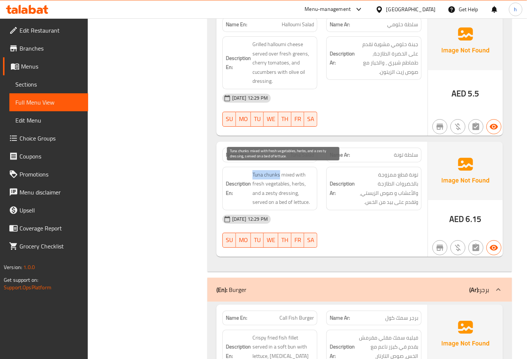
drag, startPoint x: 250, startPoint y: 171, endPoint x: 280, endPoint y: 168, distance: 29.4
click at [279, 171] on span "Tuna chunks mixed with fresh vegetables, herbs, and a zesty dressing, served on…" at bounding box center [283, 188] width 62 height 37
drag, startPoint x: 279, startPoint y: 169, endPoint x: 252, endPoint y: 169, distance: 27.7
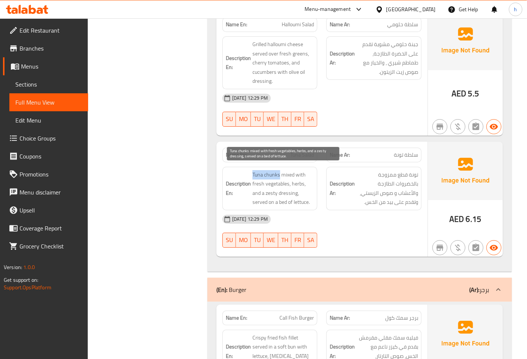
click at [270, 170] on span "Tuna chunks mixed with fresh vegetables, herbs, and a zesty dressing, served on…" at bounding box center [283, 188] width 62 height 37
drag, startPoint x: 278, startPoint y: 169, endPoint x: 249, endPoint y: 171, distance: 29.0
click at [276, 171] on span "Tuna chunks mixed with fresh vegetables, herbs, and a zesty dressing, served on…" at bounding box center [283, 188] width 62 height 37
drag, startPoint x: 279, startPoint y: 171, endPoint x: 249, endPoint y: 170, distance: 30.0
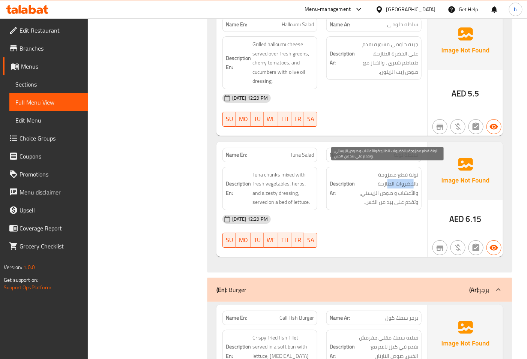
drag, startPoint x: 412, startPoint y: 179, endPoint x: 385, endPoint y: 179, distance: 27.4
click at [387, 179] on span "تونة قطع ممزوجة بالخضروات الطازجة والأعشاب و صوص الزيستي، وتقدم على بيد من الخس." at bounding box center [387, 188] width 62 height 37
click at [384, 180] on span "تونة قطع ممزوجة بالخضروات الطازجة والأعشاب و صوص الزيستي، وتقدم على بيد من الخس." at bounding box center [387, 188] width 62 height 37
click at [362, 181] on span "تونة قطع ممزوجة بالخضروات الطازجة والأعشاب و صوص الزيستي، وتقدم على بيد من الخس." at bounding box center [387, 188] width 62 height 37
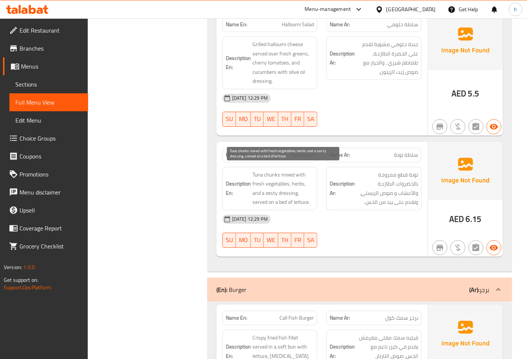
click at [297, 176] on span "Tuna chunks mixed with fresh vegetables, herbs, and a zesty dressing, served on…" at bounding box center [283, 188] width 62 height 37
click at [267, 180] on span "Tuna chunks mixed with fresh vegetables, herbs, and a zesty dressing, served on…" at bounding box center [283, 188] width 62 height 37
click at [260, 177] on span "Tuna chunks mixed with fresh vegetables, herbs, and a zesty dressing, served on…" at bounding box center [283, 188] width 62 height 37
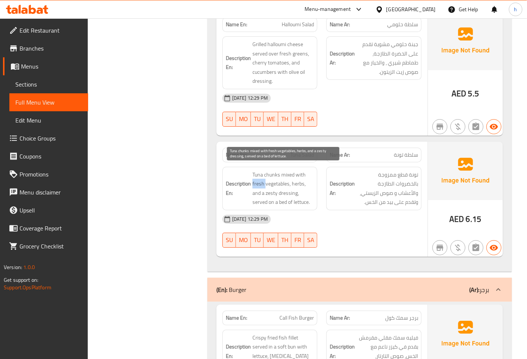
click at [260, 177] on span "Tuna chunks mixed with fresh vegetables, herbs, and a zesty dressing, served on…" at bounding box center [283, 188] width 62 height 37
click at [261, 181] on span "Tuna chunks mixed with fresh vegetables, herbs, and a zesty dressing, served on…" at bounding box center [283, 188] width 62 height 37
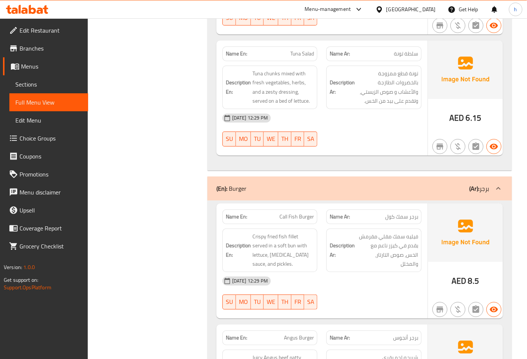
scroll to position [4716, 0]
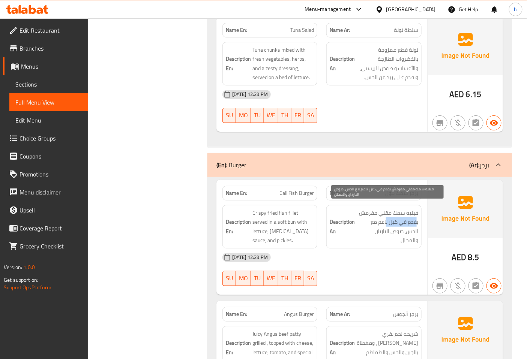
drag, startPoint x: 415, startPoint y: 220, endPoint x: 385, endPoint y: 219, distance: 30.0
click at [385, 219] on span "فيليه سمك مقلي مقرمش يقدم في كيزر ناعم مع الخس، صوص التارتار، والمخلل" at bounding box center [387, 226] width 62 height 37
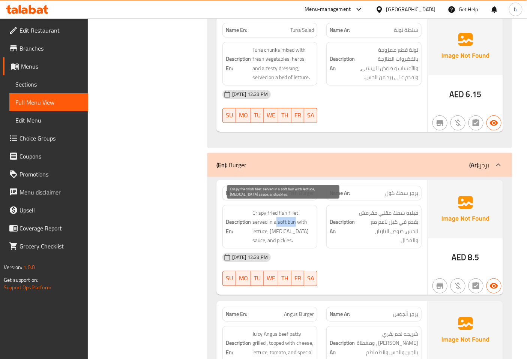
drag, startPoint x: 260, startPoint y: 218, endPoint x: 280, endPoint y: 217, distance: 19.6
click at [280, 217] on span "Crispy fried fish fillet served in a soft bun with lettuce, tartar sauce, and p…" at bounding box center [283, 226] width 62 height 37
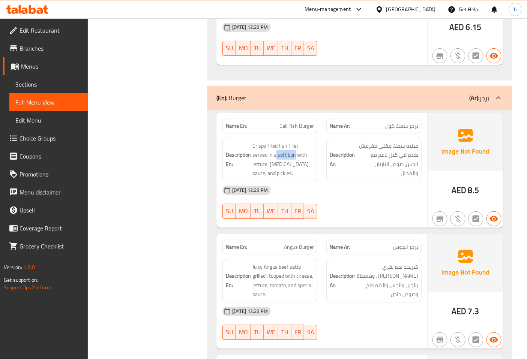
scroll to position [4841, 0]
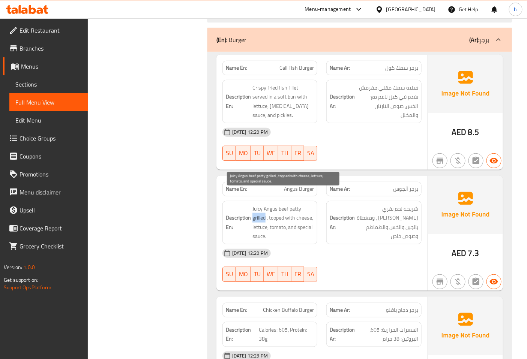
drag, startPoint x: 302, startPoint y: 195, endPoint x: 264, endPoint y: 202, distance: 38.0
click at [264, 204] on span "Juicy Angus beef patty grilled , topped with cheese, lettuce, tomato, and speci…" at bounding box center [283, 222] width 62 height 37
click at [278, 204] on span "Juicy Angus beef patty grilled , topped with cheese, lettuce, tomato, and speci…" at bounding box center [283, 222] width 62 height 37
click at [294, 204] on span "Juicy Angus beef patty grilled , topped with cheese, lettuce, tomato, and speci…" at bounding box center [283, 222] width 62 height 37
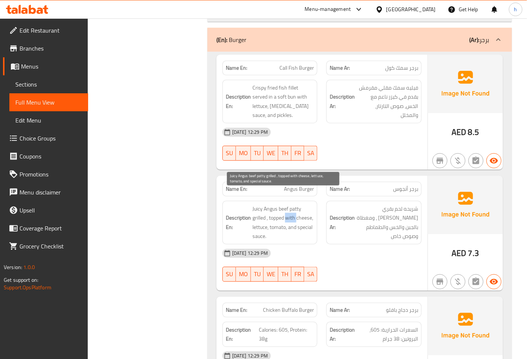
click at [294, 204] on span "Juicy Angus beef patty grilled , topped with cheese, lettuce, tomato, and speci…" at bounding box center [283, 222] width 62 height 37
click at [304, 204] on span "Juicy Angus beef patty grilled , topped with cheese, lettuce, tomato, and speci…" at bounding box center [283, 222] width 62 height 37
click at [279, 214] on span "Juicy Angus beef patty grilled , topped with cheese, lettuce, tomato, and speci…" at bounding box center [283, 222] width 62 height 37
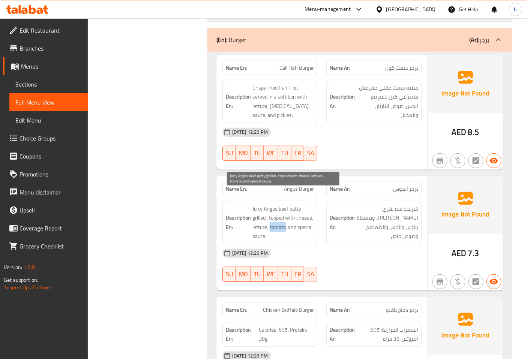
click at [279, 214] on span "Juicy Angus beef patty grilled , topped with cheese, lettuce, tomato, and speci…" at bounding box center [283, 222] width 62 height 37
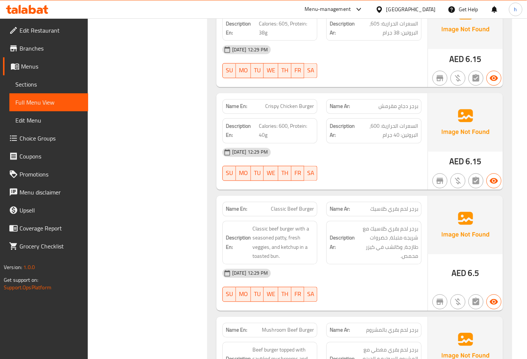
scroll to position [5132, 0]
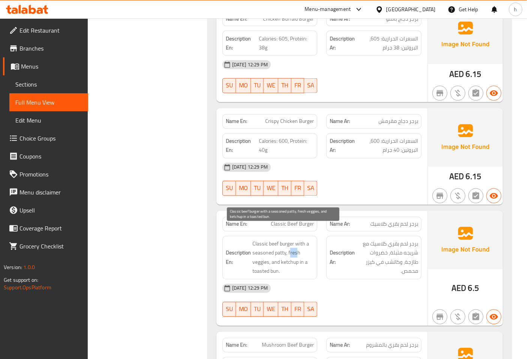
drag, startPoint x: 290, startPoint y: 239, endPoint x: 296, endPoint y: 241, distance: 6.3
click at [296, 241] on span "Classic beef burger with a seasoned patty, fresh veggies, and ketchup in a toas…" at bounding box center [283, 258] width 62 height 37
drag, startPoint x: 271, startPoint y: 250, endPoint x: 291, endPoint y: 250, distance: 20.6
click at [291, 250] on span "Classic beef burger with a seasoned patty, fresh veggies, and ketchup in a toas…" at bounding box center [283, 258] width 62 height 37
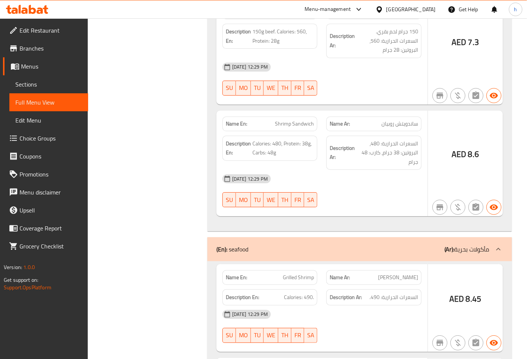
scroll to position [6549, 0]
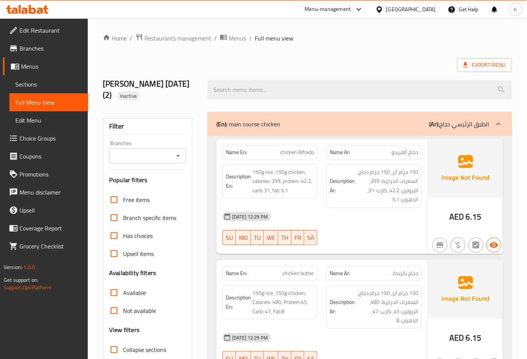
click at [274, 117] on div "(En): main course chicken (Ar): الطبق الرئيسي دجاج" at bounding box center [359, 124] width 304 height 24
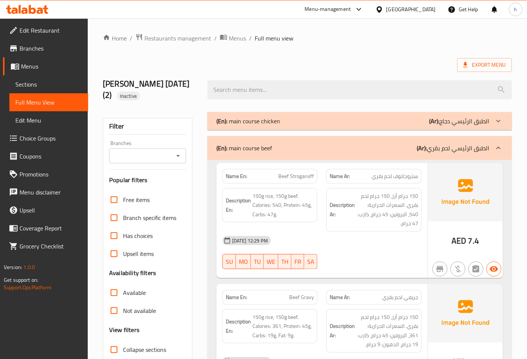
click at [309, 144] on div "(En): main course beef (Ar): الطبق الرئيسي لحم بقري" at bounding box center [352, 148] width 273 height 9
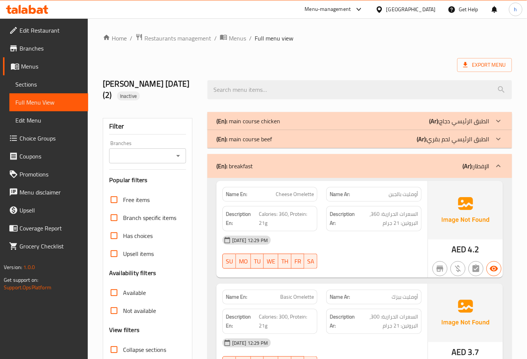
click at [328, 174] on div "(En): breakfast (Ar): الإفطار" at bounding box center [359, 166] width 304 height 24
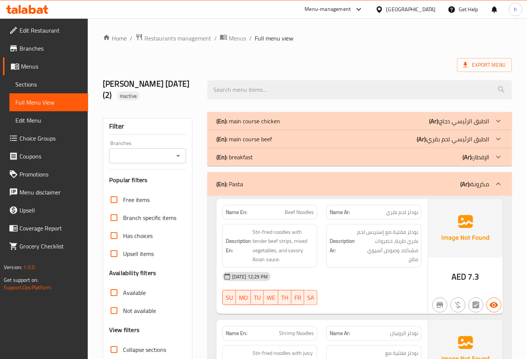
click at [383, 184] on div "(En): Pasta (Ar): مكرونة" at bounding box center [352, 184] width 273 height 9
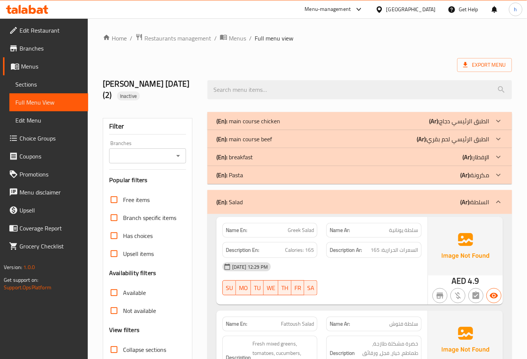
click at [381, 202] on div "(En): Salad (Ar): السلطة" at bounding box center [352, 202] width 273 height 9
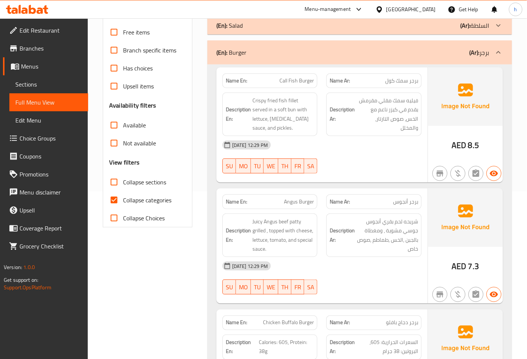
scroll to position [166, 0]
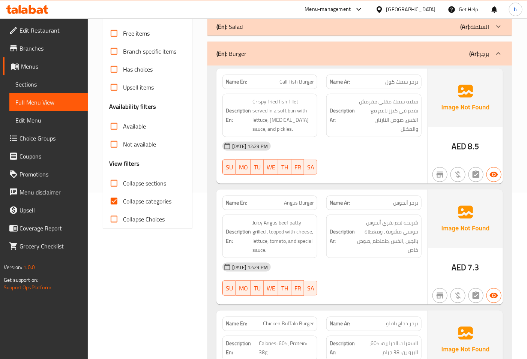
click at [317, 58] on div "(En): Burger (Ar): برجر" at bounding box center [359, 54] width 304 height 24
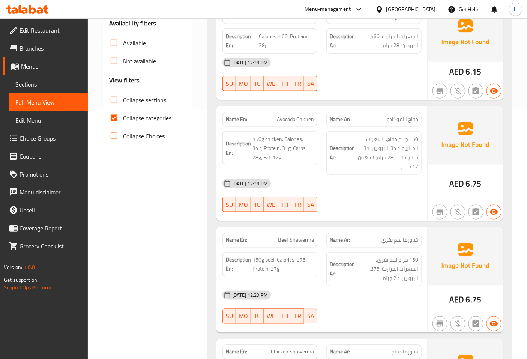
scroll to position [208, 0]
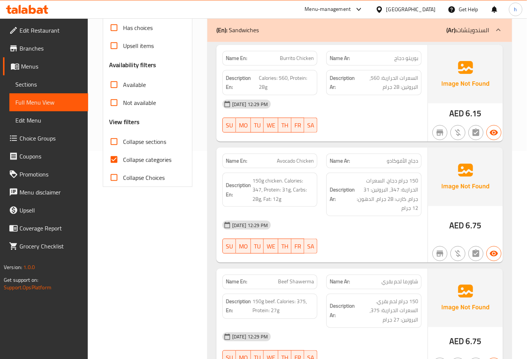
click at [287, 59] on span "Burrito Chicken" at bounding box center [297, 58] width 34 height 8
copy span "Burrito Chicken"
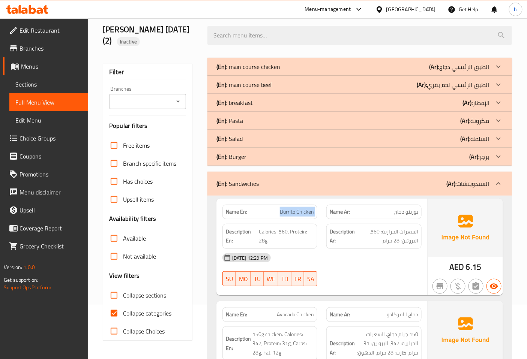
scroll to position [42, 0]
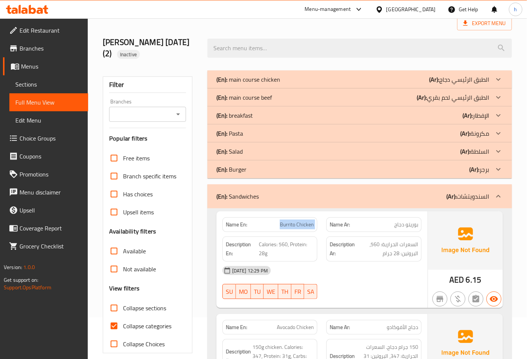
click at [282, 80] on div "(En): main course chicken (Ar): الطبق الرئيسي دجاج" at bounding box center [352, 79] width 273 height 9
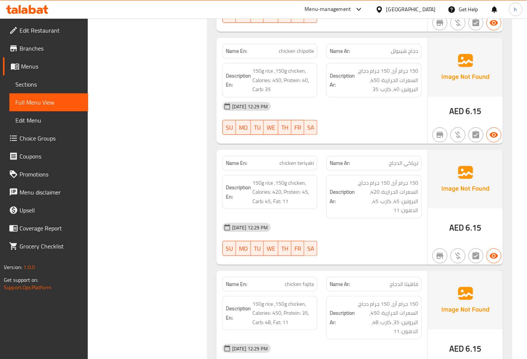
scroll to position [1083, 0]
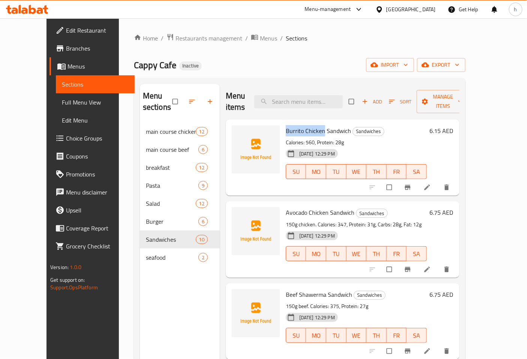
drag, startPoint x: 273, startPoint y: 118, endPoint x: 312, endPoint y: 119, distance: 39.4
click at [312, 123] on div "Burrito Chicken Sandwich Sandwiches Calories: 560, Protein: 28g [DATE] 12:29 PM…" at bounding box center [356, 158] width 147 height 70
copy span "Burrito Chicken"
click at [430, 185] on icon at bounding box center [427, 188] width 6 height 6
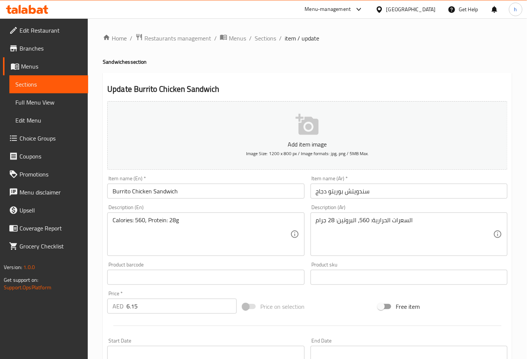
click at [168, 193] on input "Burrito Chicken Sandwich" at bounding box center [205, 191] width 197 height 15
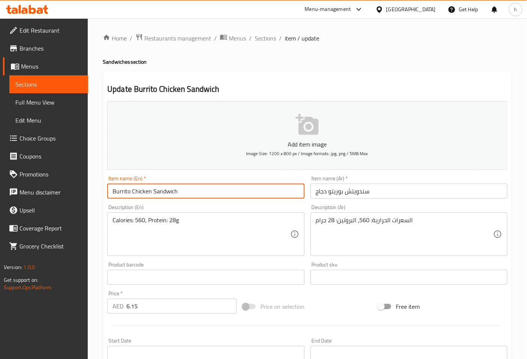
click at [168, 193] on input "Burrito Chicken Sandwich" at bounding box center [205, 191] width 197 height 15
type input "Burrito Chicken"
click at [354, 193] on input "سندويتش بوريتو دجاج" at bounding box center [408, 191] width 197 height 15
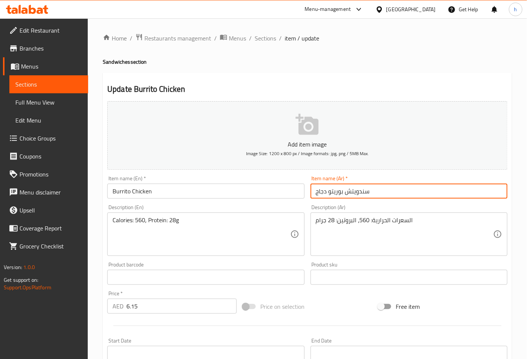
click at [354, 193] on input "سندويتش بوريتو دجاج" at bounding box center [408, 191] width 197 height 15
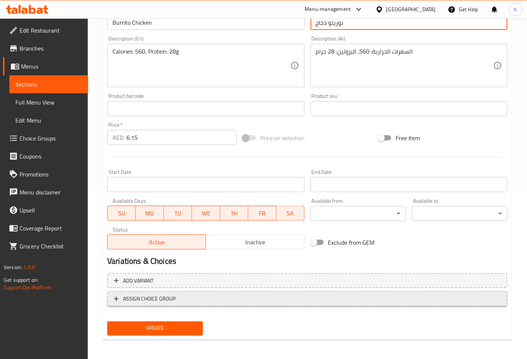
scroll to position [169, 0]
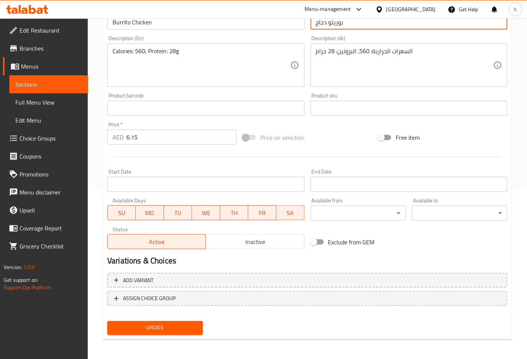
type input "بوريتو دجاج"
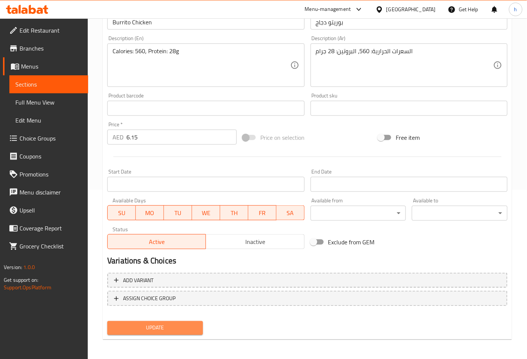
click at [165, 325] on span "Update" at bounding box center [155, 328] width 84 height 9
